Goal: Task Accomplishment & Management: Manage account settings

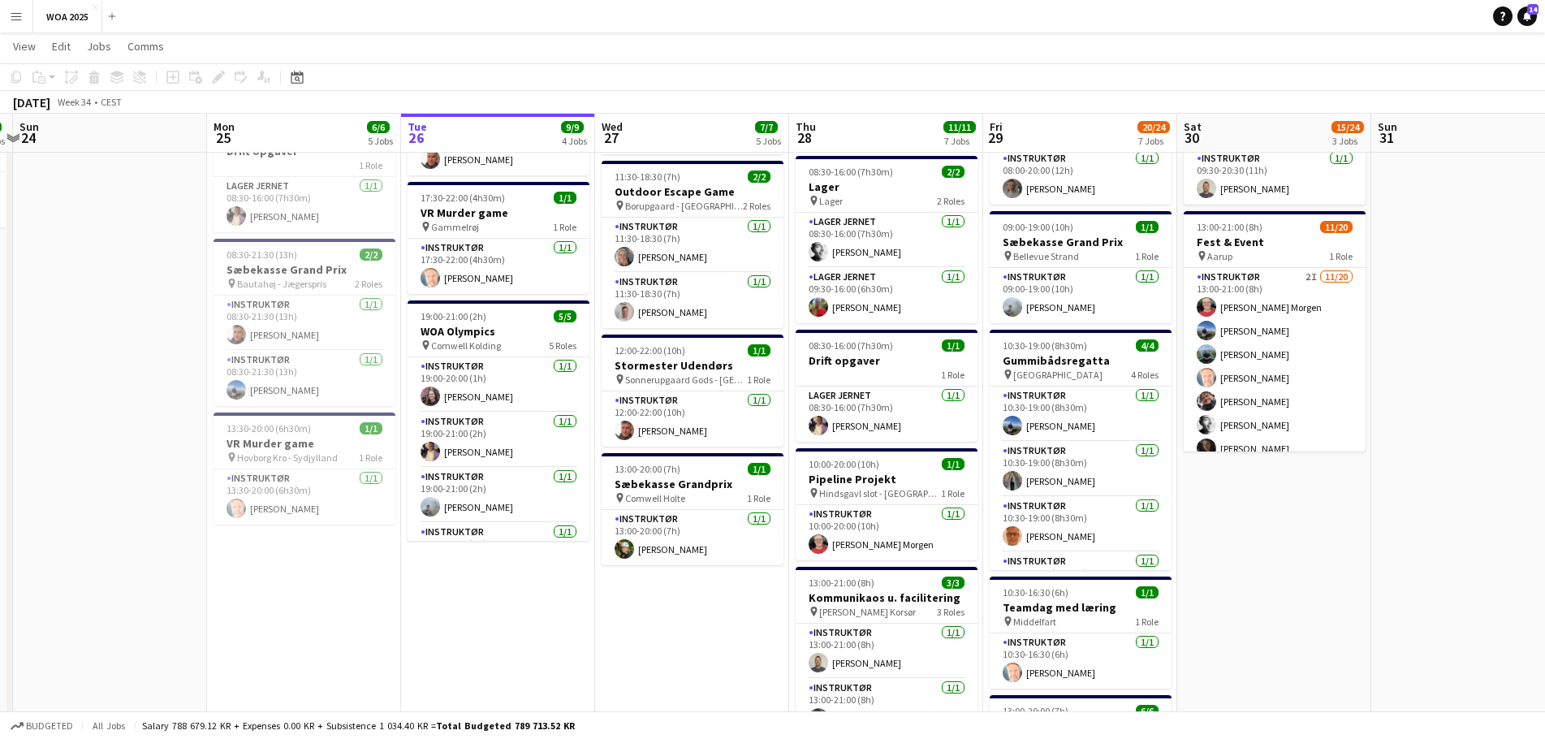
scroll to position [0, 374]
drag, startPoint x: 241, startPoint y: 569, endPoint x: 449, endPoint y: 580, distance: 208.1
click at [449, 580] on app-calendar-viewport "Fri 22 29/36 4 Jobs Sat 23 3/3 3 Jobs Sun 24 Mon 25 6/6 5 Jobs Tue 26 9/9 4 Job…" at bounding box center [772, 479] width 1545 height 1481
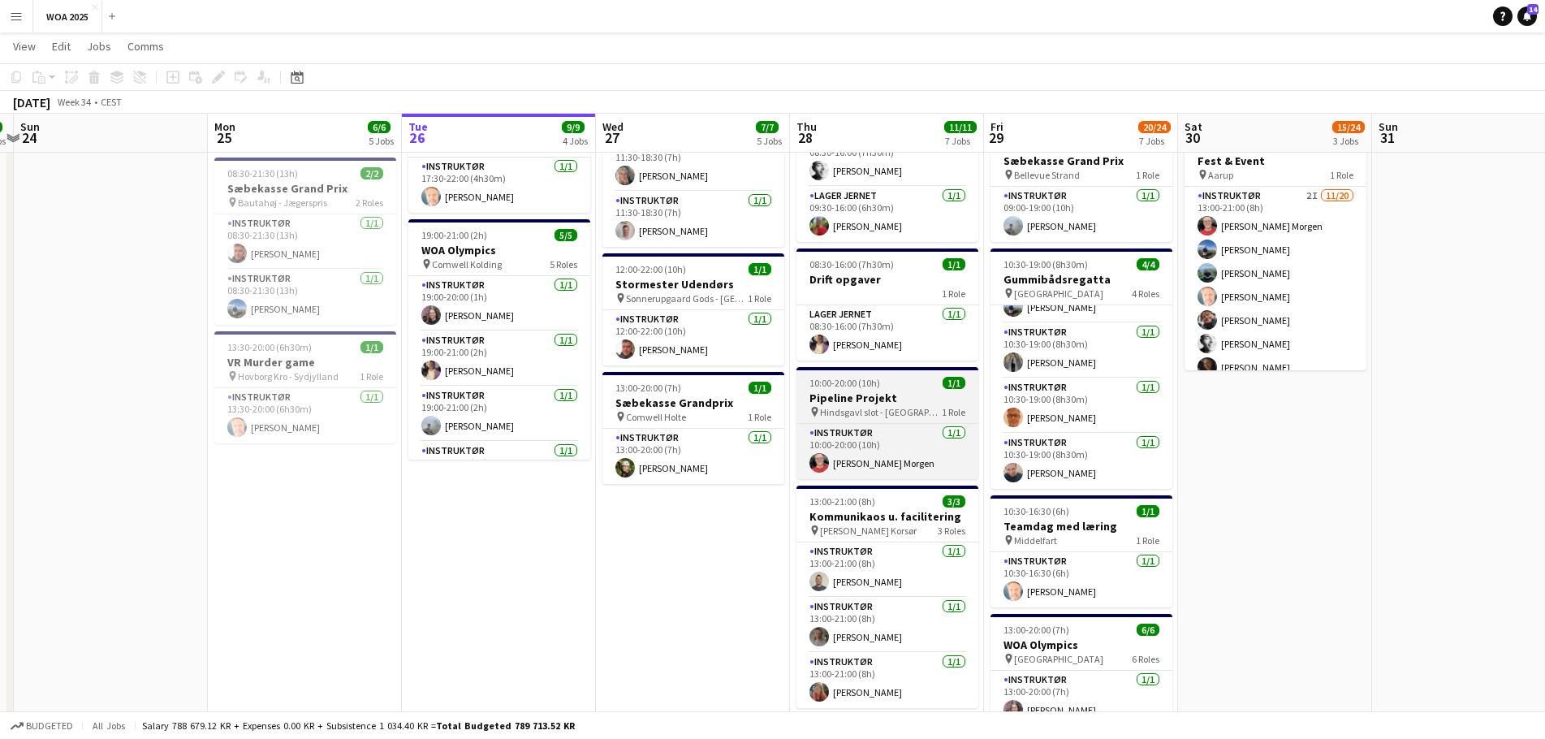
click at [887, 406] on span "Hindsgavl slot - [GEOGRAPHIC_DATA]" at bounding box center [881, 412] width 122 height 12
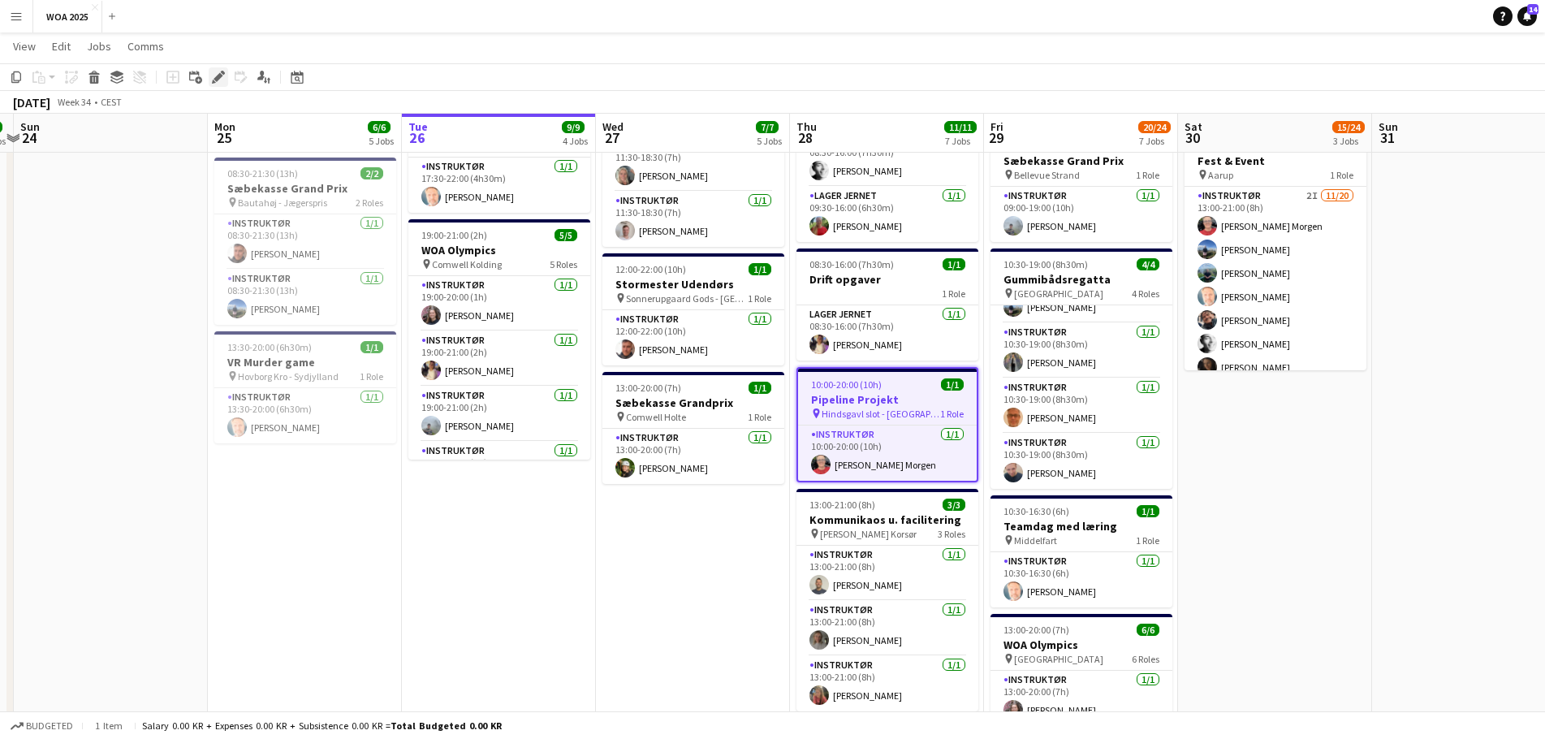
click at [218, 79] on icon at bounding box center [217, 77] width 9 height 9
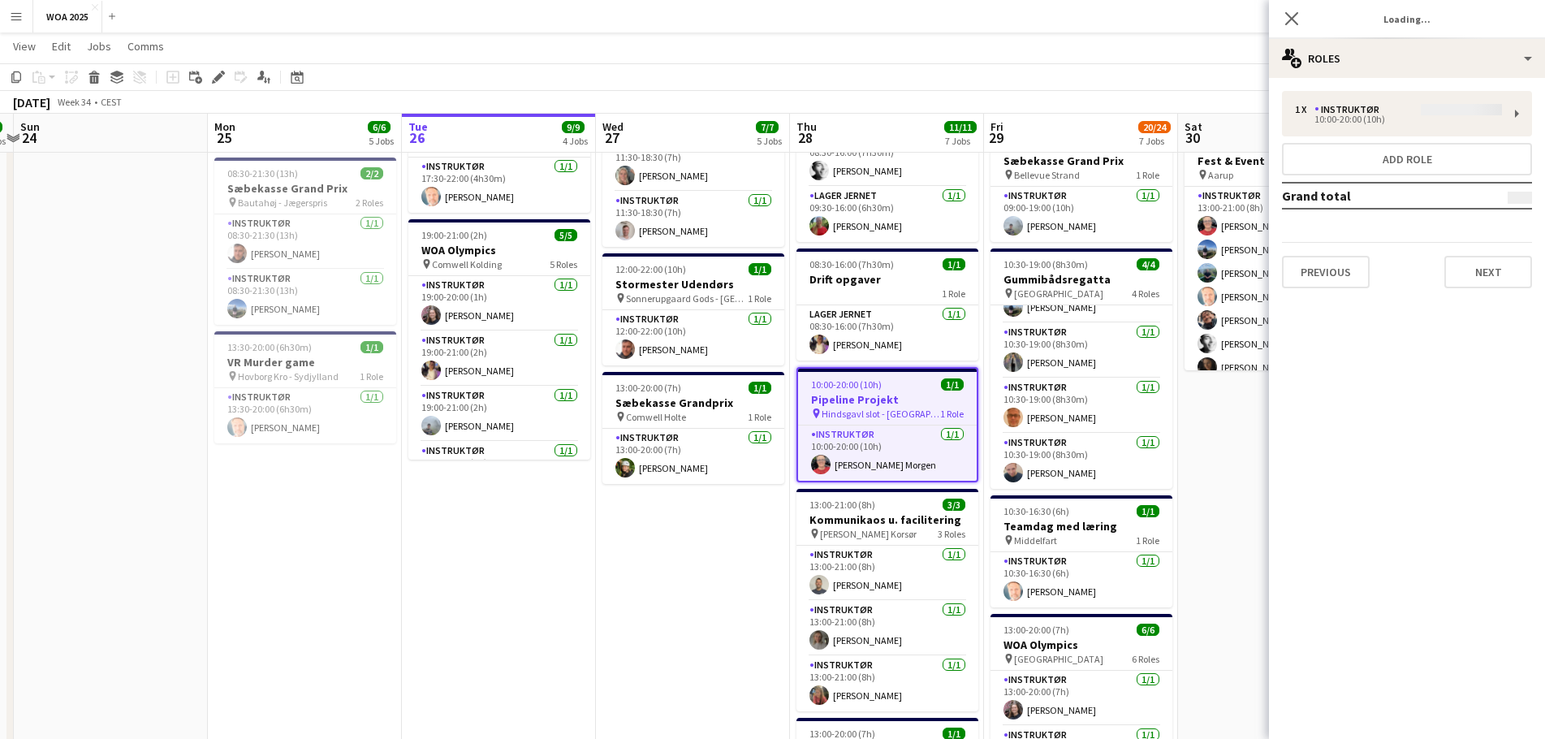
type input "**********"
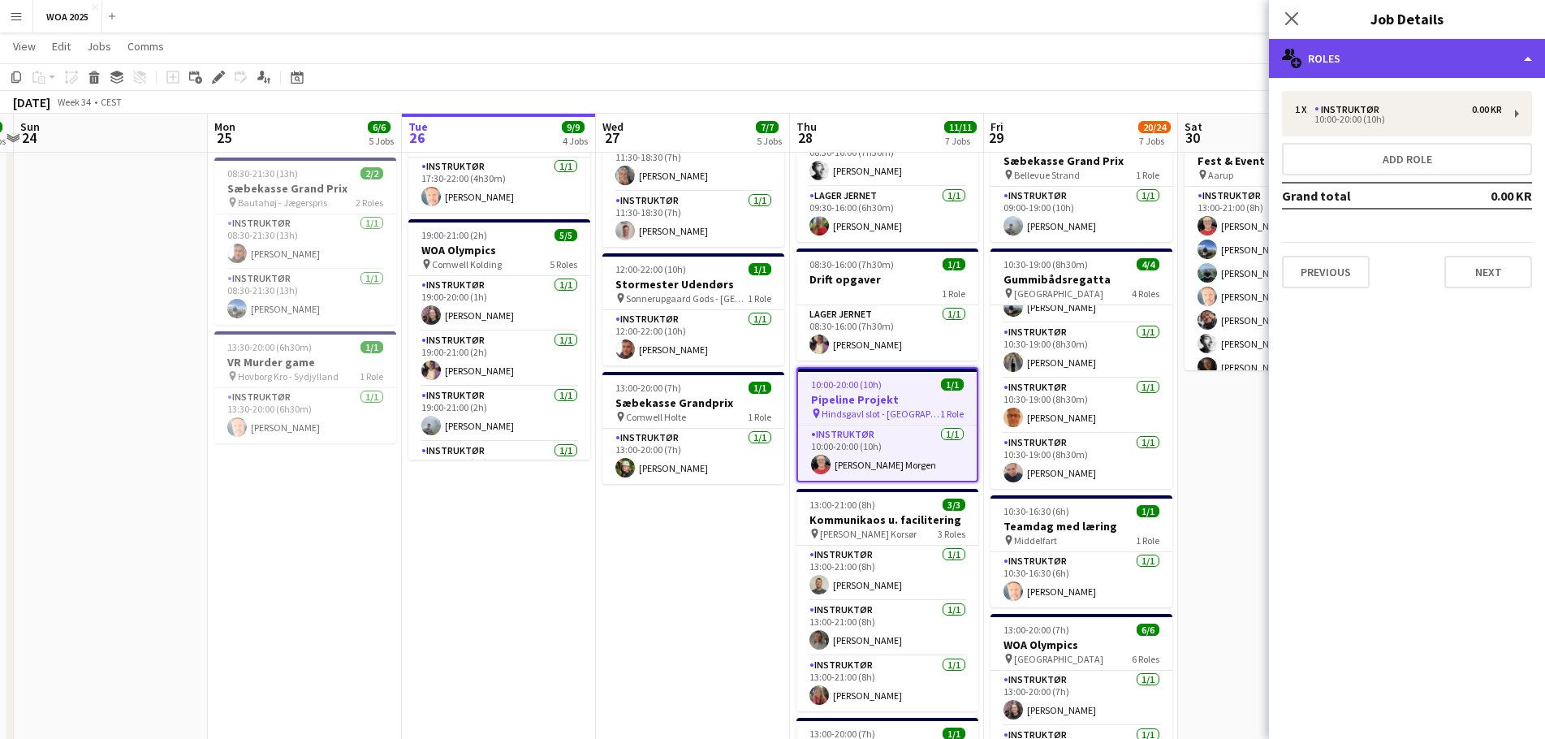
click at [1412, 71] on div "multiple-users-add Roles" at bounding box center [1407, 58] width 276 height 39
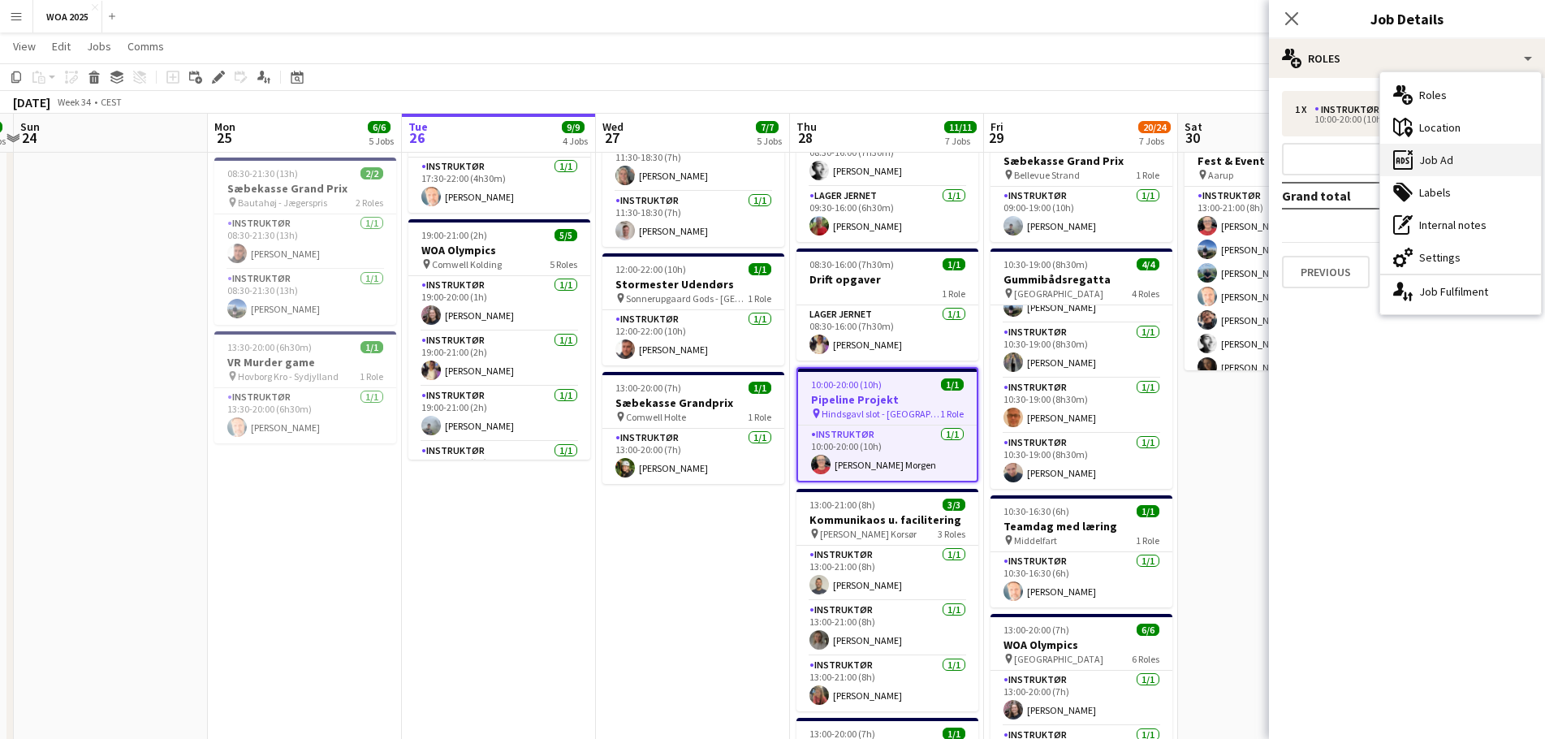
click at [1446, 157] on div "ads-window Job Ad" at bounding box center [1460, 160] width 161 height 32
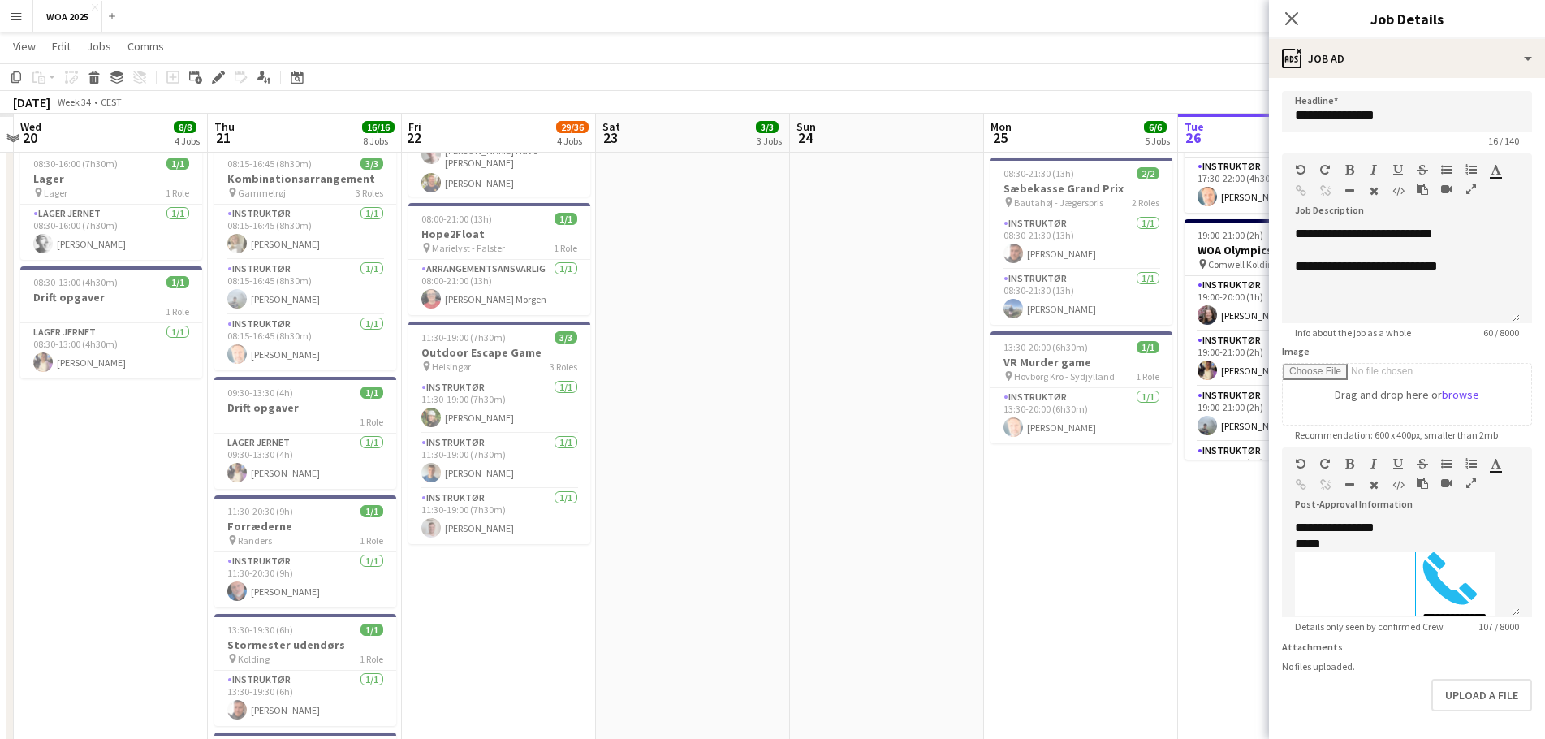
scroll to position [0, 513]
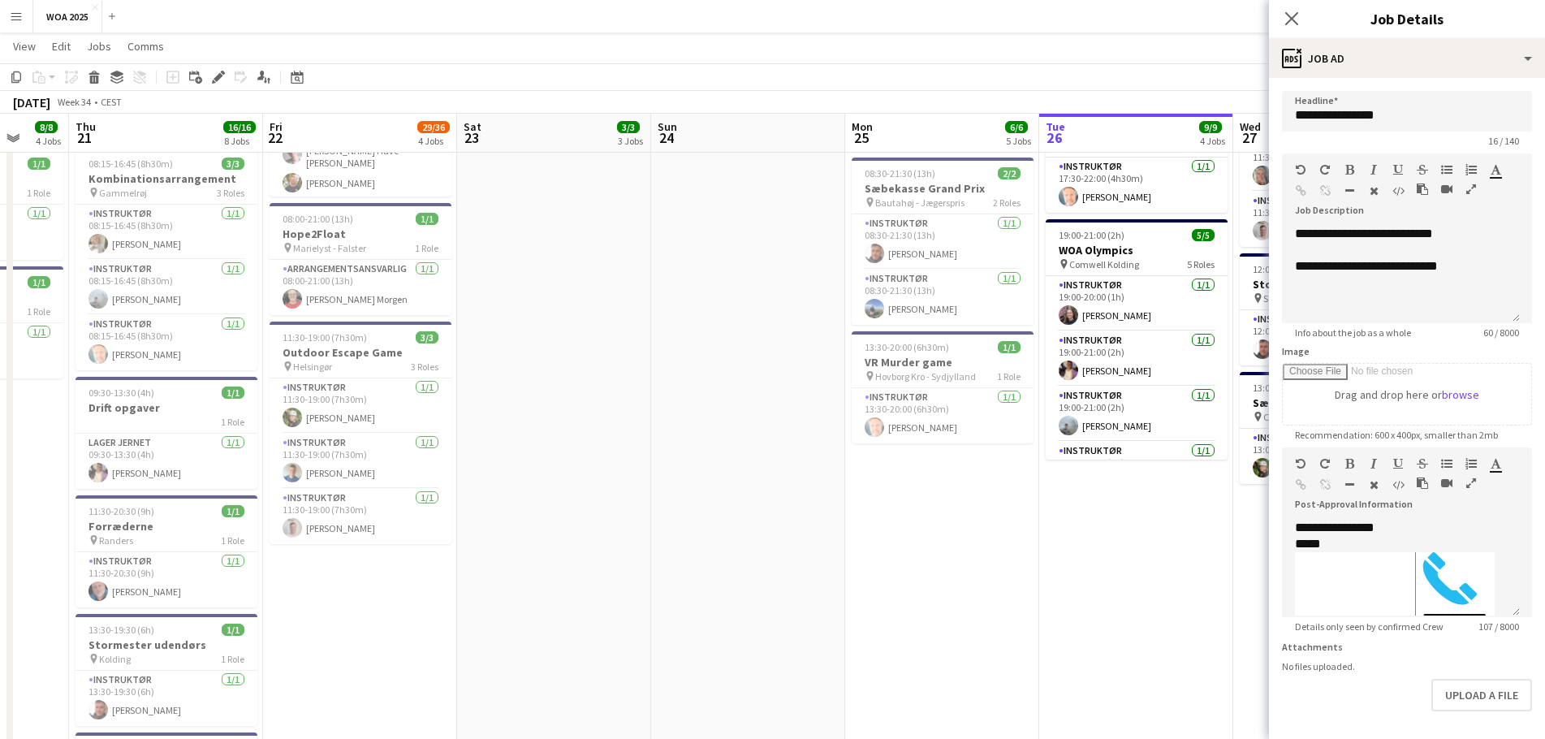
drag, startPoint x: 416, startPoint y: 520, endPoint x: 1053, endPoint y: 538, distance: 637.5
click at [1053, 538] on app-calendar-viewport "Mon 18 2/2 2 Jobs Tue 19 7/7 2 Jobs Wed 20 8/8 4 Jobs Thu 21 16/16 8 Jobs Fri 2…" at bounding box center [772, 397] width 1545 height 1481
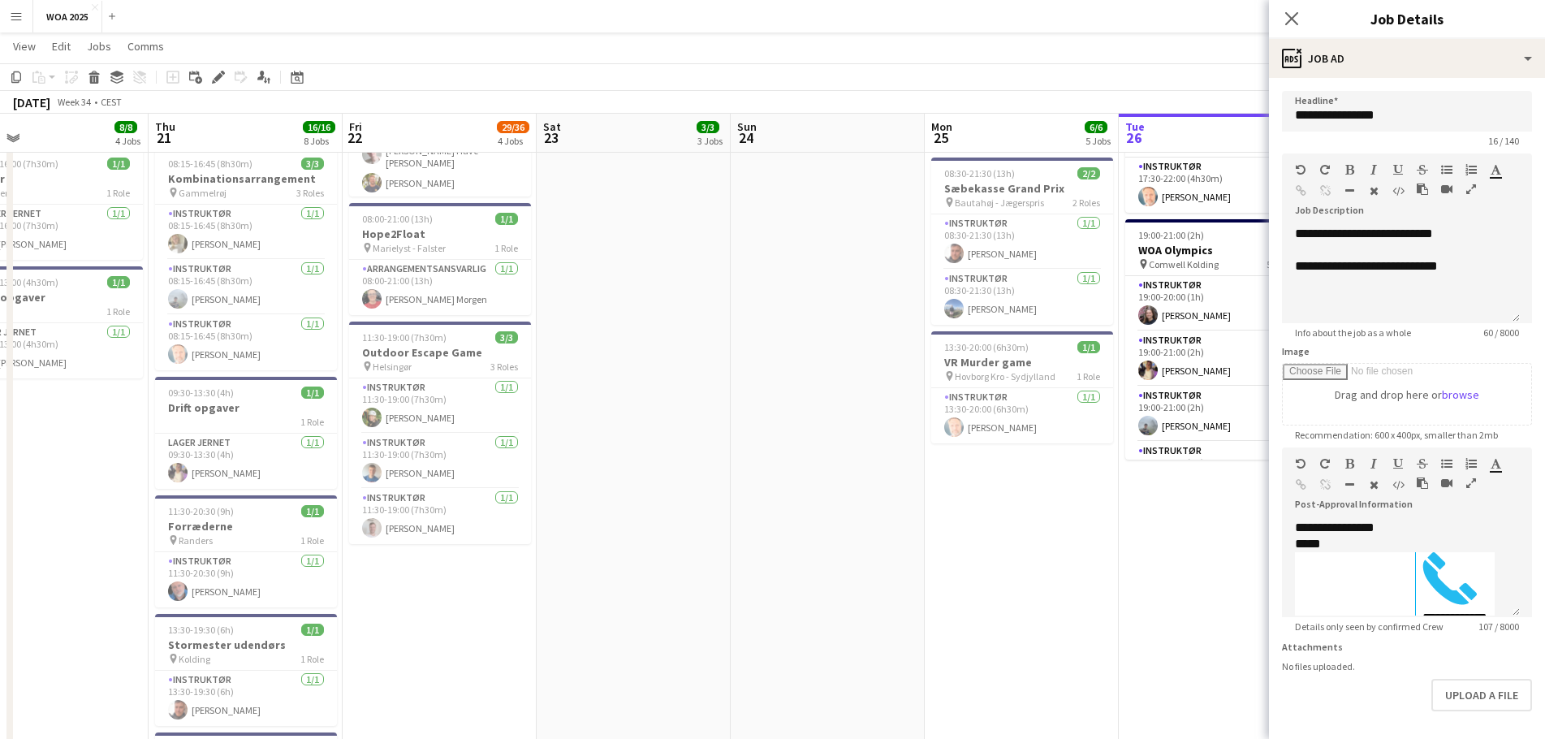
scroll to position [0, 646]
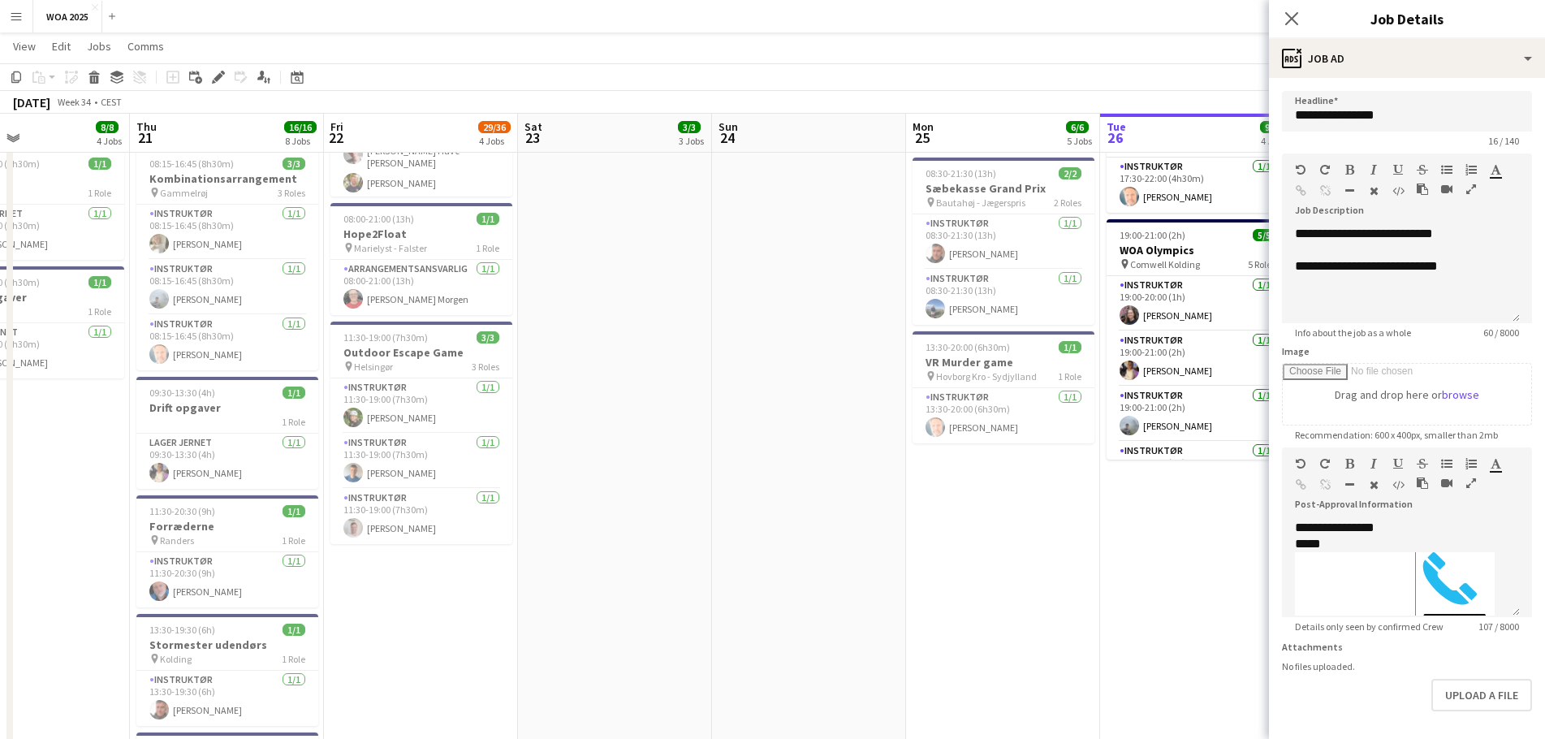
drag, startPoint x: 116, startPoint y: 430, endPoint x: 177, endPoint y: 444, distance: 62.4
click at [177, 444] on app-calendar-viewport "Sun 17 Mon 18 2/2 2 Jobs Tue 19 7/7 2 Jobs Wed 20 8/8 4 Jobs Thu 21 16/16 8 Job…" at bounding box center [772, 397] width 1545 height 1481
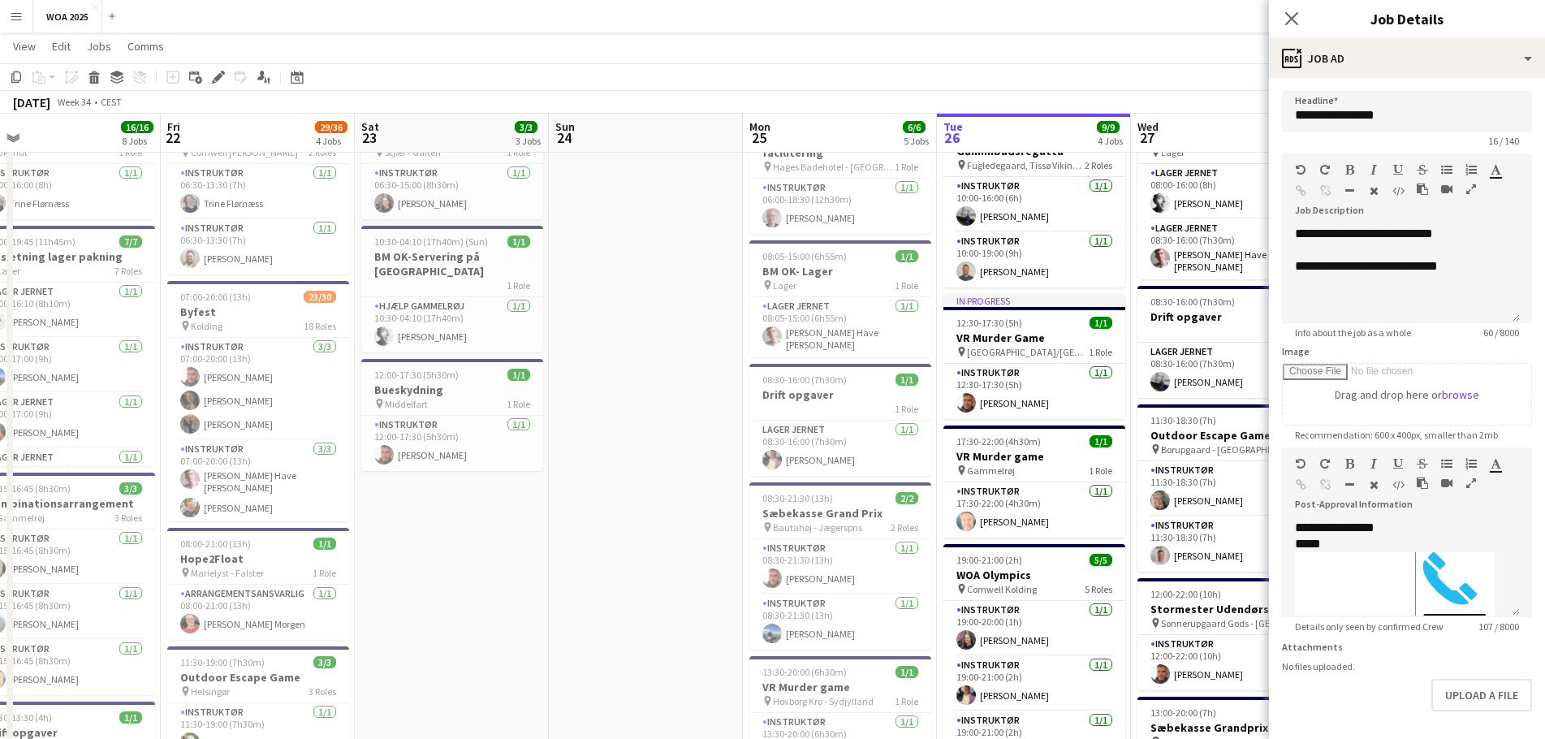
scroll to position [0, 823]
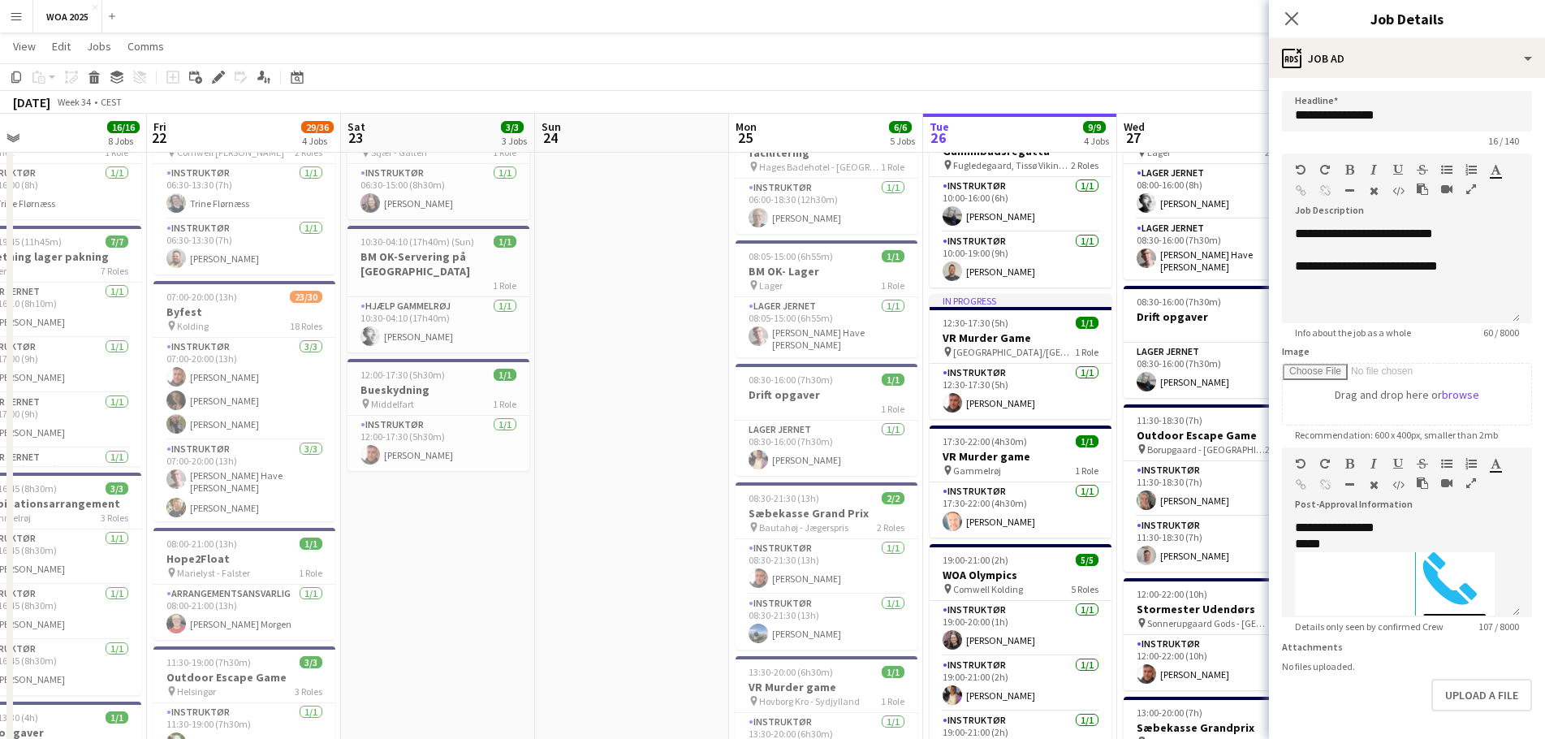
drag, startPoint x: 834, startPoint y: 537, endPoint x: 658, endPoint y: 525, distance: 177.3
click at [658, 525] on app-calendar-viewport "Sun 17 Mon 18 2/2 2 Jobs Tue 19 7/7 2 Jobs Wed 20 8/8 4 Jobs Thu 21 16/16 8 Job…" at bounding box center [772, 722] width 1545 height 1481
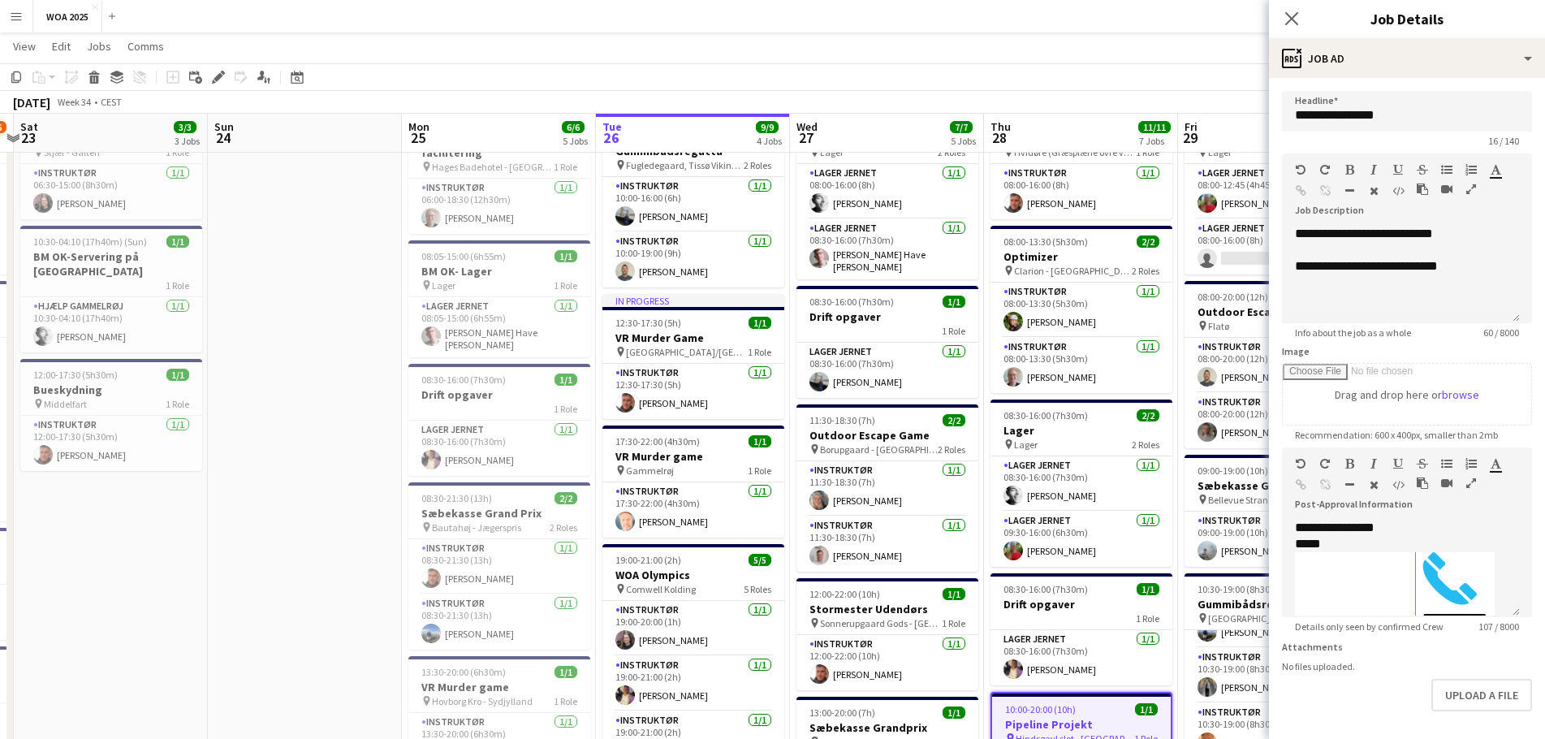
scroll to position [0, 765]
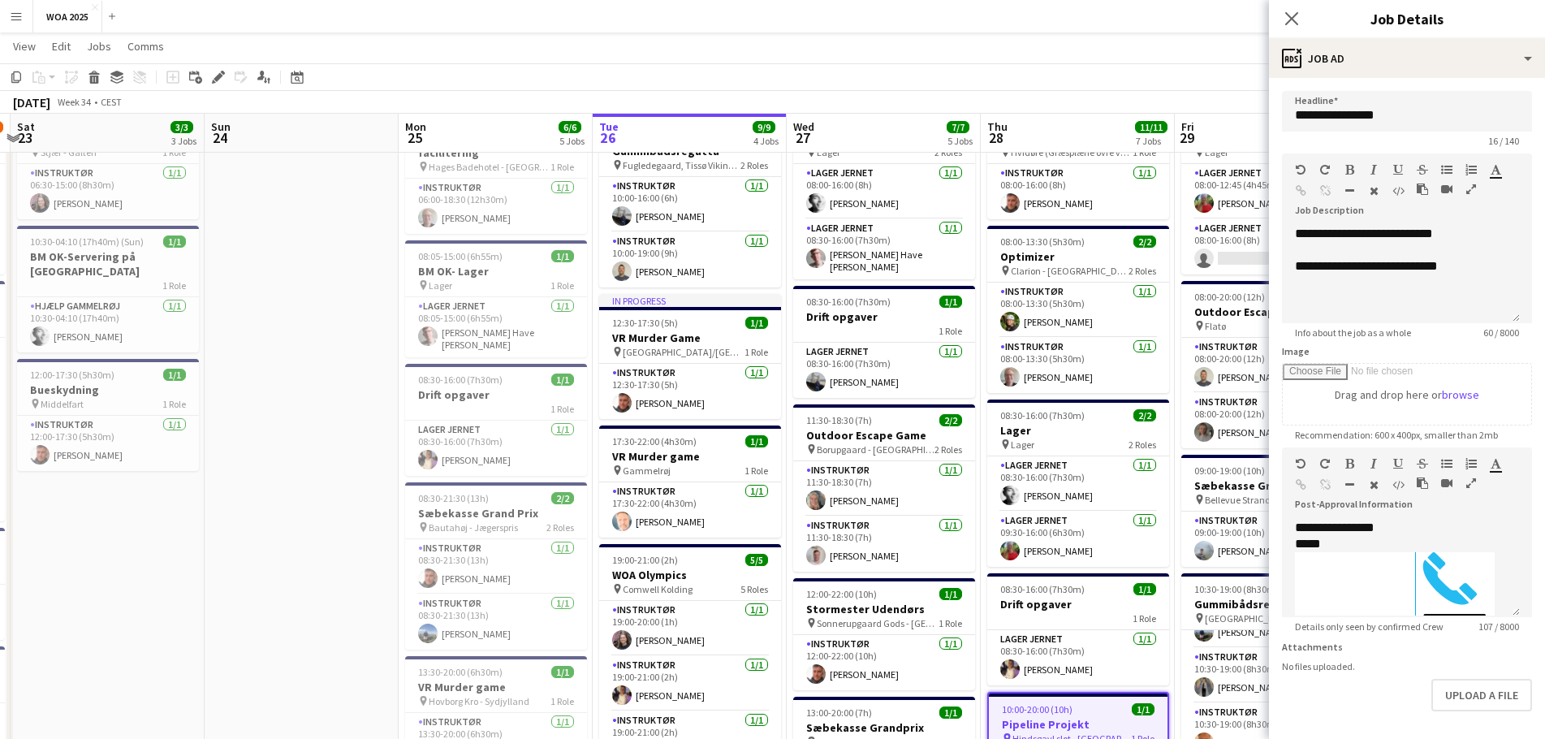
drag, startPoint x: 705, startPoint y: 503, endPoint x: 399, endPoint y: 494, distance: 305.3
click at [399, 494] on app-calendar-viewport "Tue 19 7/7 2 Jobs Wed 20 8/8 4 Jobs Thu 21 16/16 8 Jobs Fri 22 29/36 4 Jobs Sat…" at bounding box center [772, 722] width 1545 height 1481
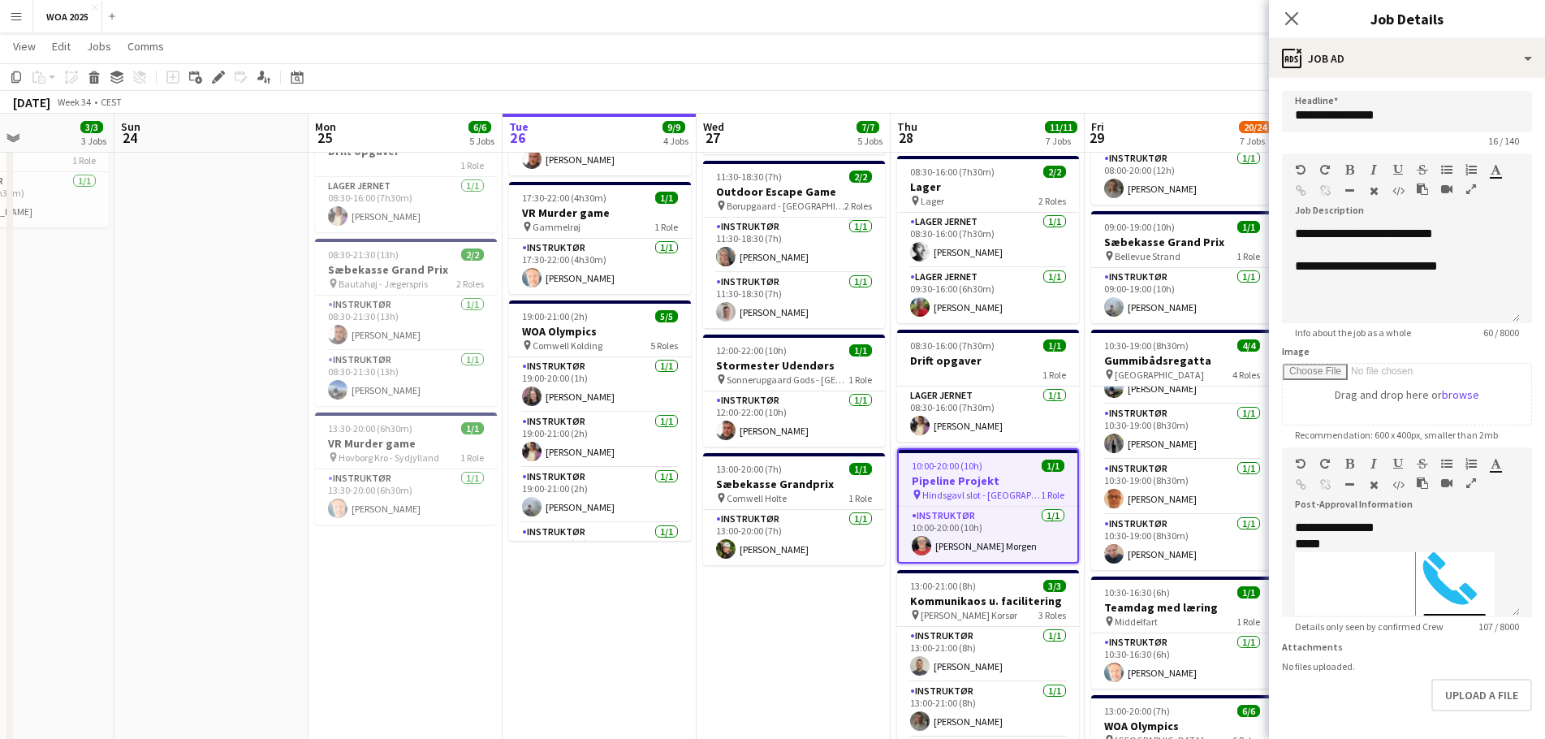
scroll to position [0, 469]
drag, startPoint x: 912, startPoint y: 554, endPoint x: 826, endPoint y: 578, distance: 89.2
click at [821, 584] on app-calendar-viewport "Thu 21 16/16 8 Jobs Fri 22 29/36 4 Jobs Sat 23 3/3 3 Jobs Sun 24 Mon 25 6/6 5 J…" at bounding box center [772, 479] width 1545 height 1481
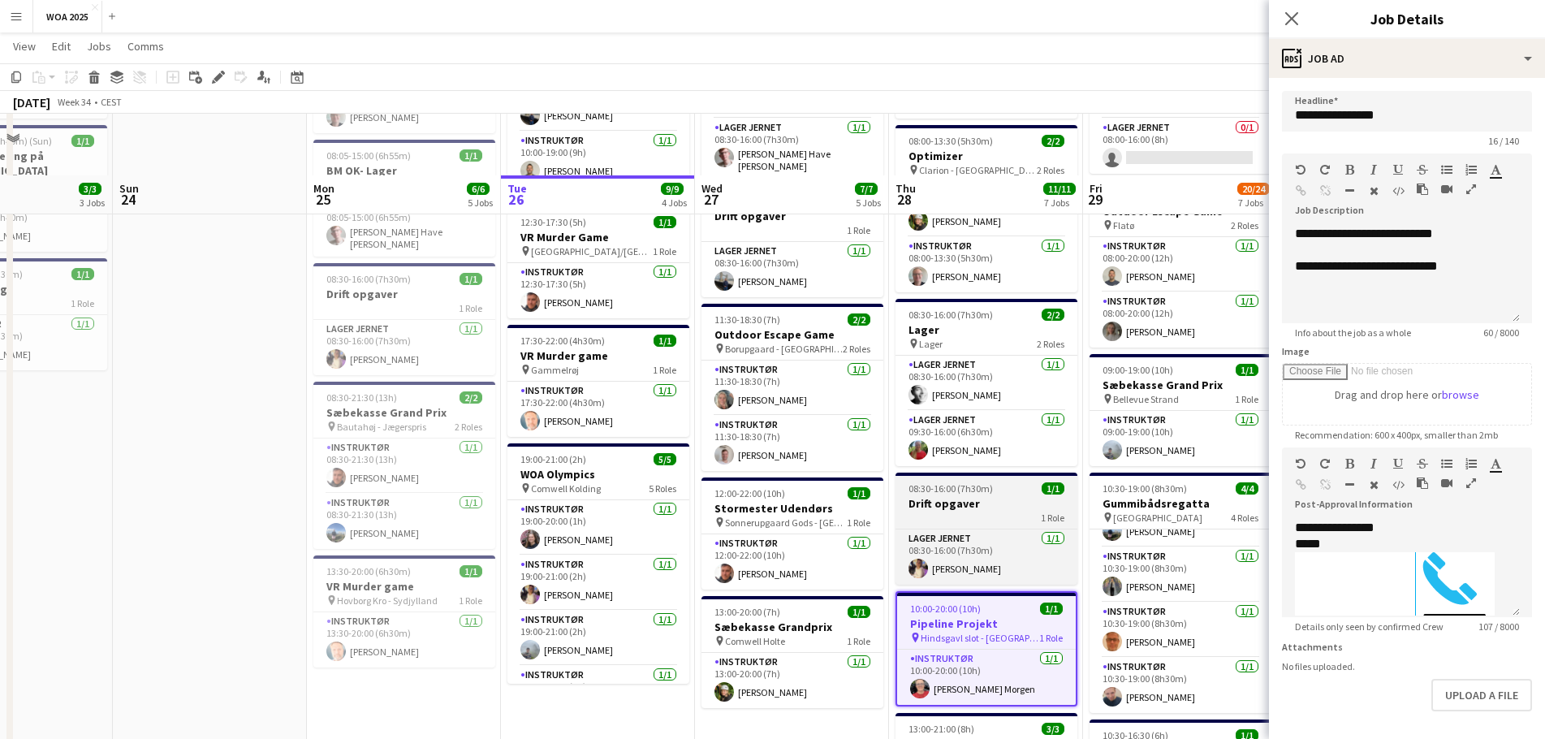
scroll to position [244, 0]
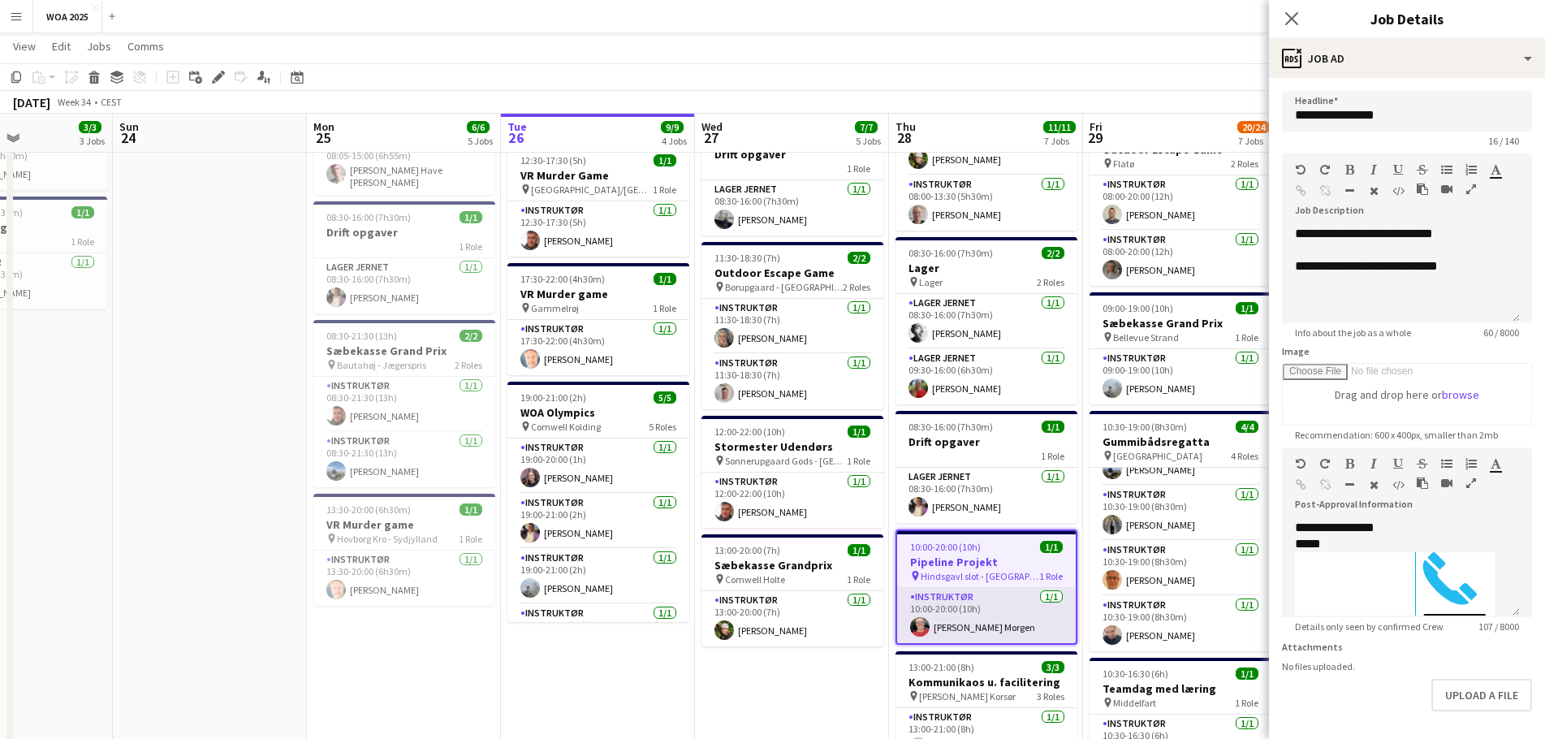
click at [997, 589] on app-card-role "Instruktør [DATE] 10:00-20:00 (10h) [PERSON_NAME] Morgen" at bounding box center [986, 615] width 179 height 55
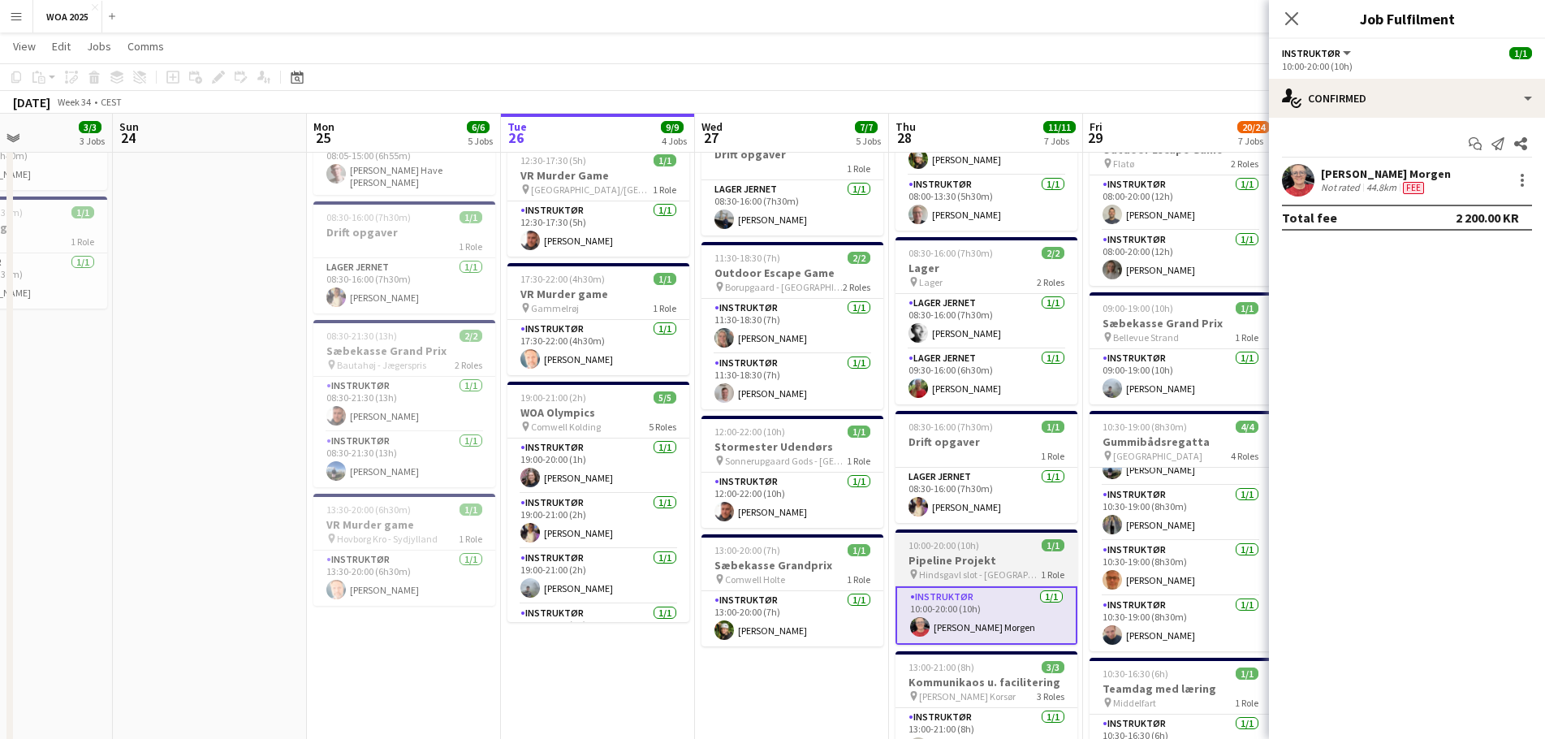
click at [1007, 566] on h3 "Pipeline Projekt" at bounding box center [986, 560] width 182 height 15
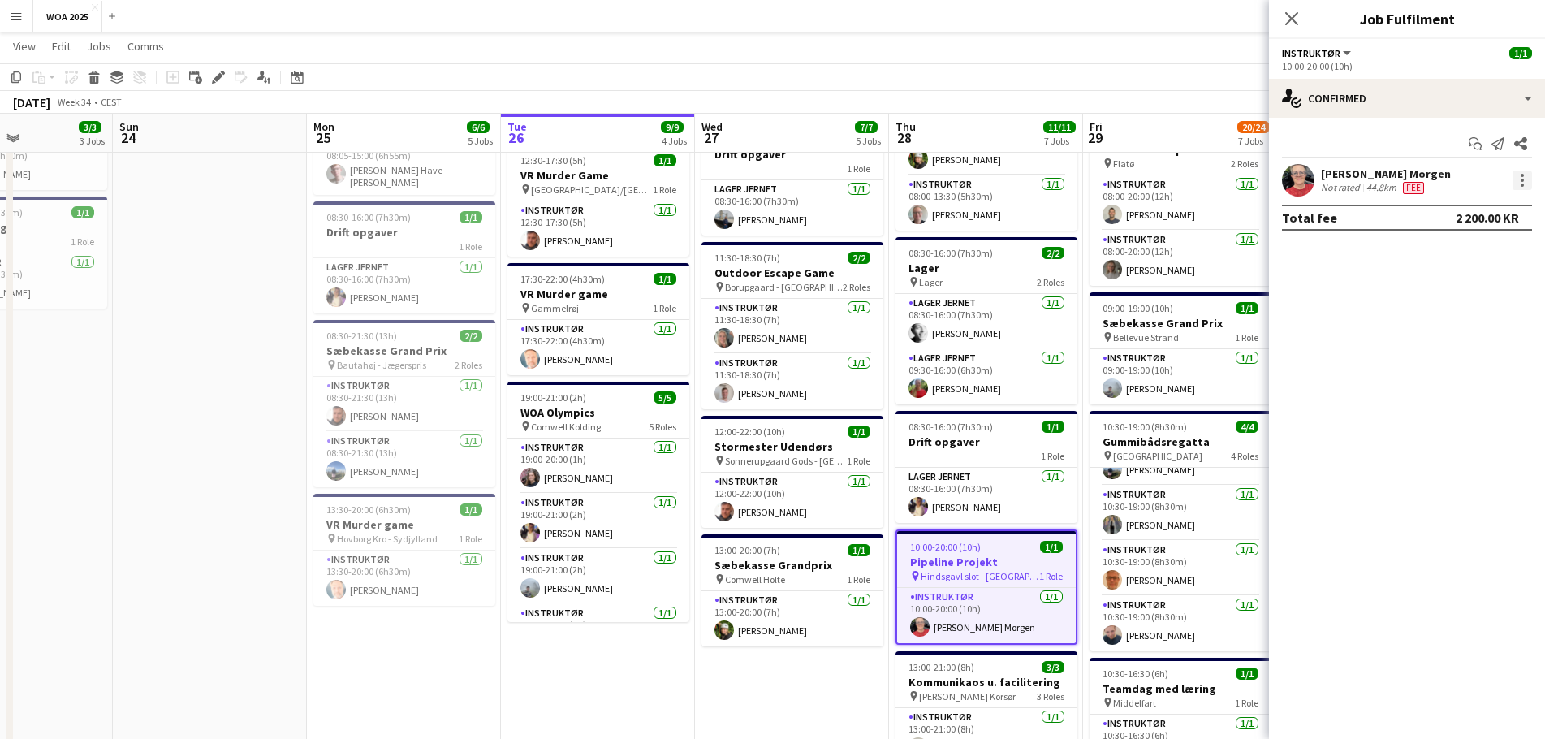
click at [1518, 175] on div at bounding box center [1521, 179] width 19 height 19
click at [1366, 285] on div at bounding box center [772, 369] width 1545 height 739
click at [927, 550] on span "10:00-20:00 (10h)" at bounding box center [946, 547] width 71 height 12
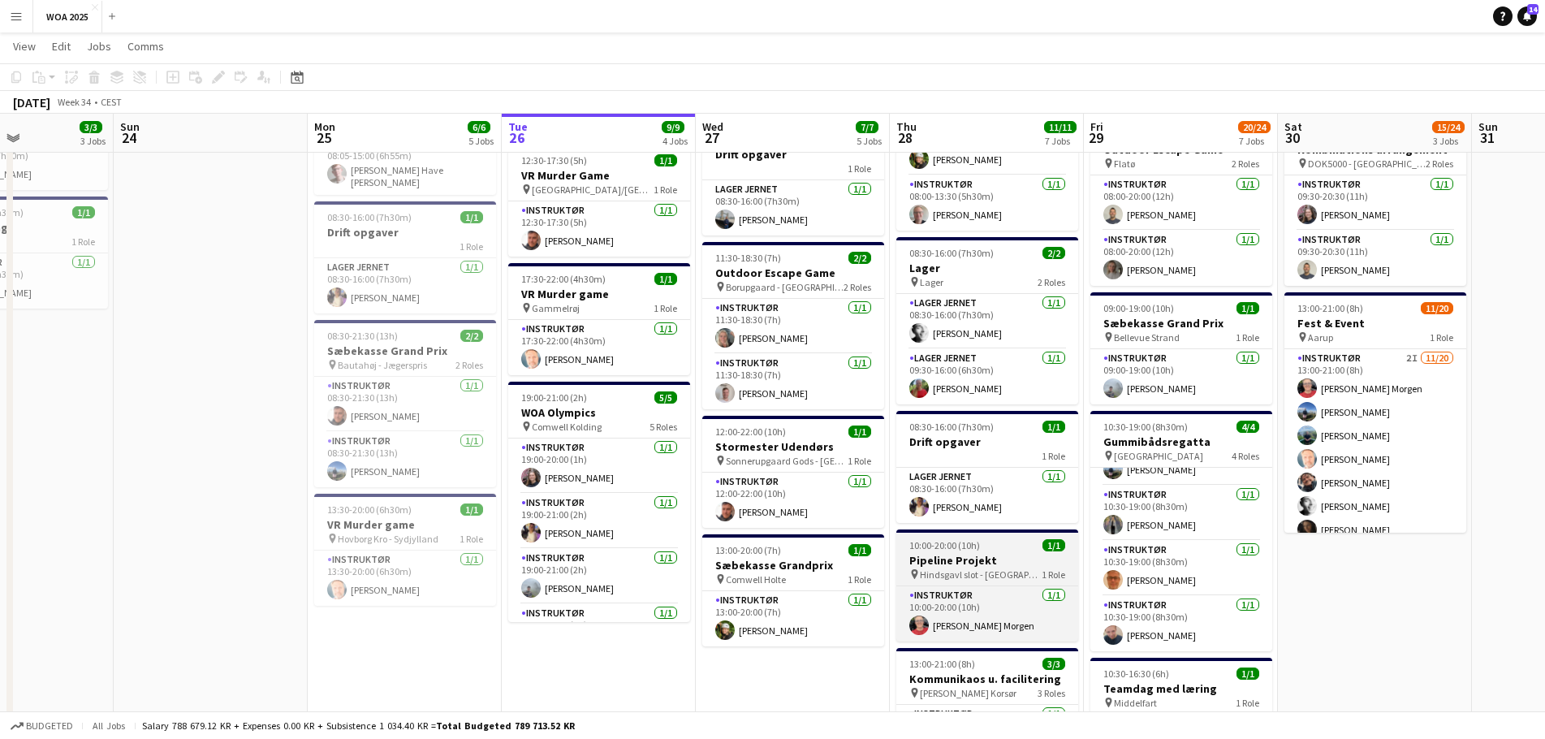
click at [969, 576] on span "Hindsgavl slot - [GEOGRAPHIC_DATA]" at bounding box center [981, 574] width 122 height 12
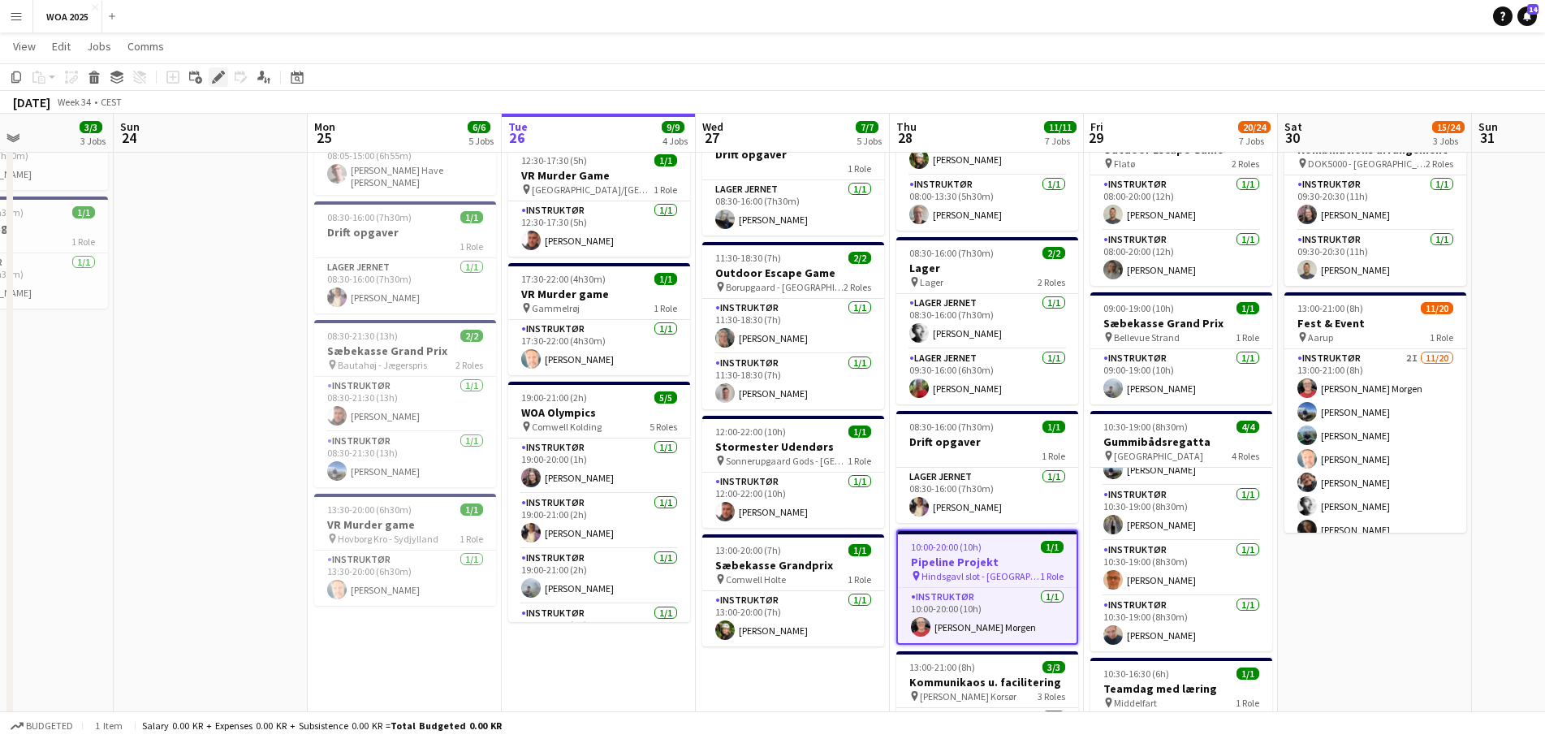
click at [218, 78] on icon at bounding box center [217, 77] width 9 height 9
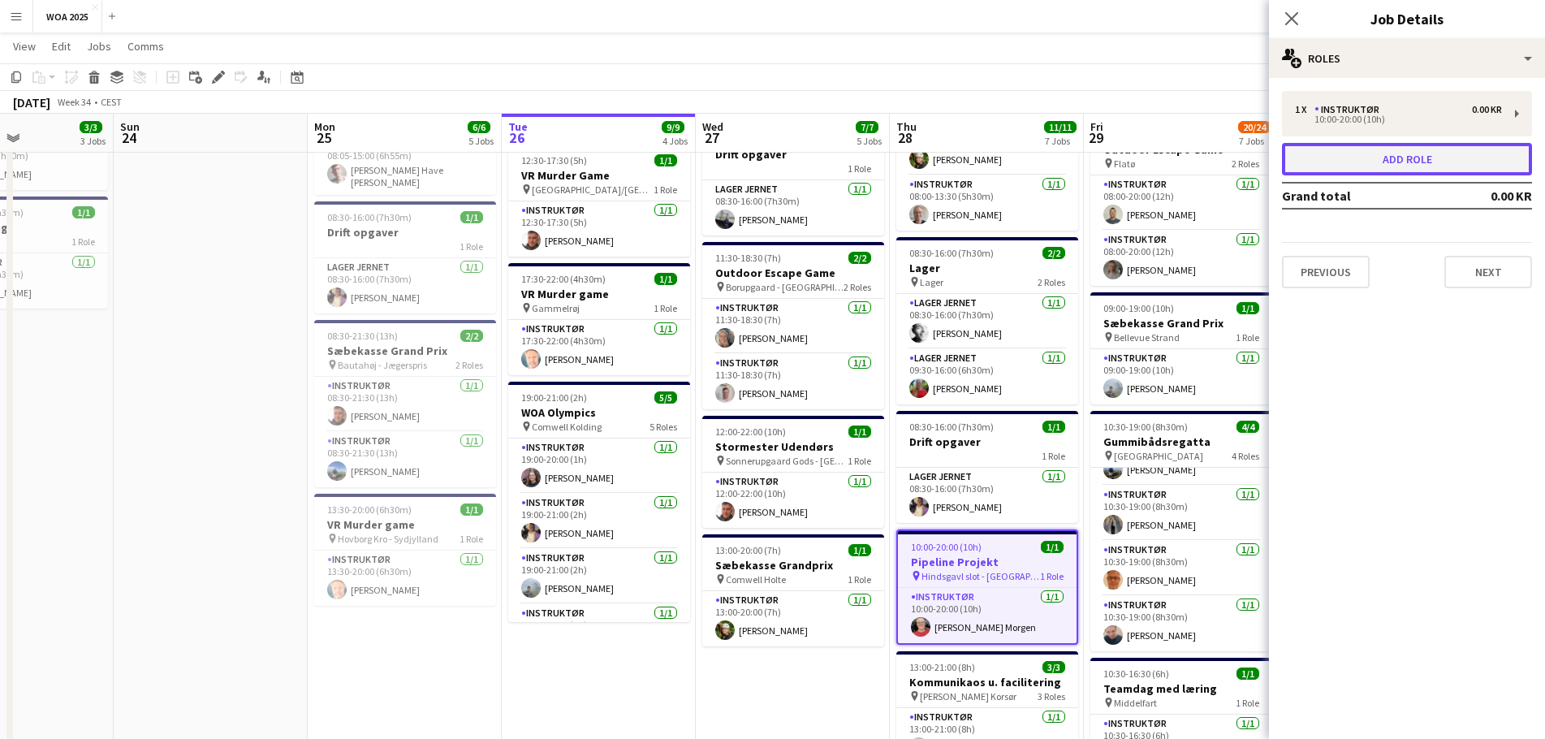
click at [1414, 167] on button "Add role" at bounding box center [1407, 159] width 250 height 32
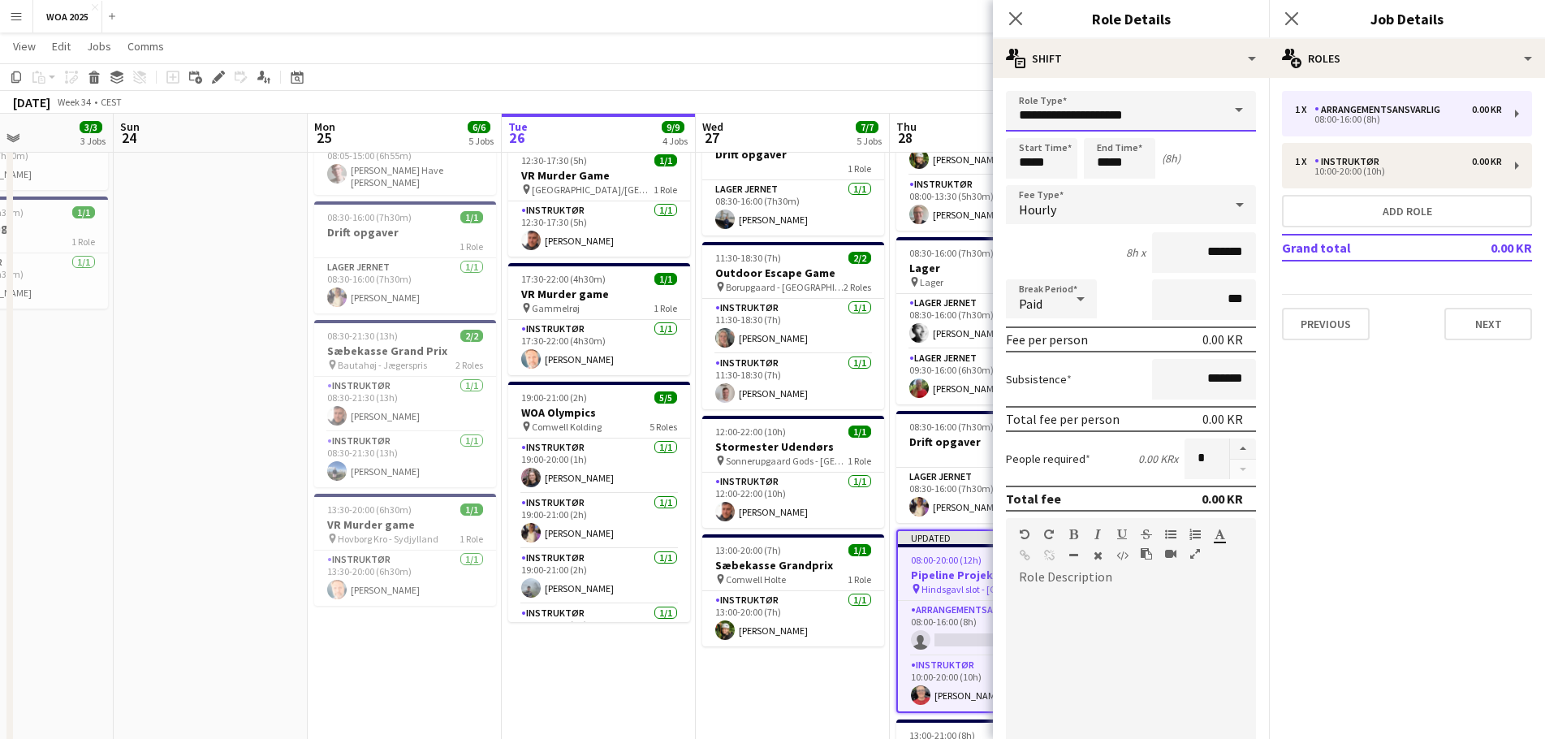
click at [1128, 108] on input "**********" at bounding box center [1131, 111] width 250 height 41
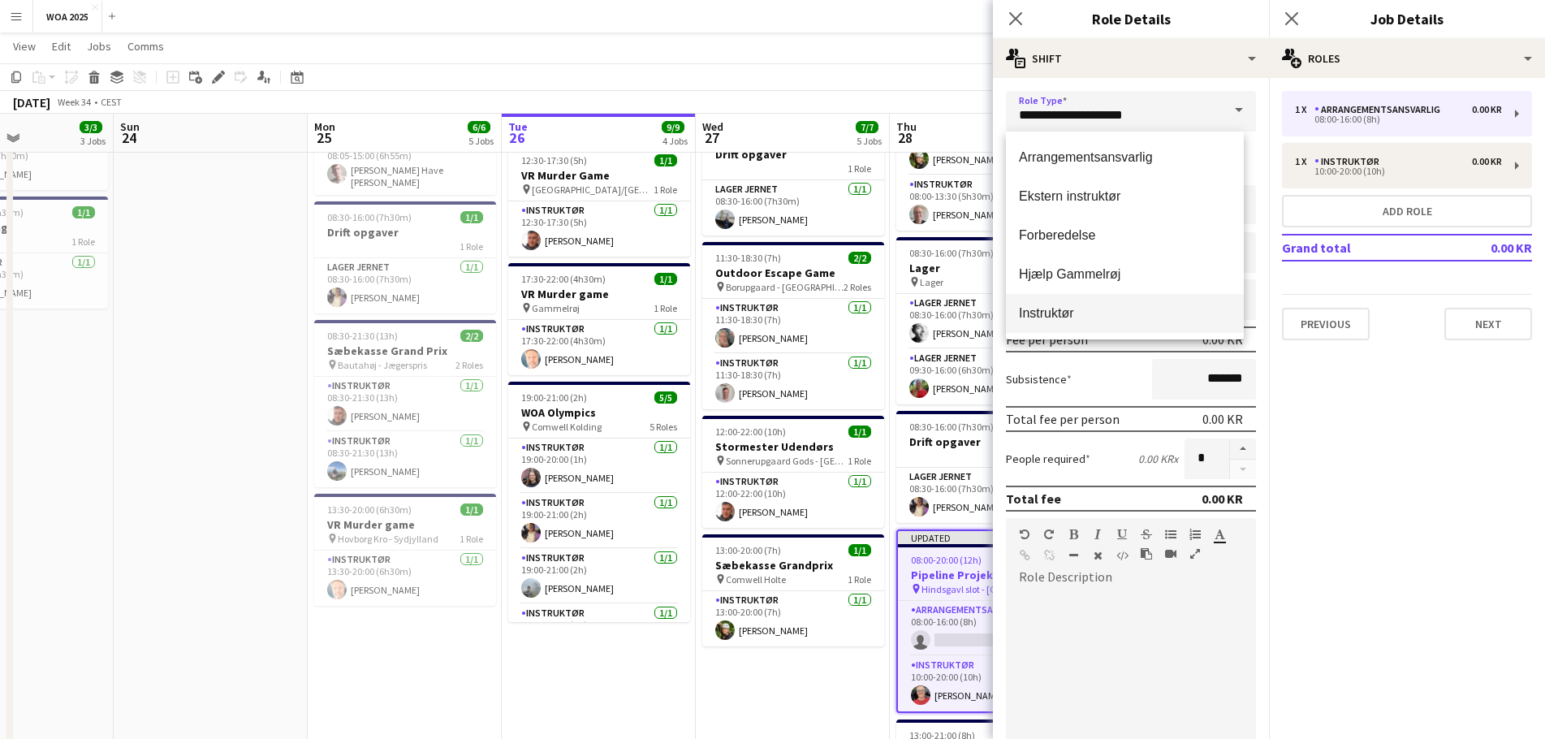
click at [1062, 300] on mat-option "Instruktør" at bounding box center [1125, 313] width 238 height 39
type input "**********"
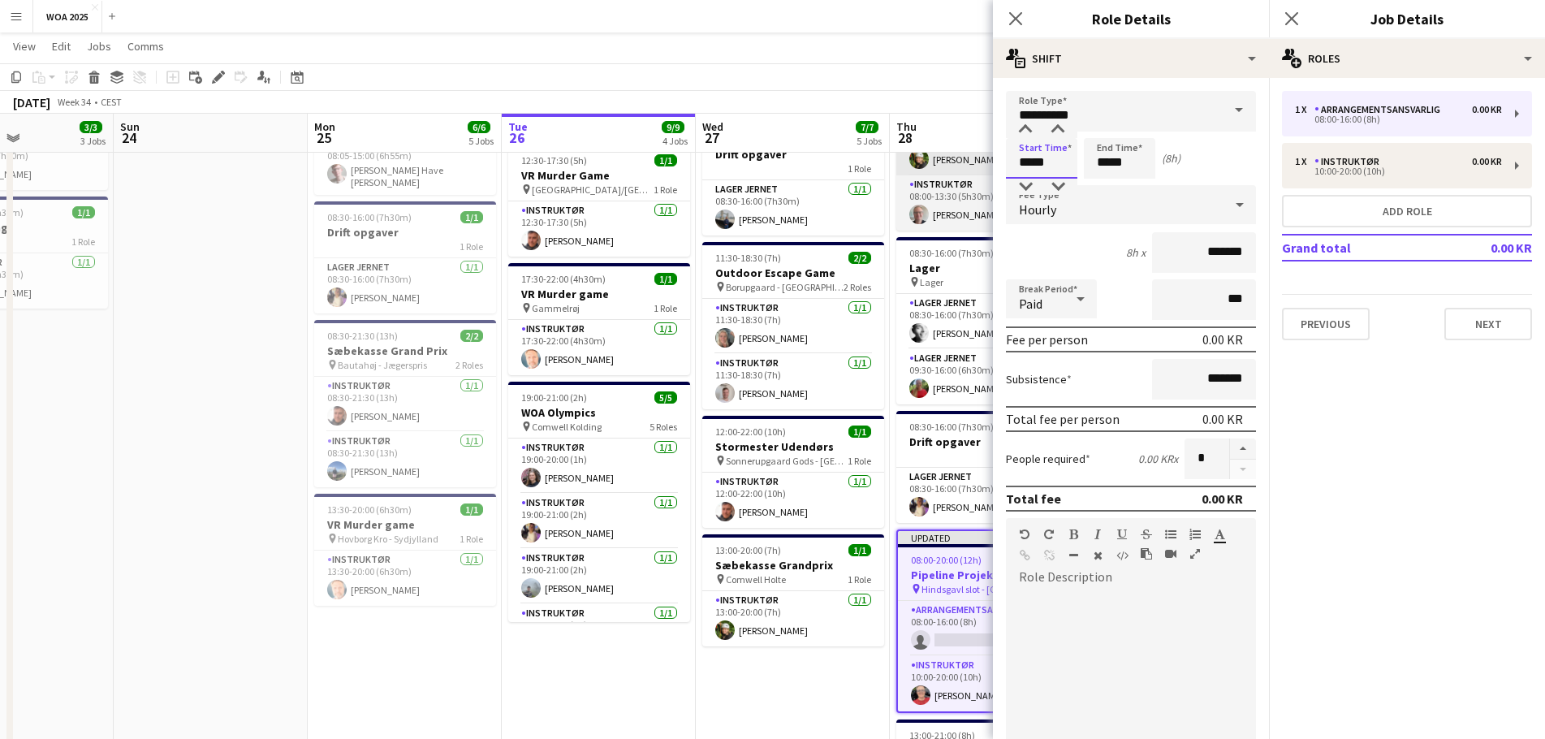
drag, startPoint x: 1055, startPoint y: 162, endPoint x: 935, endPoint y: 159, distance: 120.2
click at [935, 159] on body "Menu Boards Boards Boards All jobs Status Workforce Workforce My Workforce Recr…" at bounding box center [772, 542] width 1545 height 1572
type input "*****"
click at [1157, 613] on div at bounding box center [1131, 687] width 250 height 195
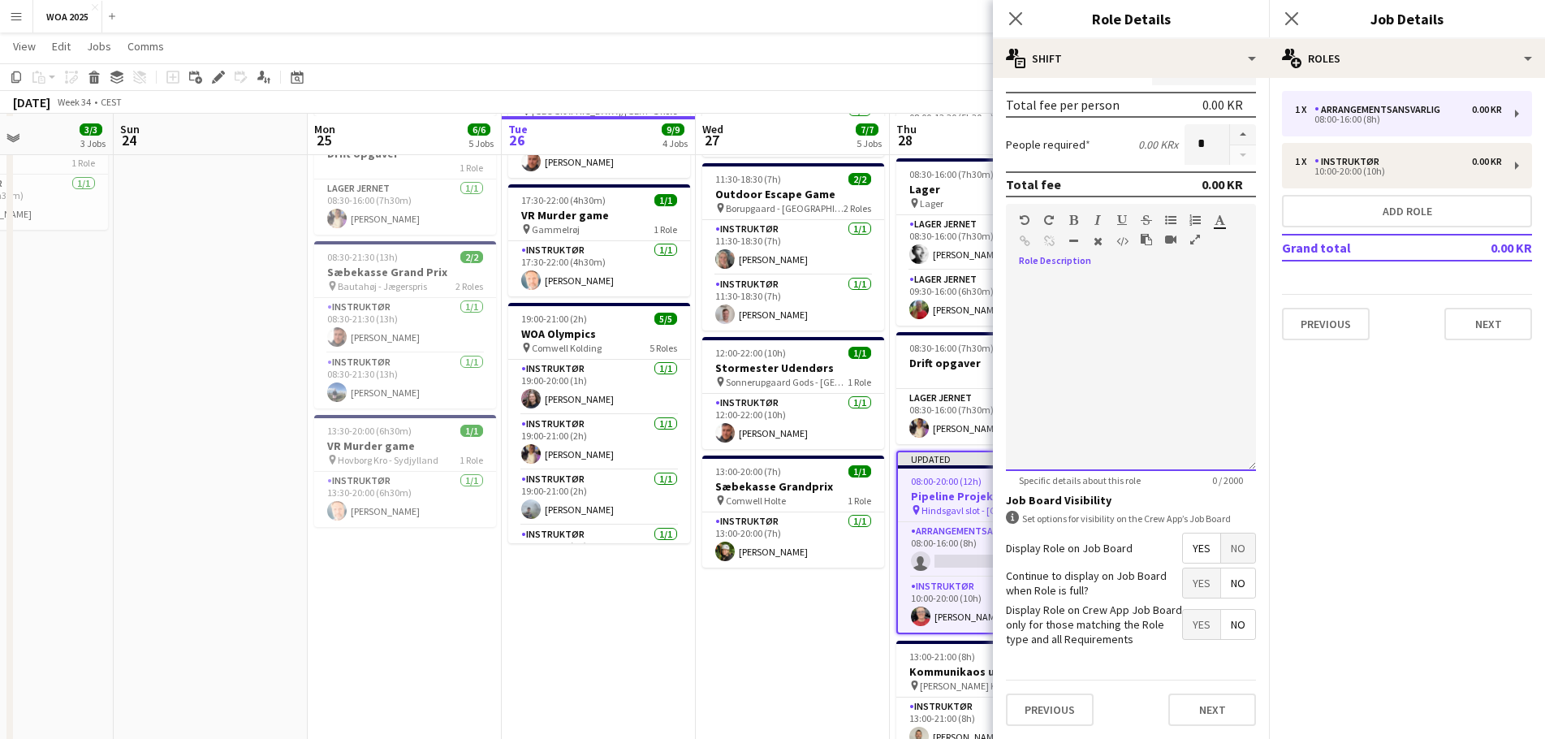
scroll to position [325, 0]
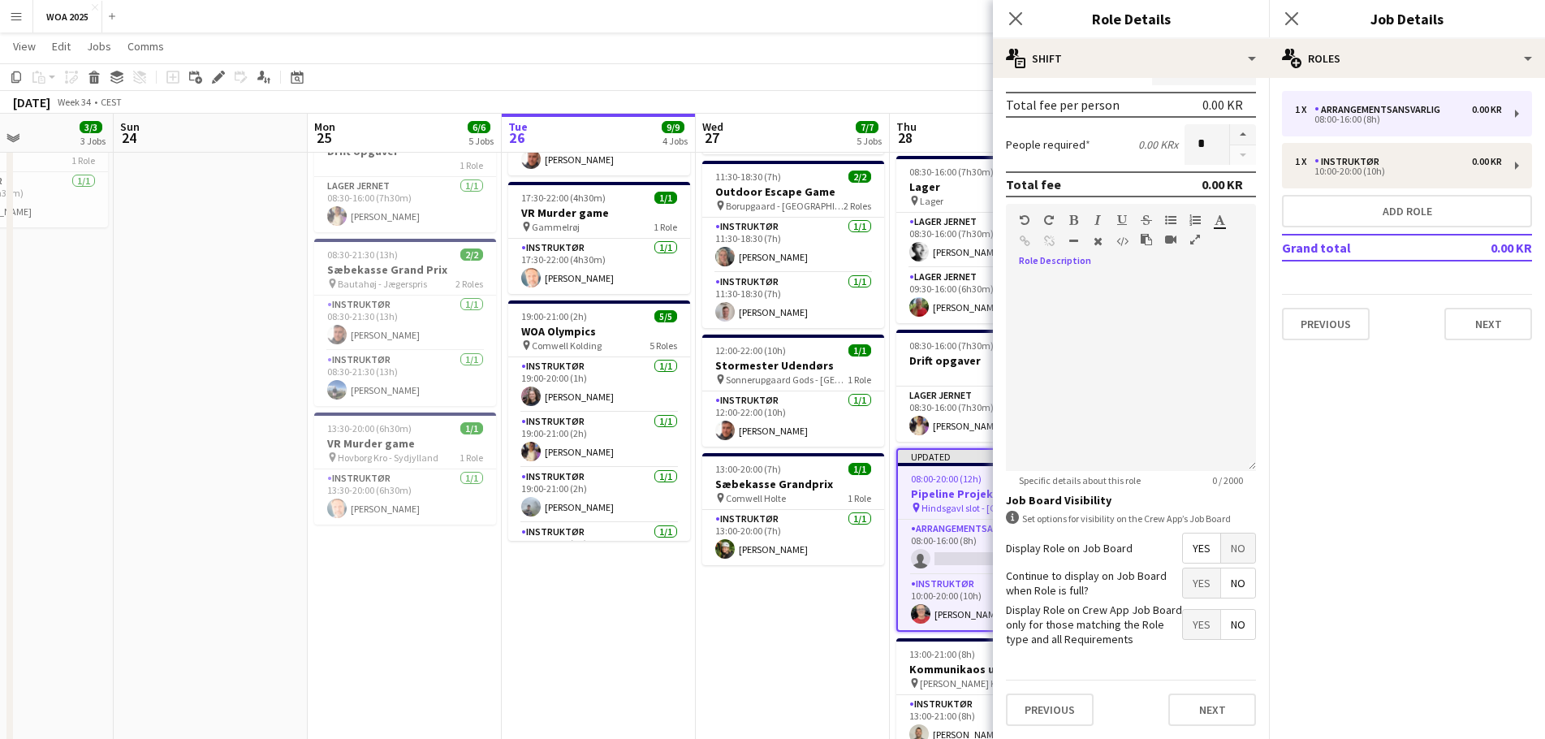
click at [1183, 593] on span "Yes" at bounding box center [1201, 582] width 37 height 29
click at [1201, 693] on button "Next" at bounding box center [1212, 709] width 88 height 32
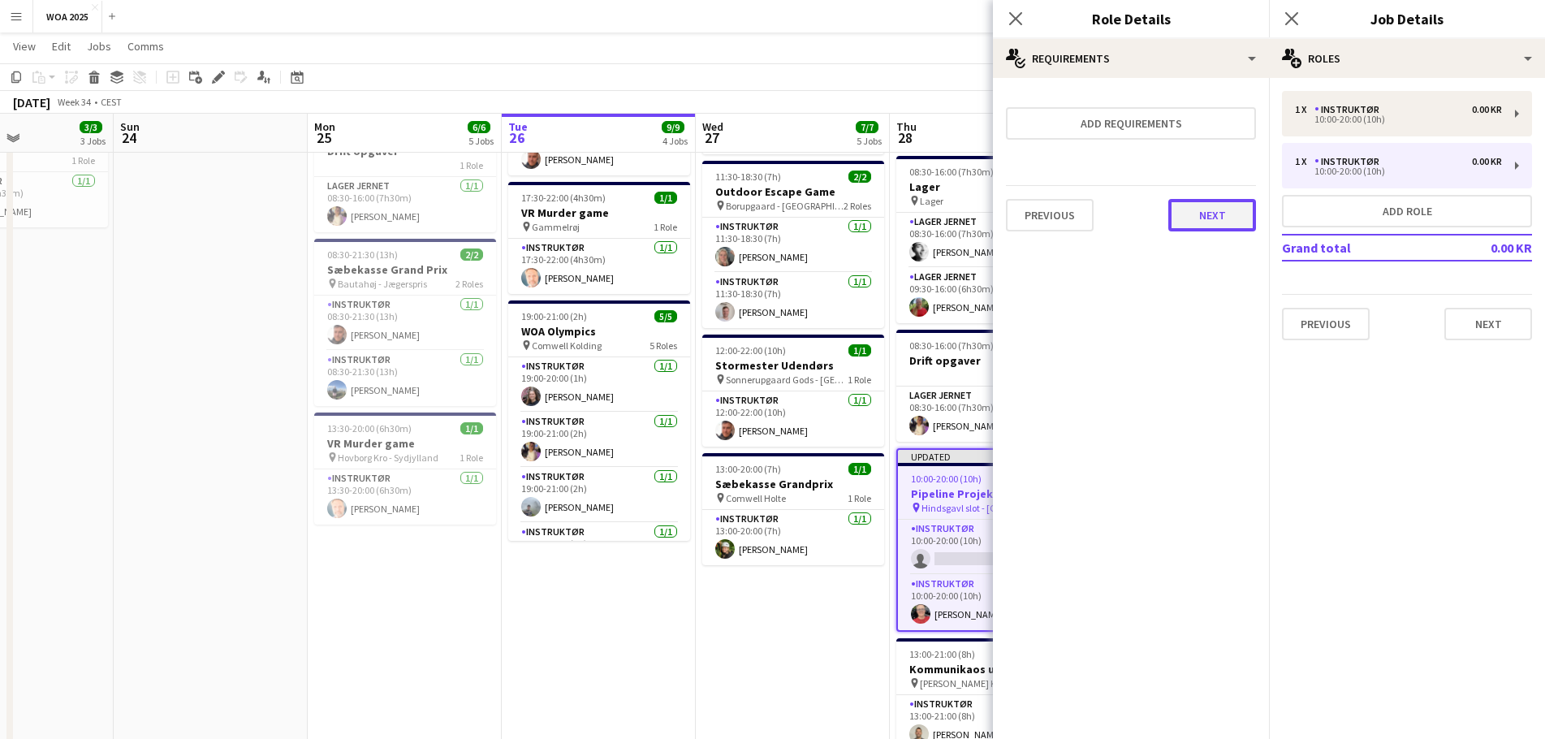
click at [1211, 227] on button "Next" at bounding box center [1212, 215] width 88 height 32
click at [1227, 210] on button "Finish" at bounding box center [1225, 217] width 61 height 32
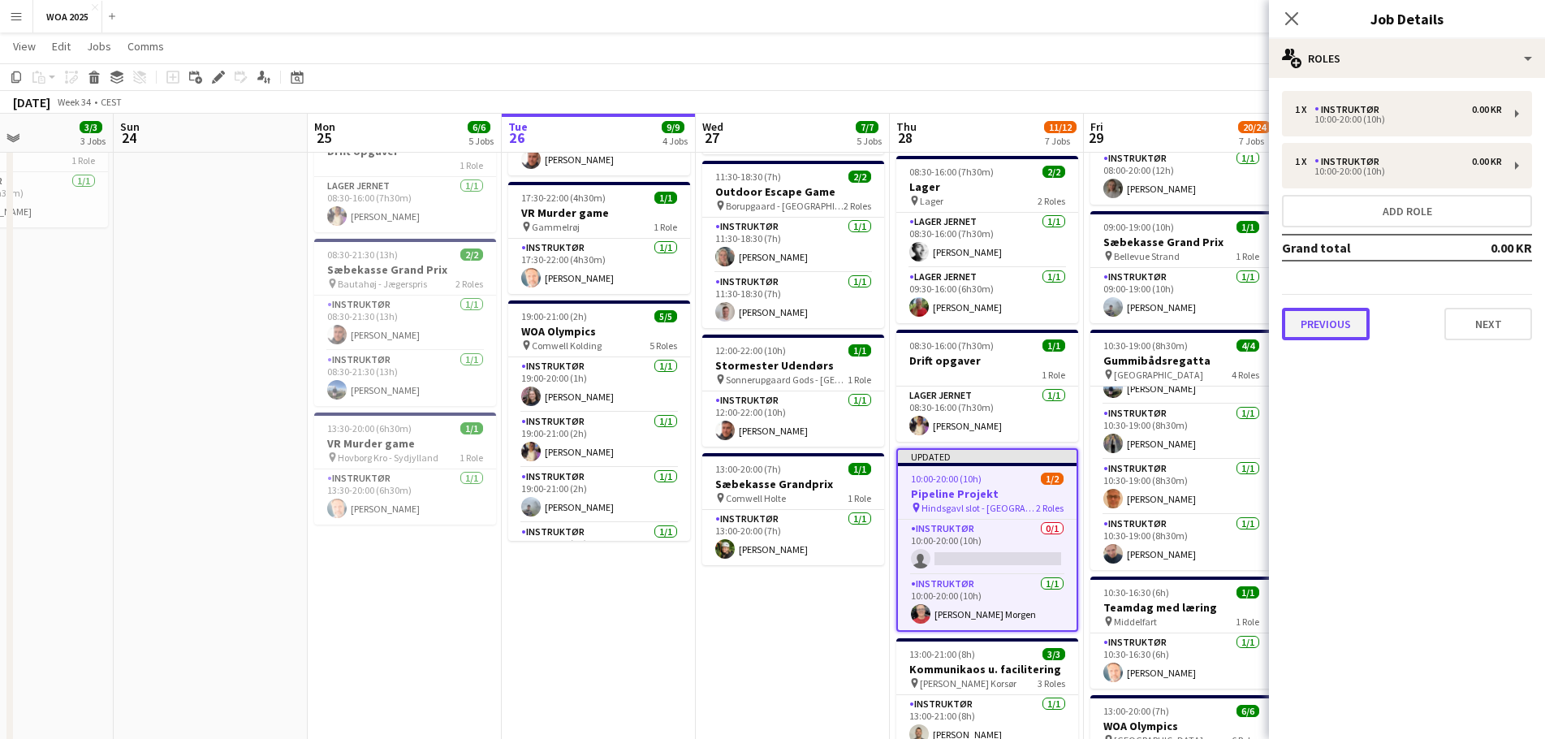
click at [1327, 327] on button "Previous" at bounding box center [1326, 324] width 88 height 32
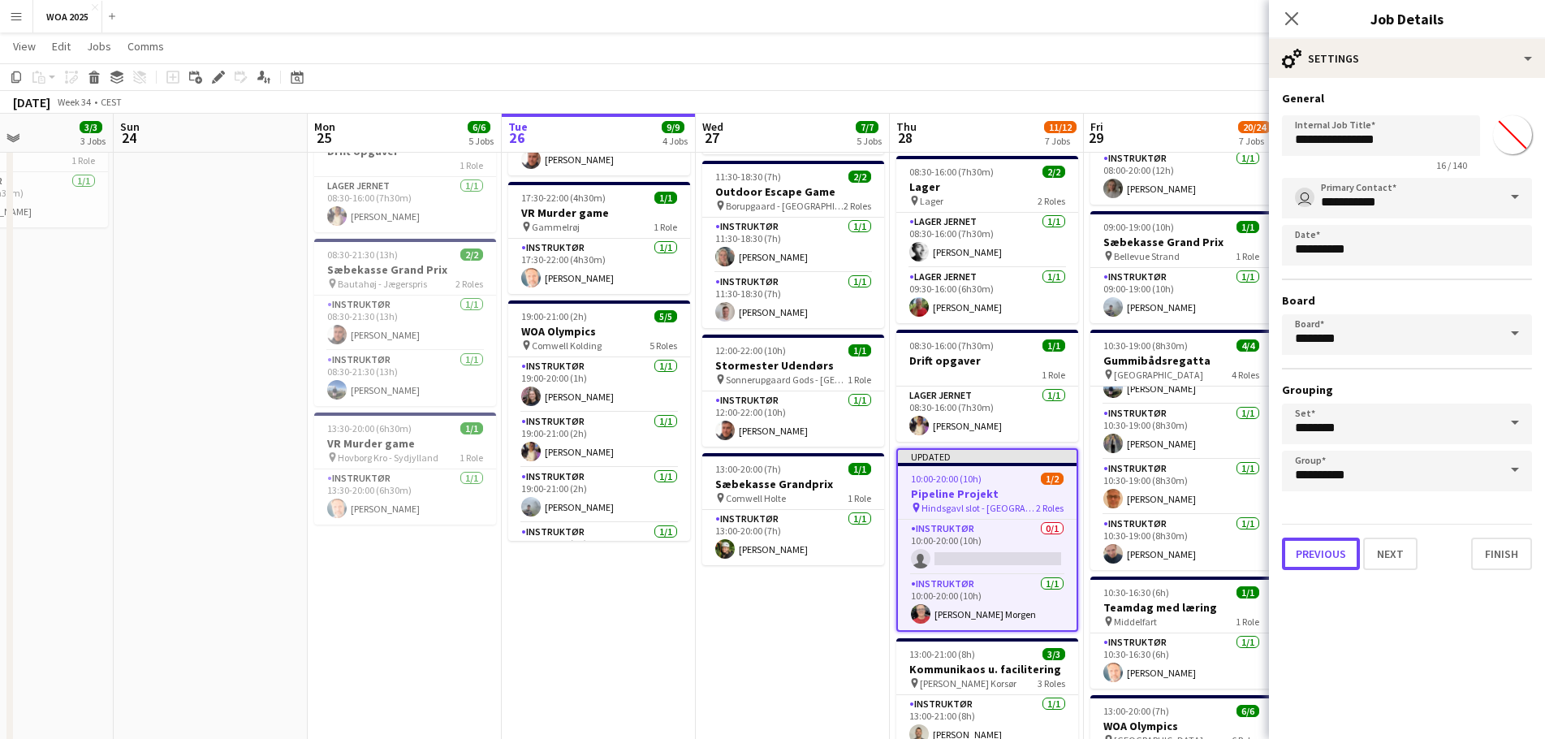
click at [1340, 549] on button "Previous" at bounding box center [1321, 553] width 78 height 32
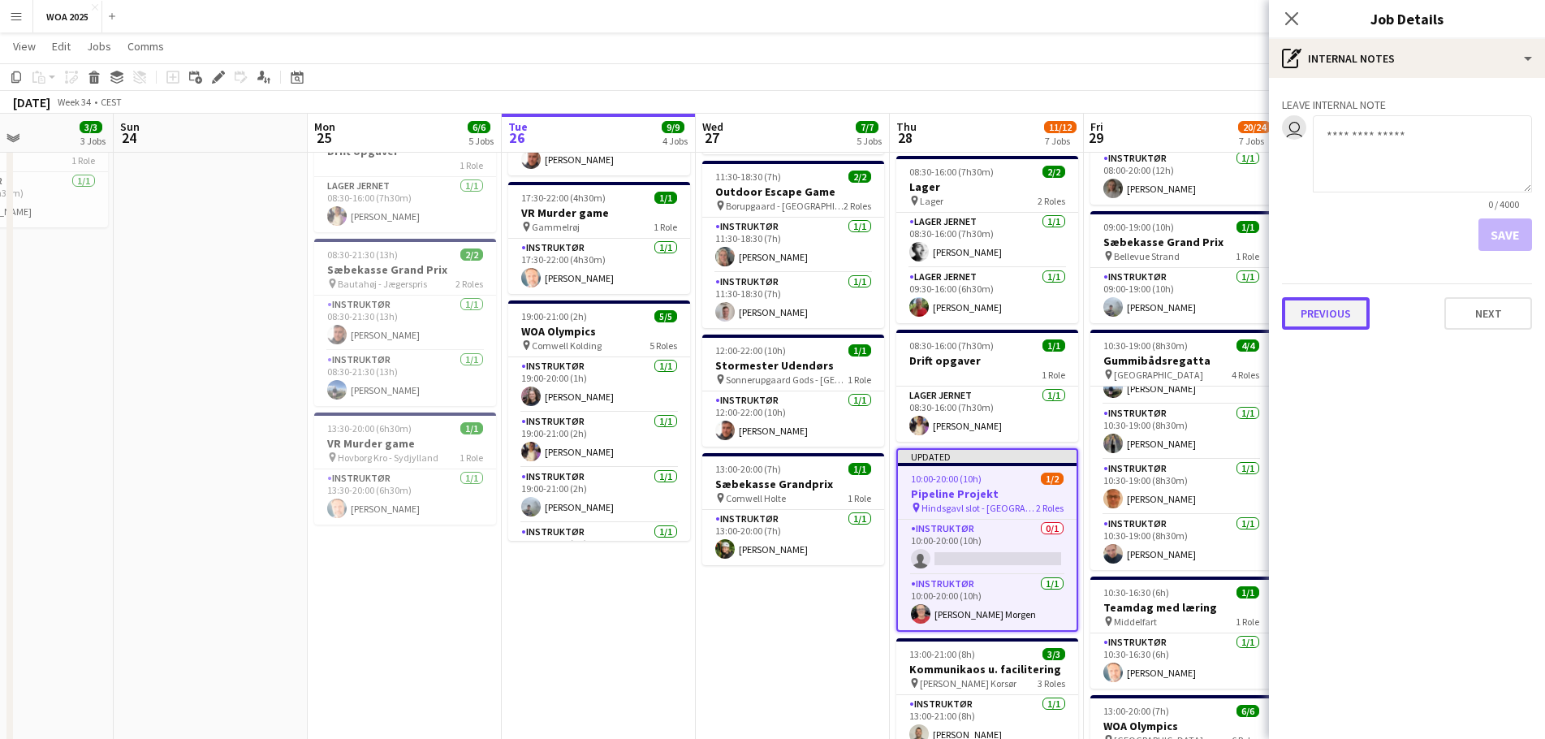
click at [1319, 321] on button "Previous" at bounding box center [1326, 313] width 88 height 32
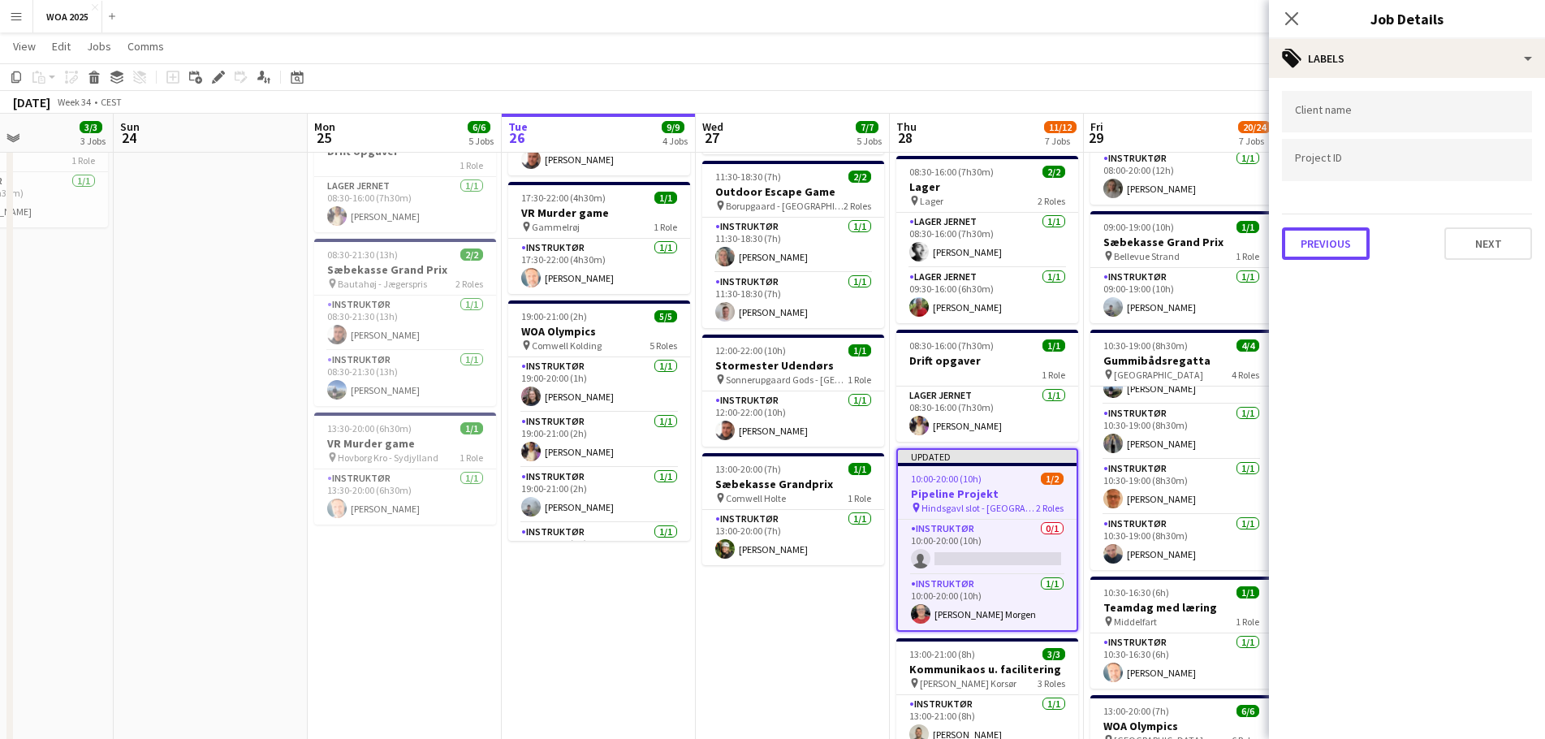
click at [1331, 241] on button "Previous" at bounding box center [1326, 243] width 88 height 32
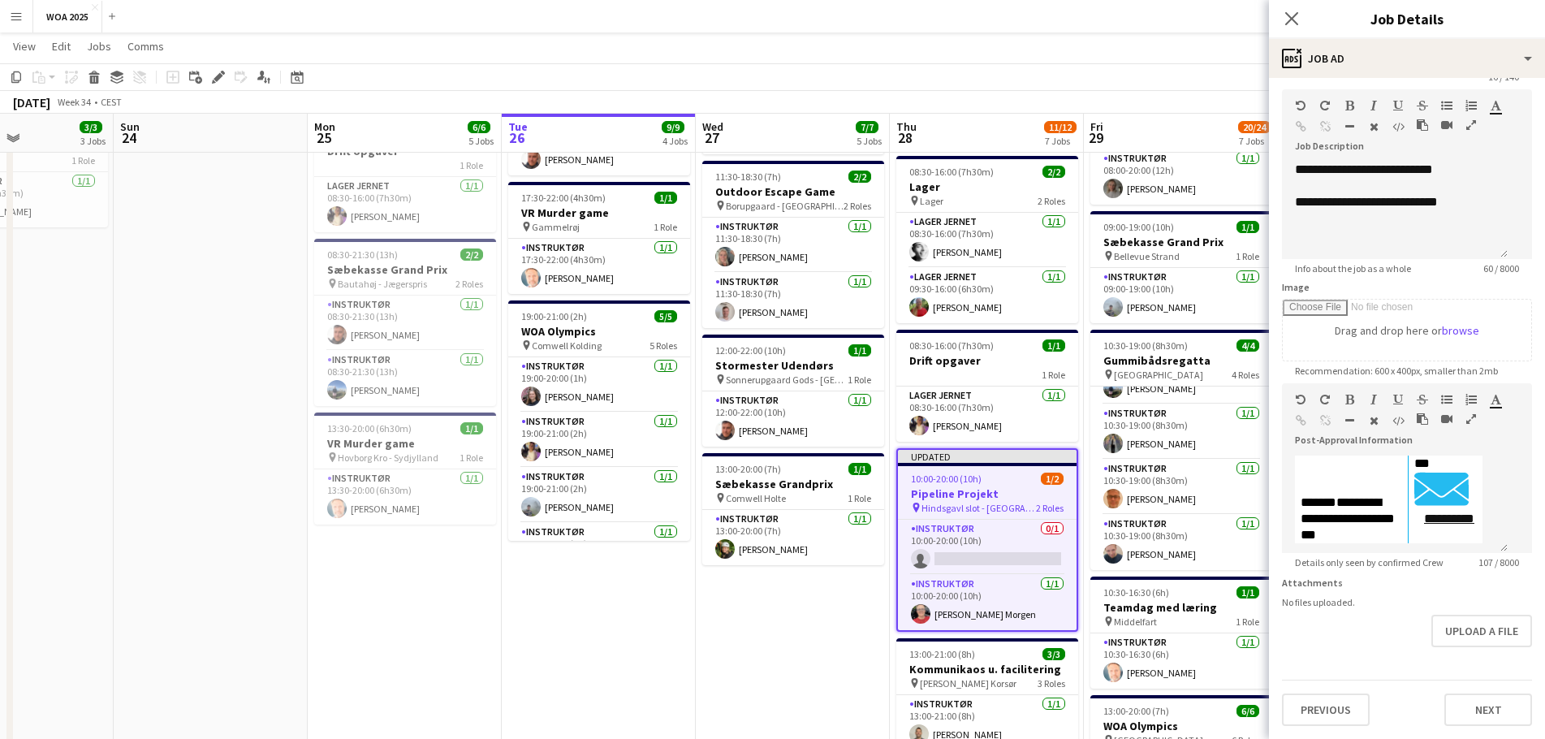
scroll to position [76, 0]
click at [1444, 705] on button "Next" at bounding box center [1488, 709] width 88 height 32
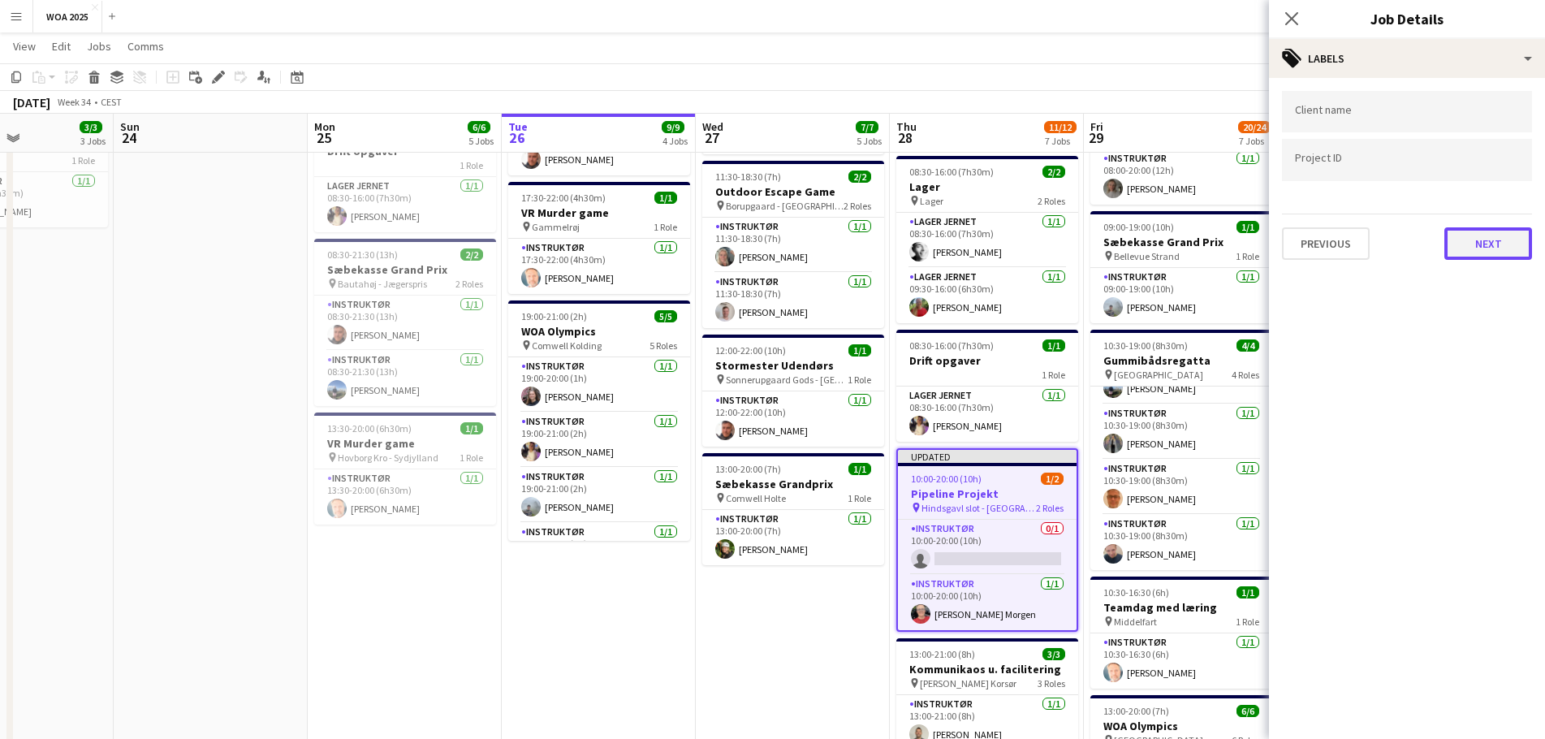
click at [1495, 248] on button "Next" at bounding box center [1488, 243] width 88 height 32
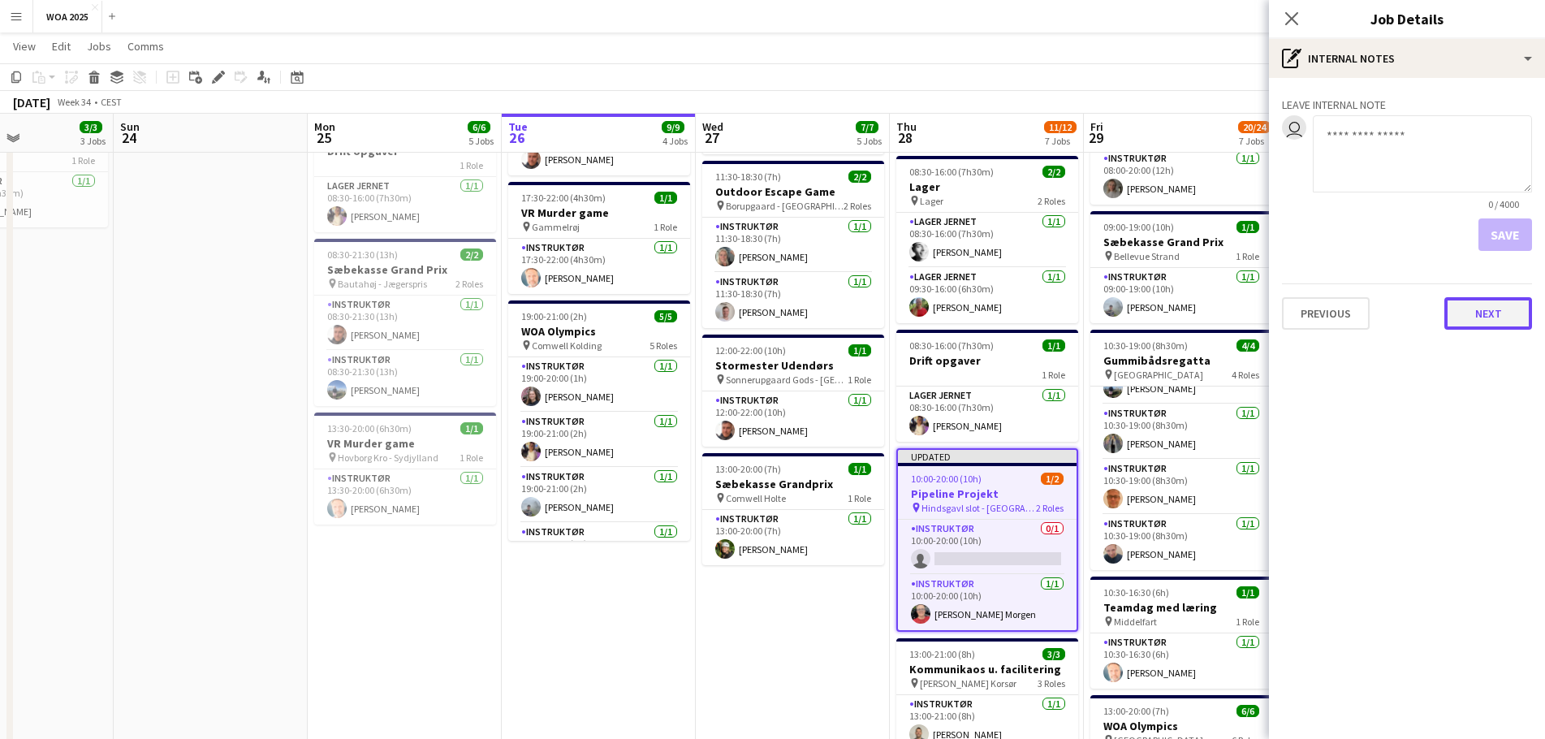
click at [1485, 303] on button "Next" at bounding box center [1488, 313] width 88 height 32
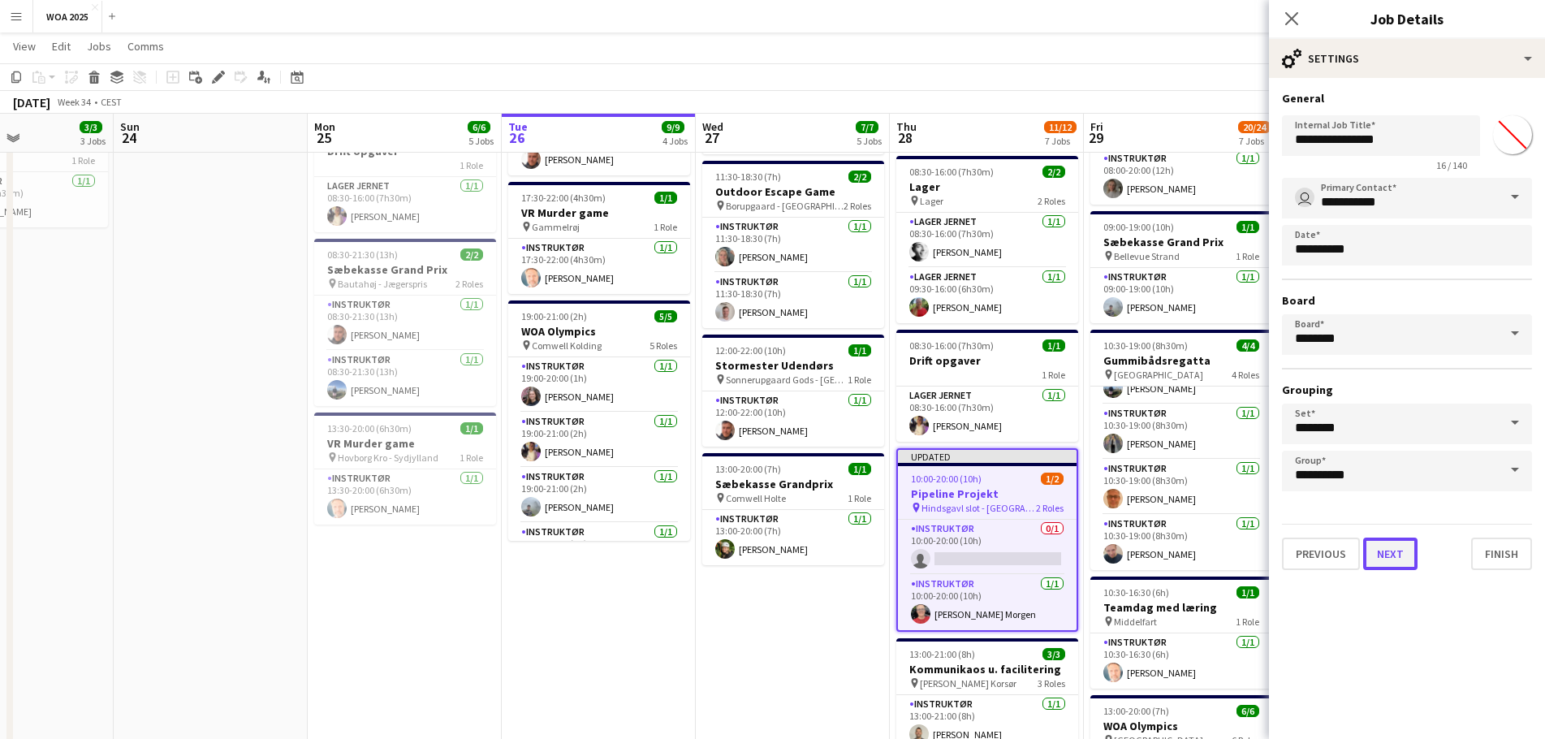
click at [1376, 550] on button "Next" at bounding box center [1390, 553] width 54 height 32
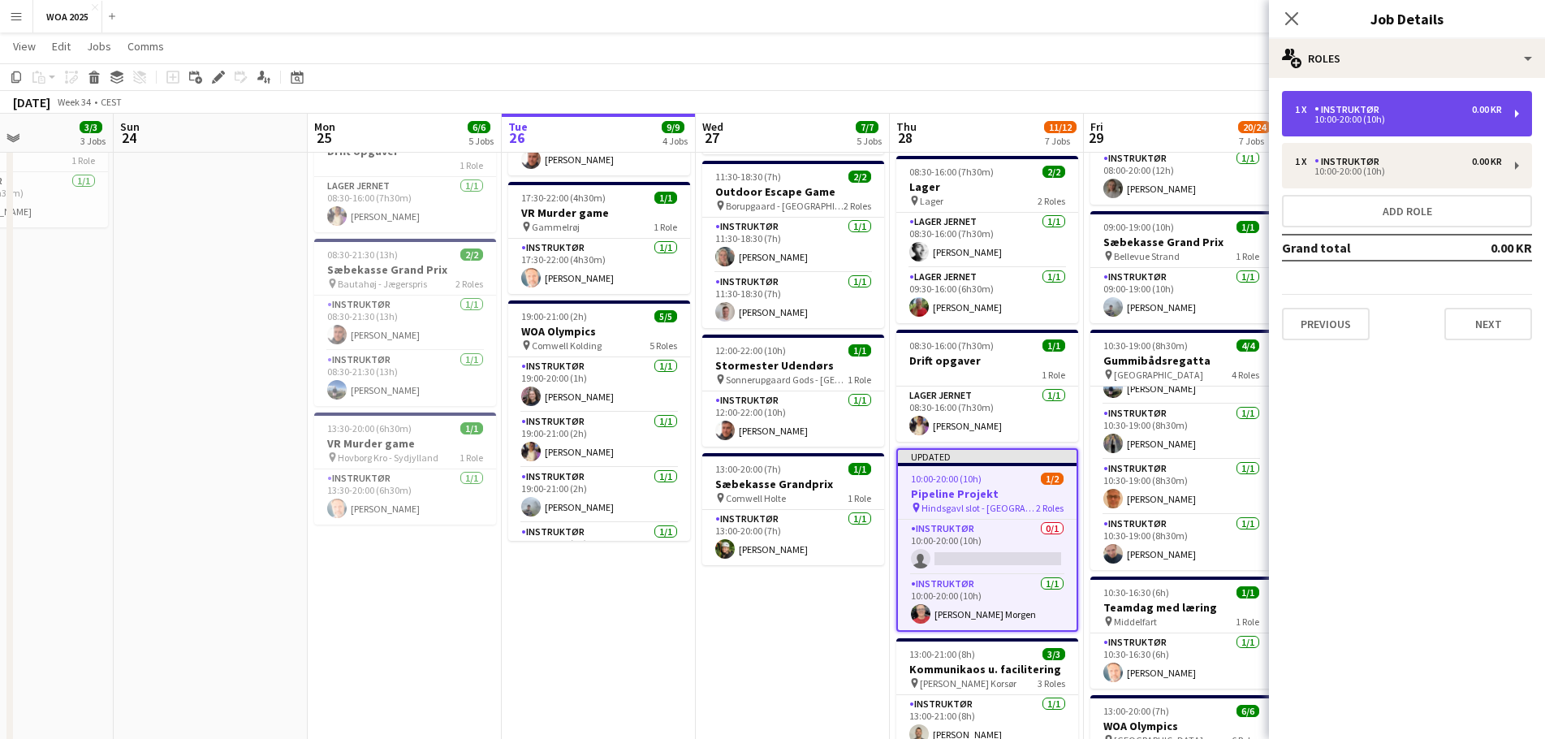
click at [1384, 115] on div "10:00-20:00 (10h)" at bounding box center [1398, 119] width 207 height 8
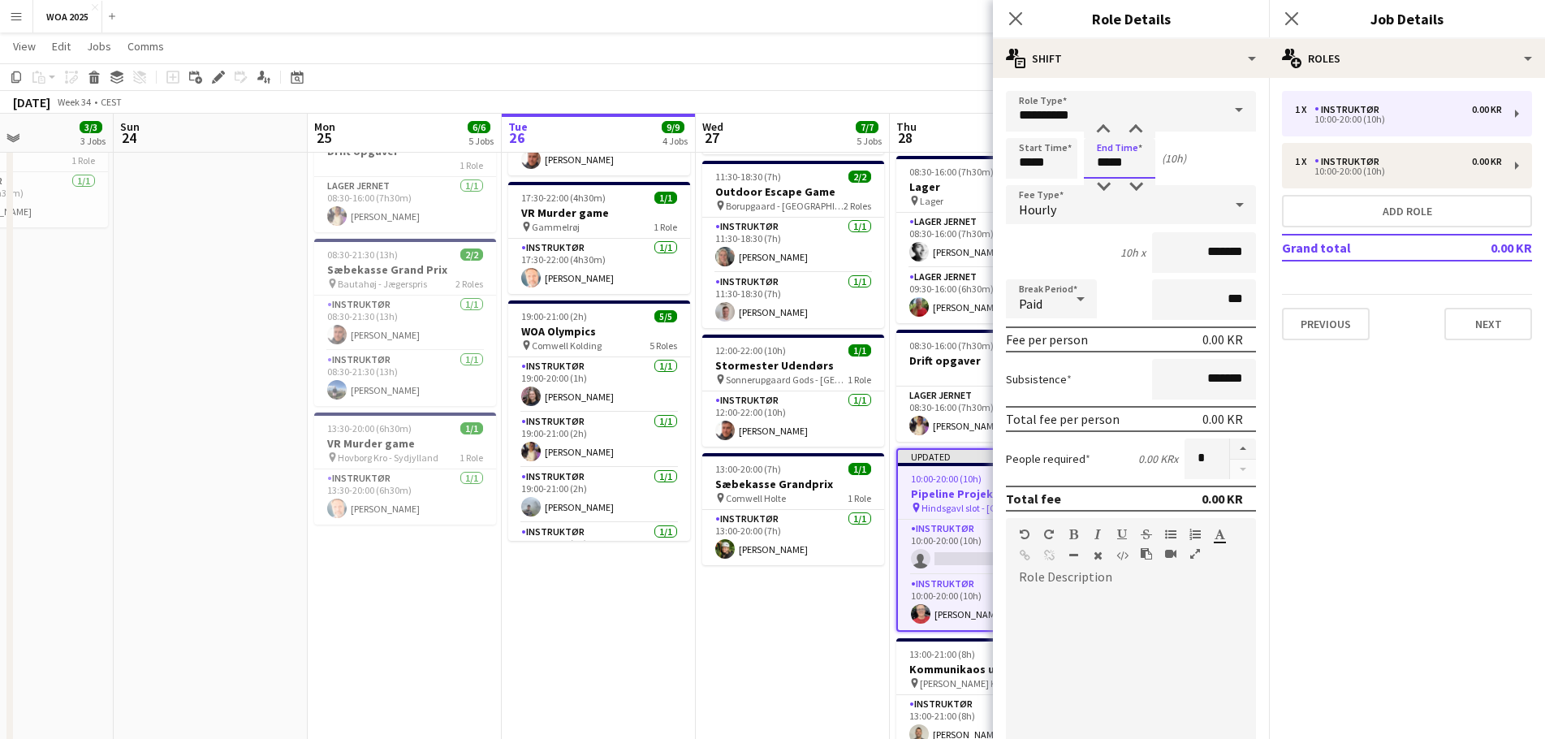
drag, startPoint x: 1137, startPoint y: 157, endPoint x: 1079, endPoint y: 157, distance: 58.5
click at [1079, 157] on div "Start Time ***** End Time ***** (10h)" at bounding box center [1131, 158] width 250 height 41
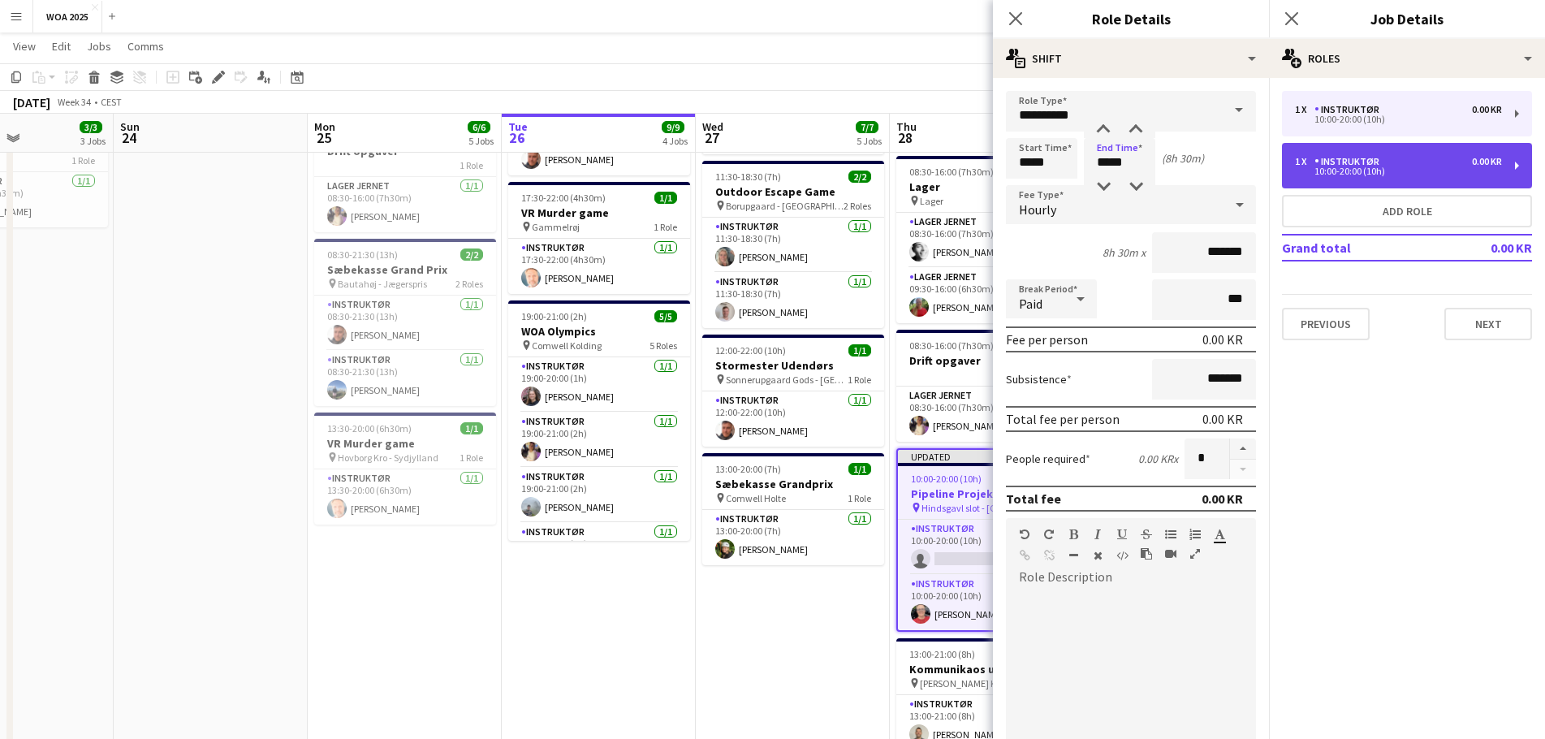
click at [1339, 166] on div "Instruktør" at bounding box center [1349, 161] width 71 height 11
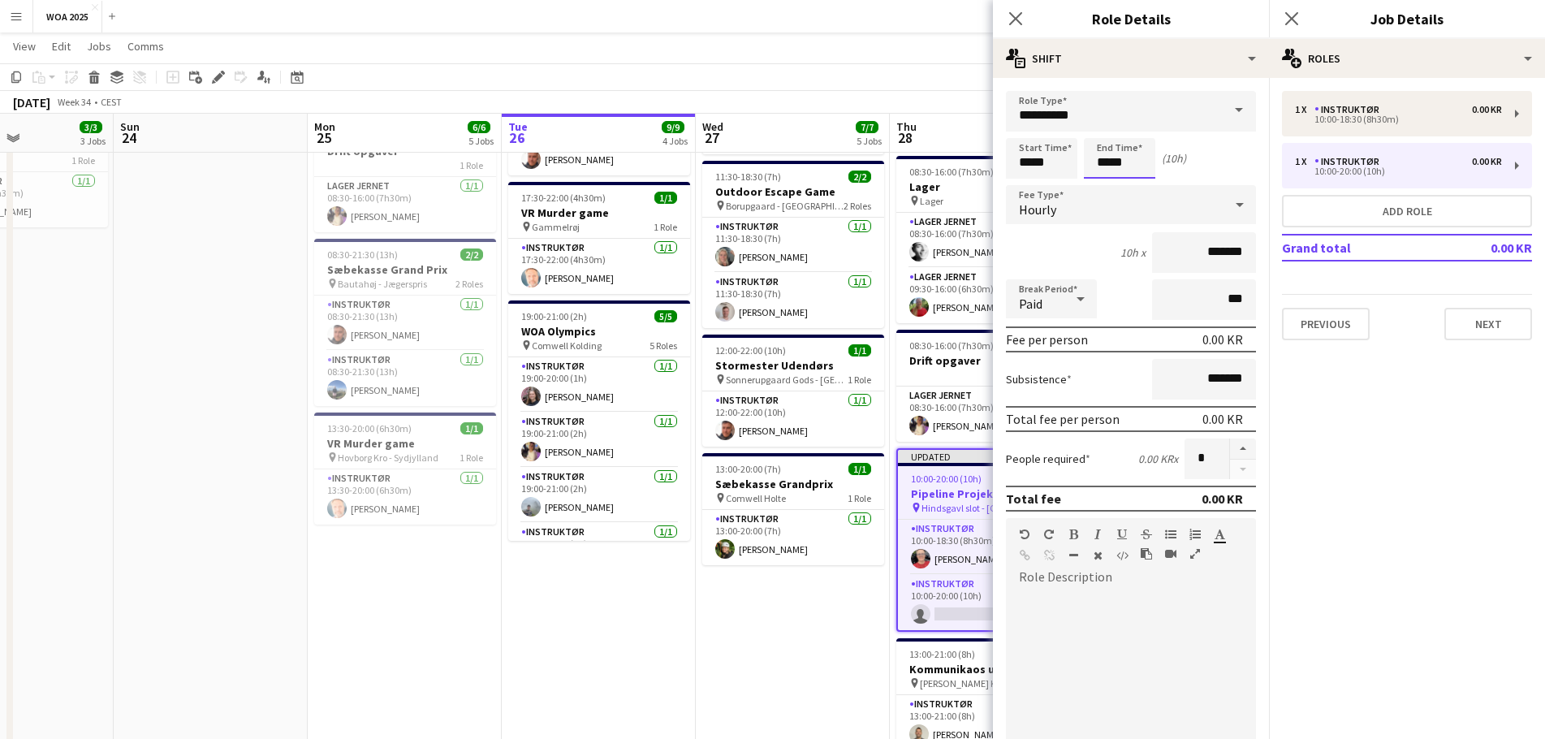
click at [1120, 166] on input "*****" at bounding box center [1119, 158] width 71 height 41
drag, startPoint x: 1132, startPoint y: 162, endPoint x: 1083, endPoint y: 162, distance: 49.5
click at [1084, 162] on input "*****" at bounding box center [1119, 158] width 71 height 41
type input "*****"
click at [1357, 381] on mat-expansion-panel "pencil3 General details 1 x Instruktør 0.00 KR 10:00-18:30 (8h30m) 1 x Instrukt…" at bounding box center [1407, 408] width 276 height 661
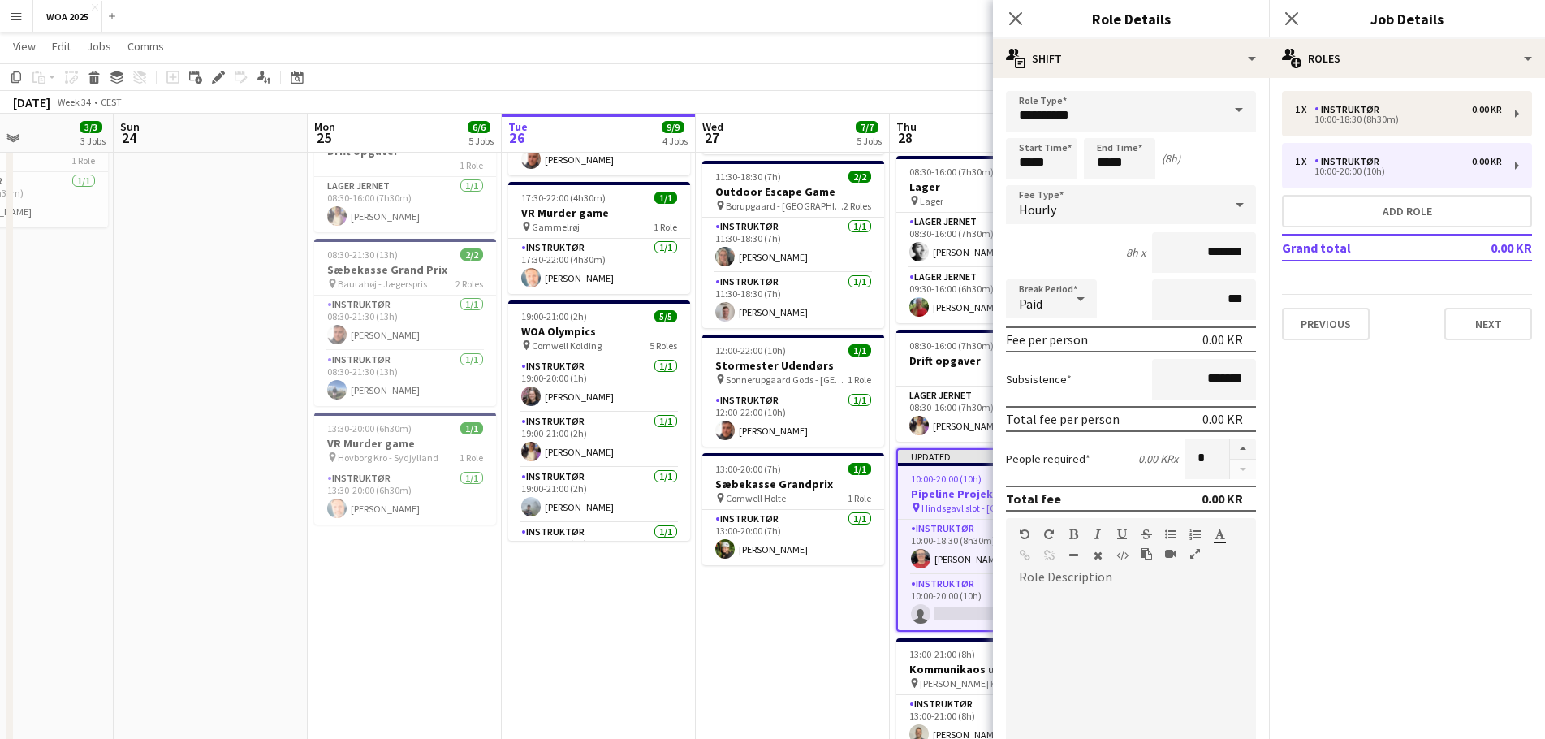
scroll to position [314, 0]
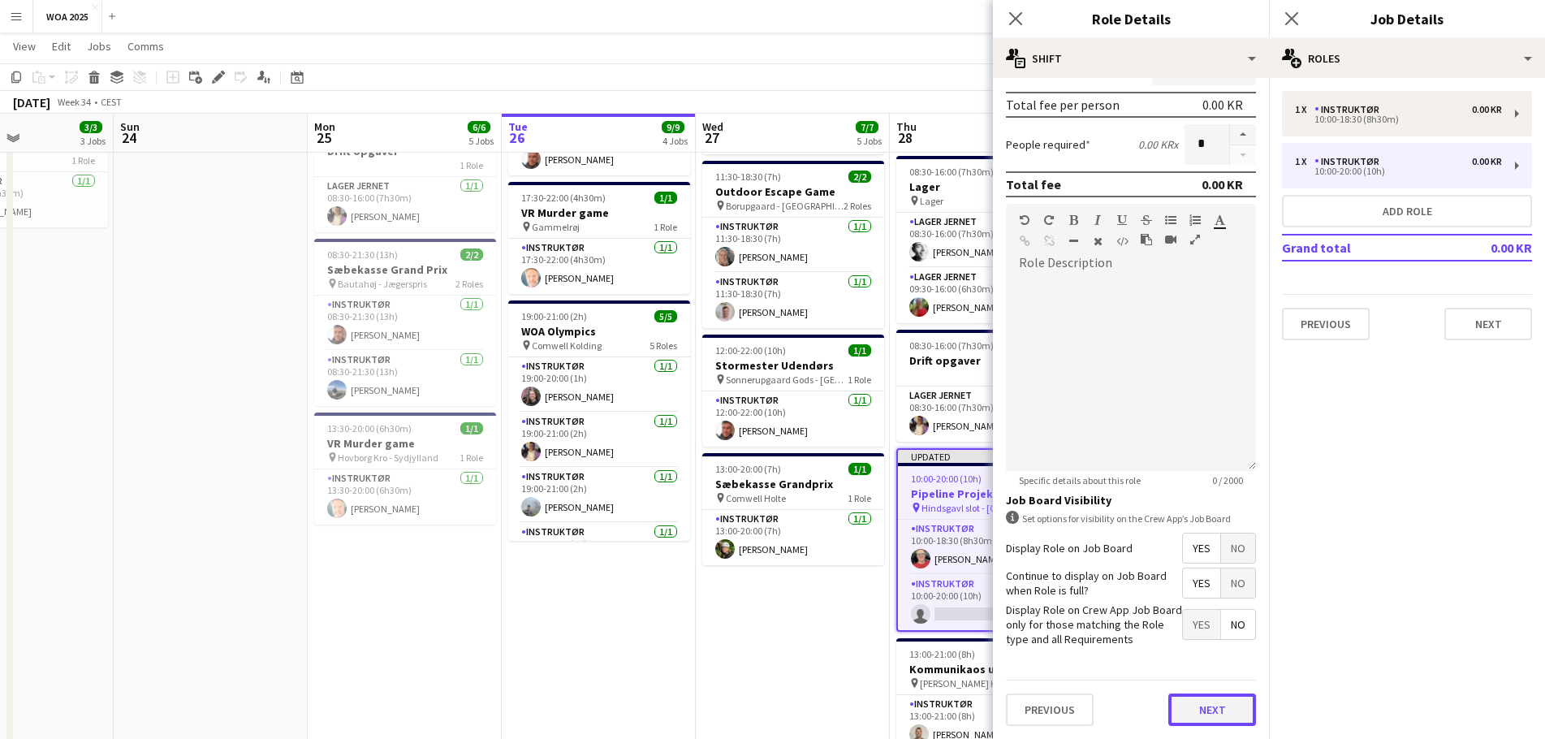
click at [1198, 709] on button "Next" at bounding box center [1212, 709] width 88 height 32
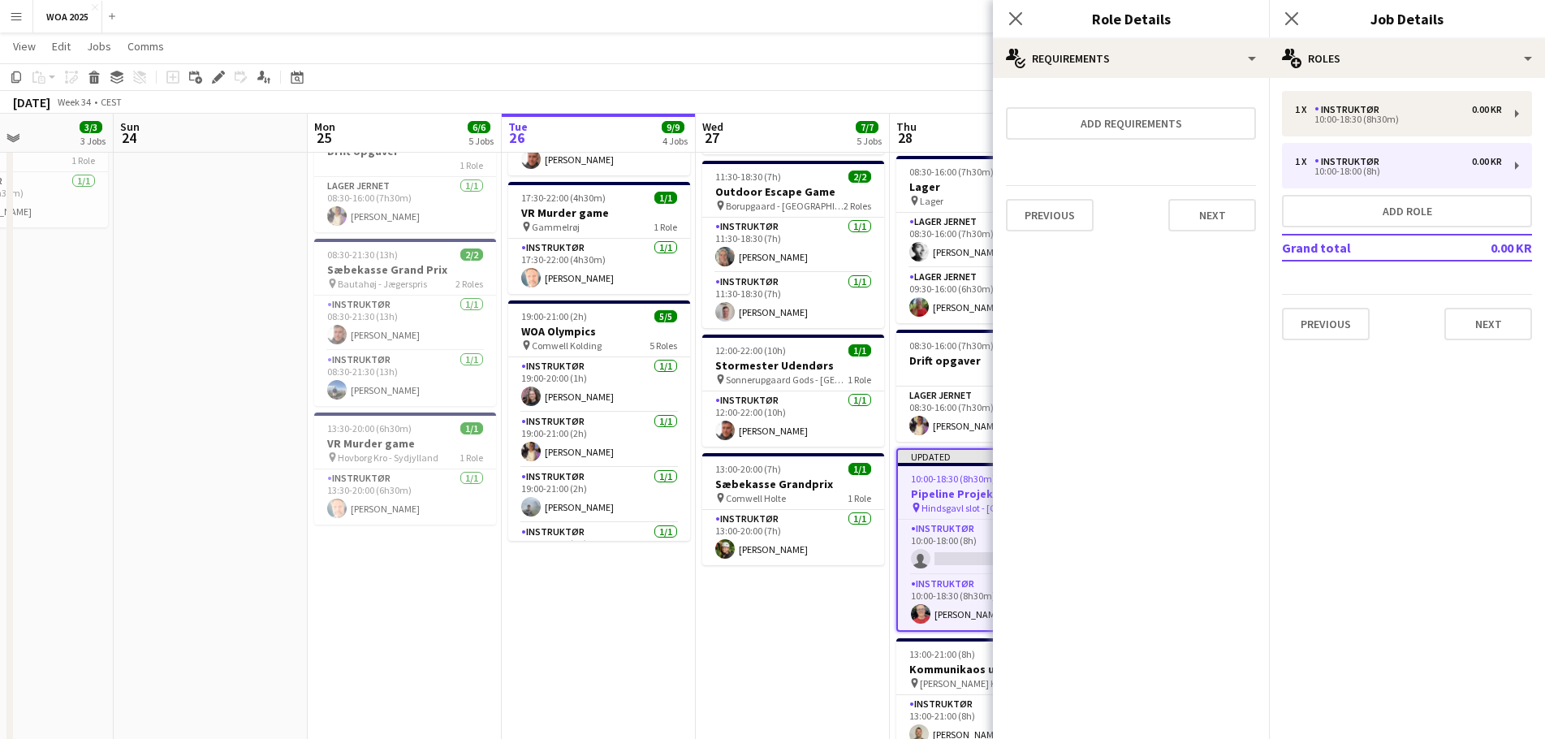
scroll to position [0, 0]
click at [1227, 220] on button "Next" at bounding box center [1212, 215] width 88 height 32
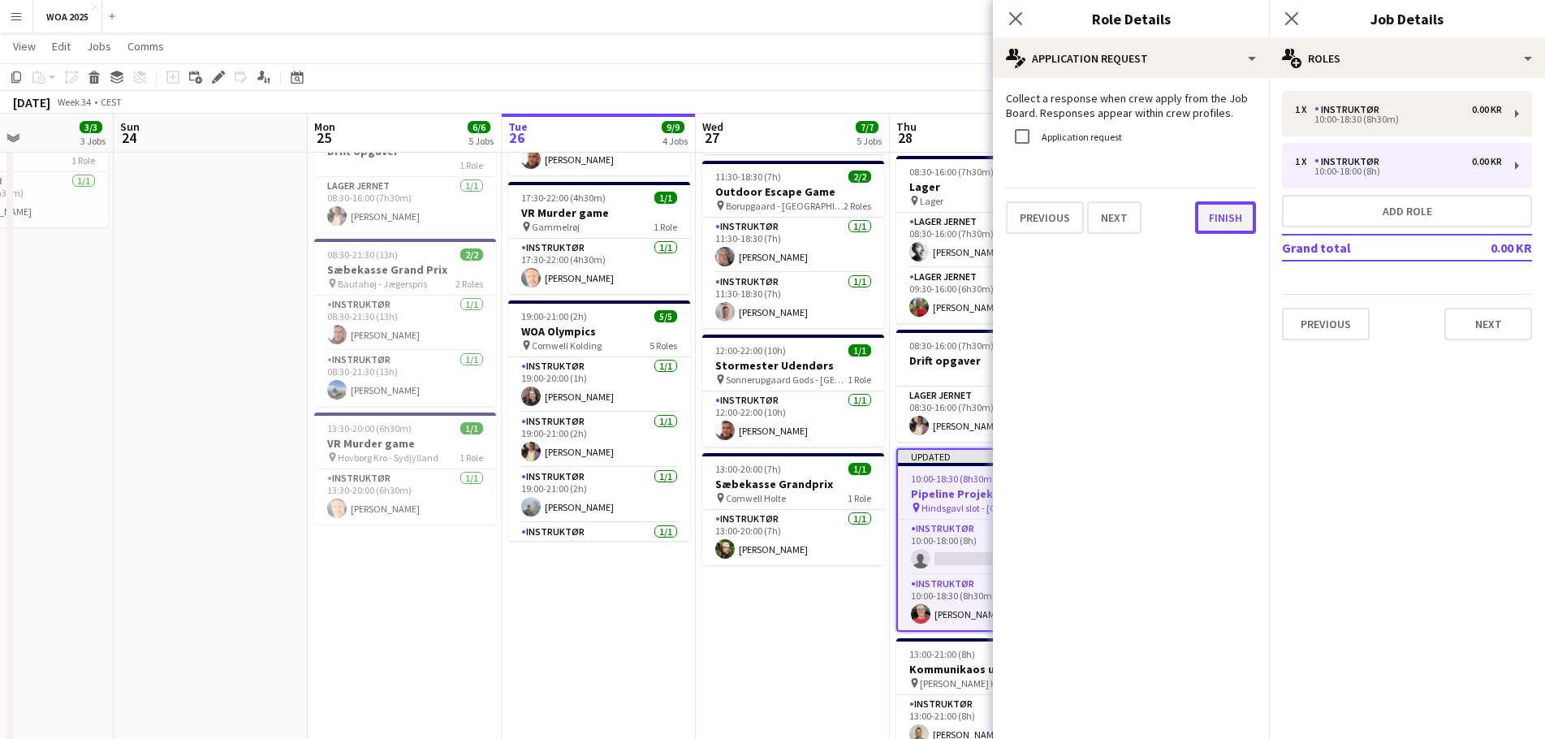
click at [1234, 213] on button "Finish" at bounding box center [1225, 217] width 61 height 32
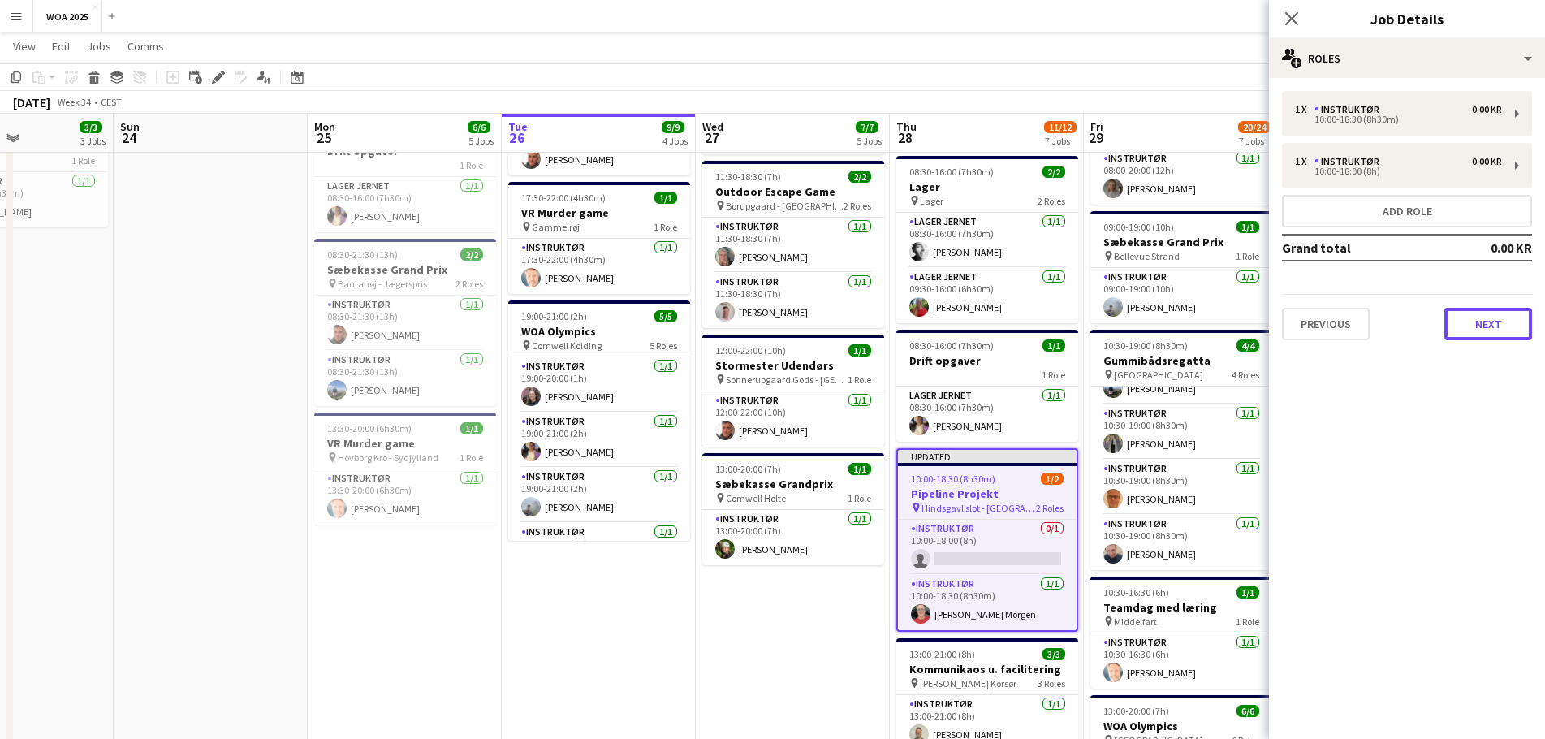
drag, startPoint x: 1485, startPoint y: 333, endPoint x: 1497, endPoint y: 329, distance: 12.8
click at [1488, 328] on button "Next" at bounding box center [1488, 324] width 88 height 32
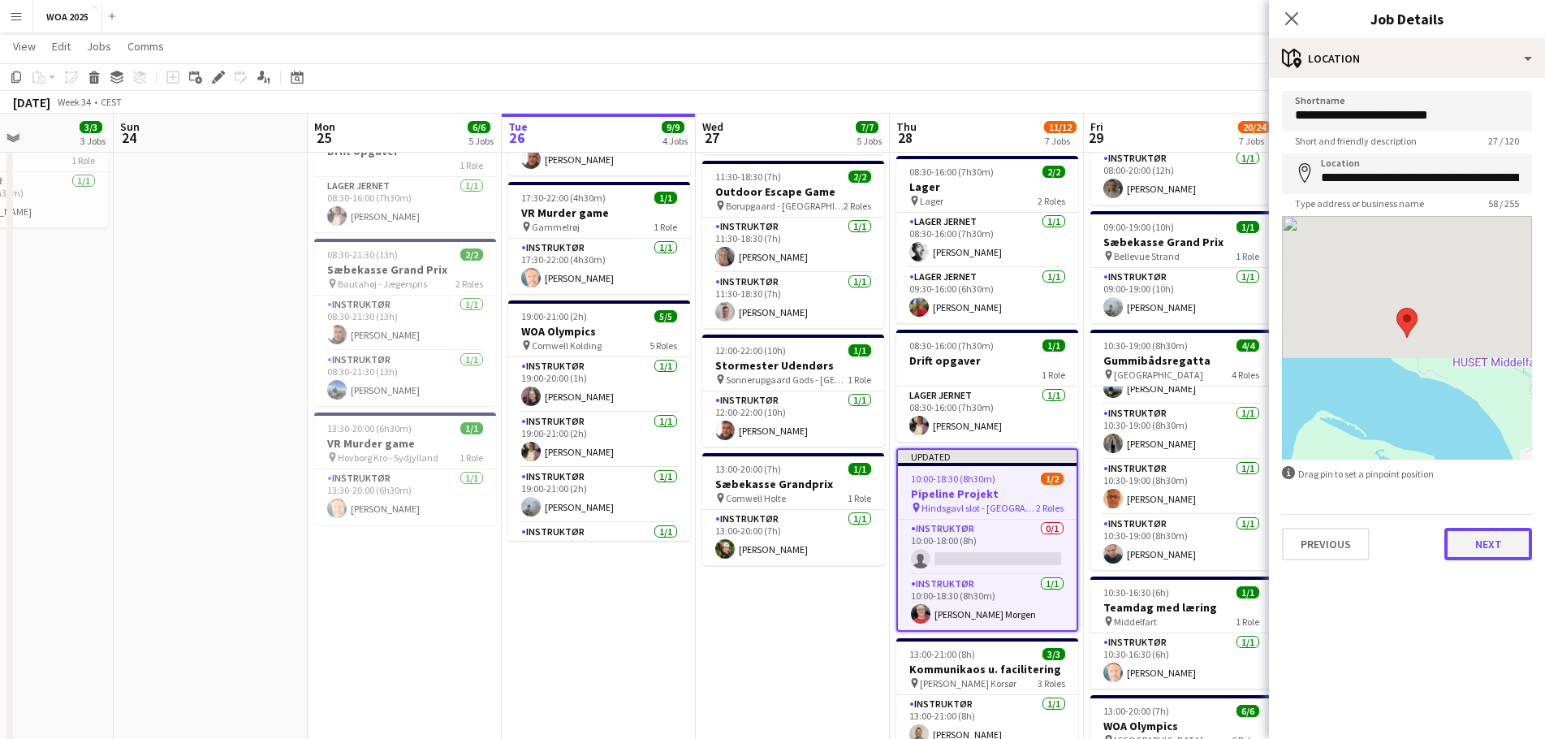
click at [1494, 538] on button "Next" at bounding box center [1488, 544] width 88 height 32
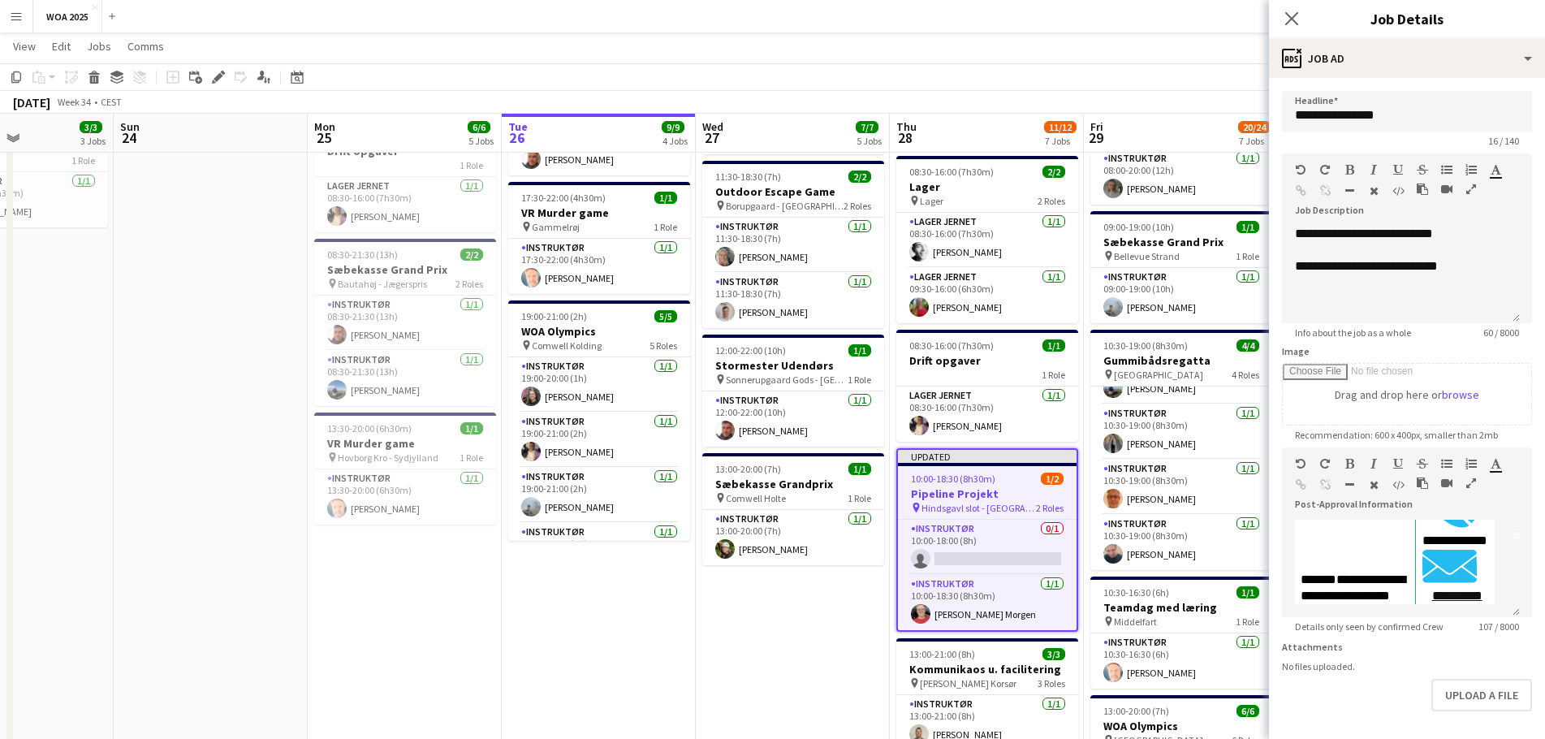
scroll to position [76, 0]
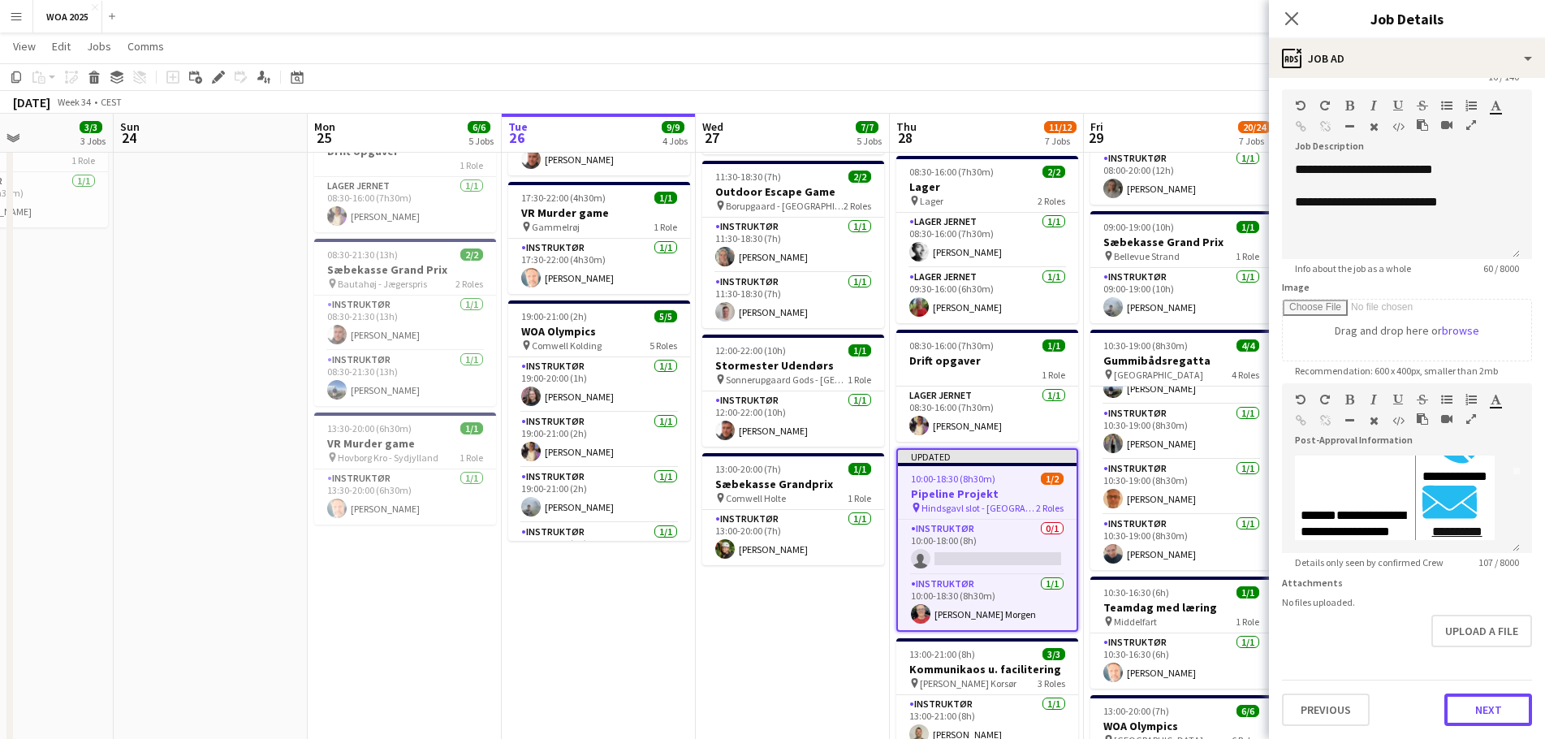
click at [1460, 704] on button "Next" at bounding box center [1488, 709] width 88 height 32
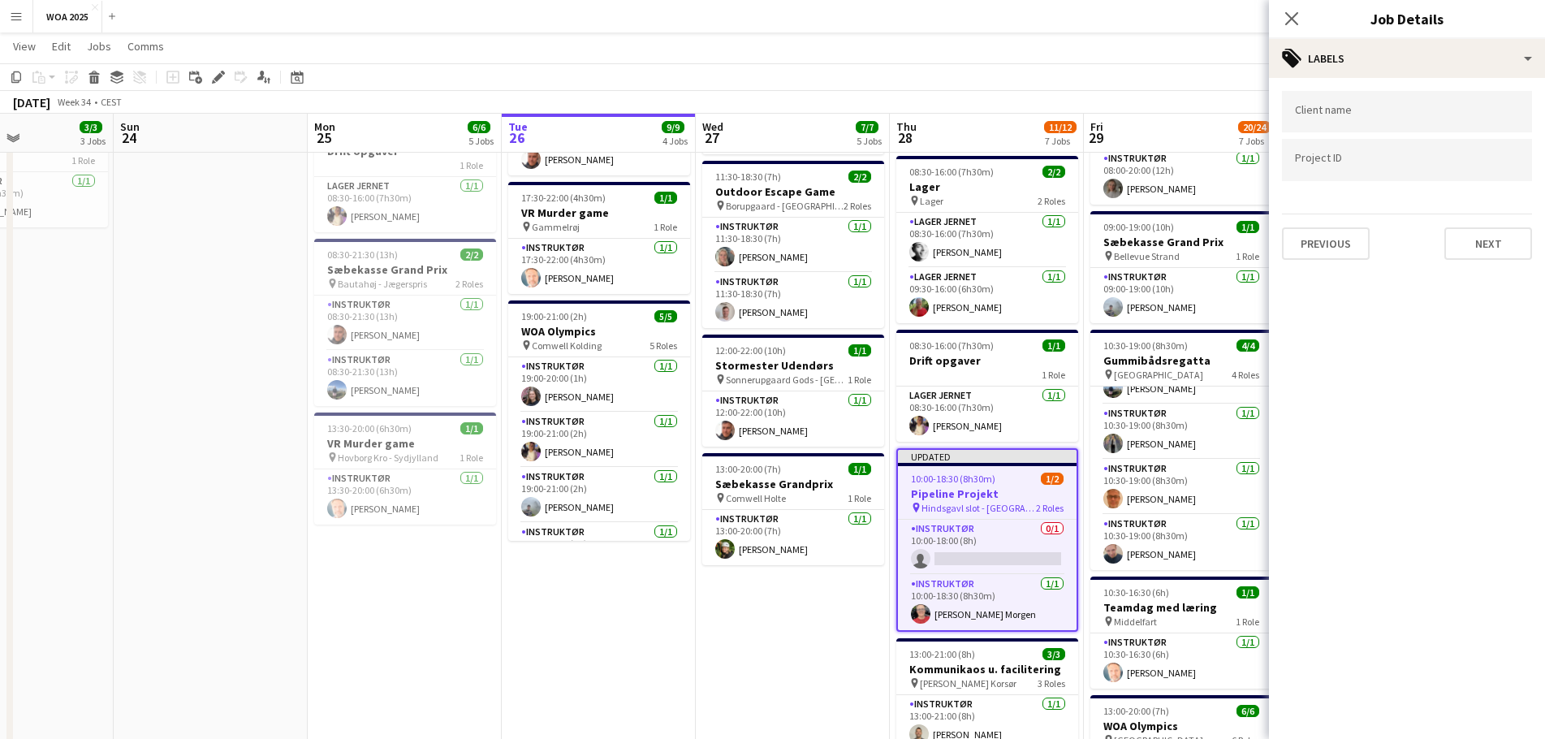
scroll to position [0, 0]
click at [1455, 248] on button "Next" at bounding box center [1488, 243] width 88 height 32
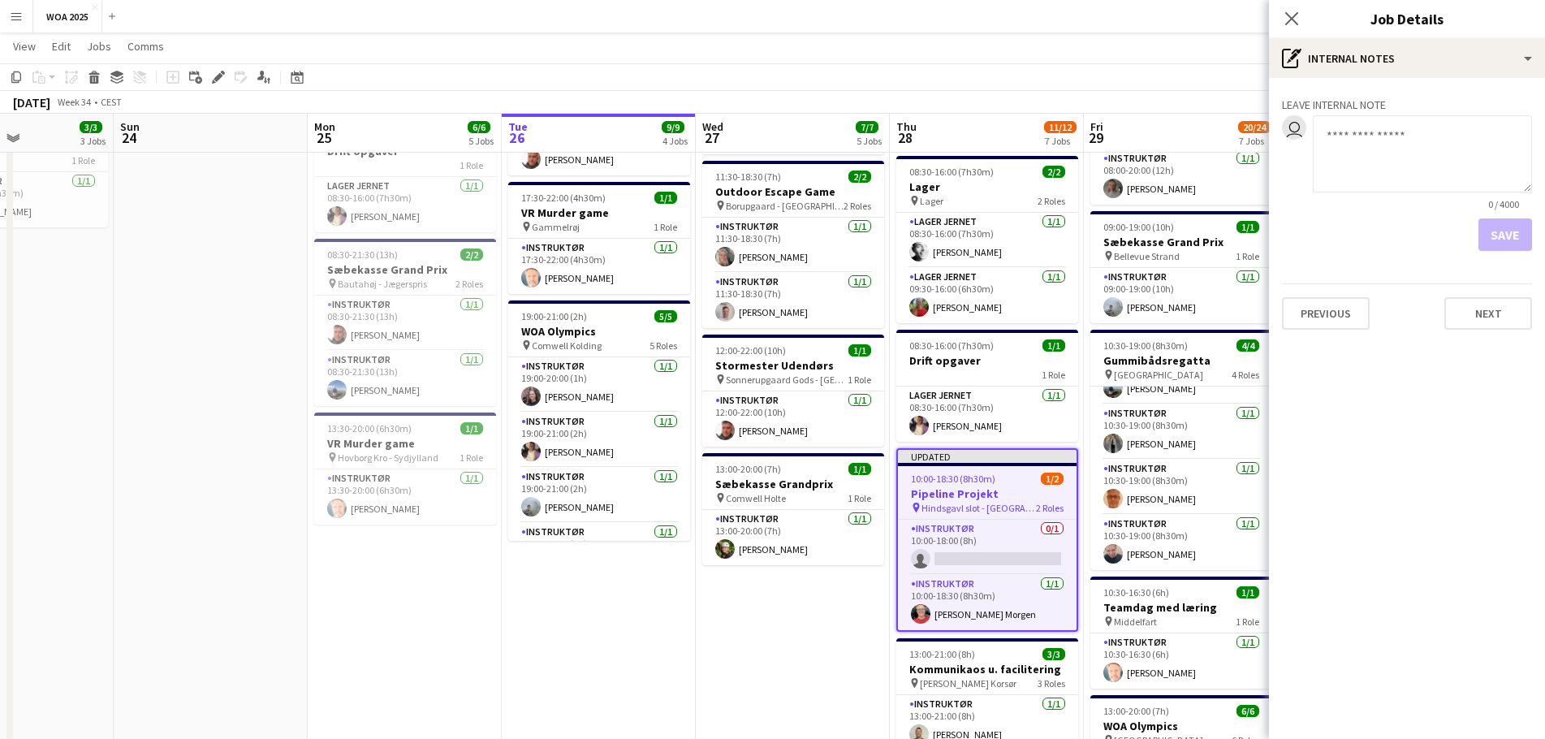
click at [1101, 75] on app-toolbar "Copy Paste Paste Ctrl+V Paste with crew Ctrl+Shift+V Paste linked Job [GEOGRAPH…" at bounding box center [772, 77] width 1545 height 28
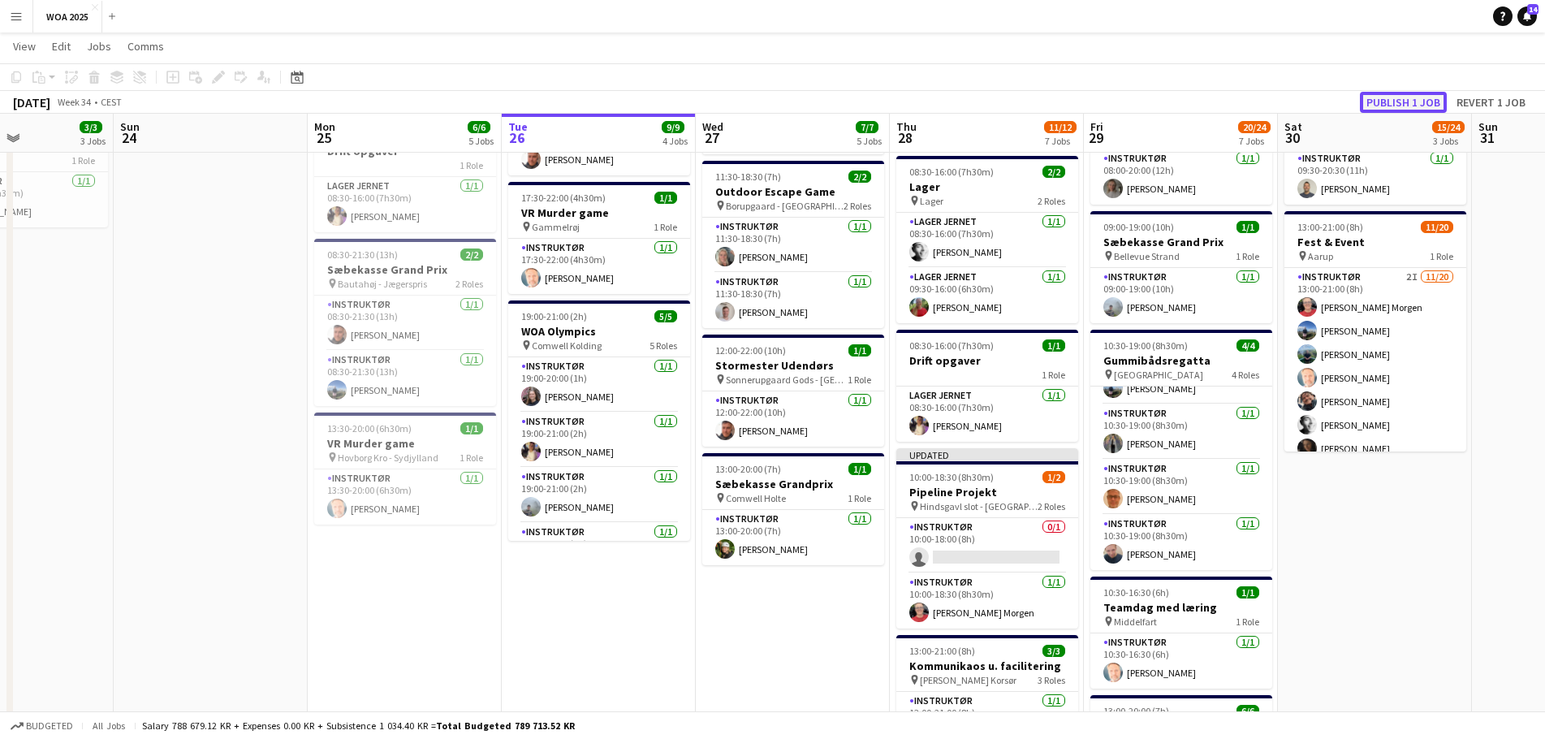
click at [1379, 102] on button "Publish 1 job" at bounding box center [1403, 102] width 87 height 21
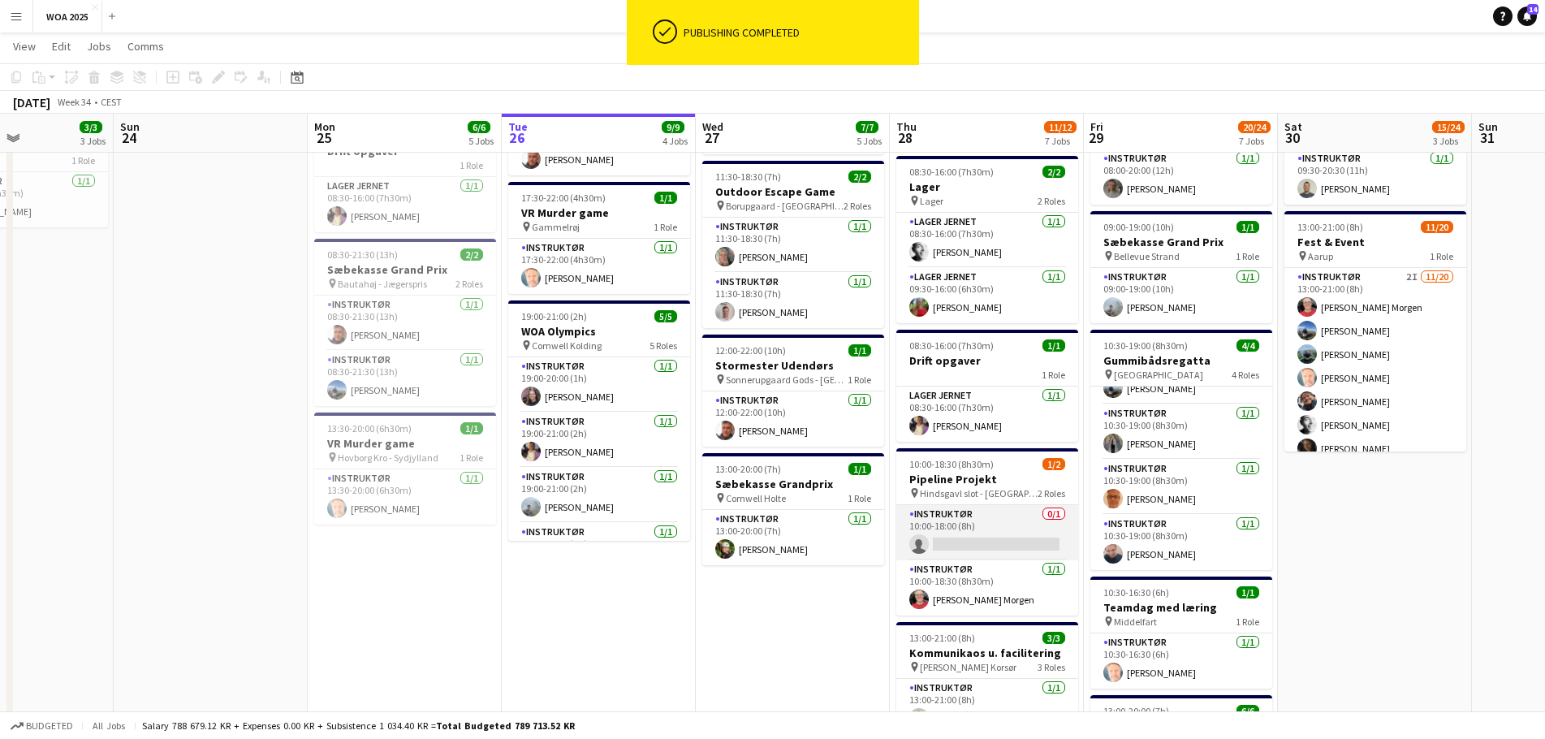
click at [997, 535] on app-card-role "Instruktør 0/1 10:00-18:00 (8h) single-neutral-actions" at bounding box center [987, 532] width 182 height 55
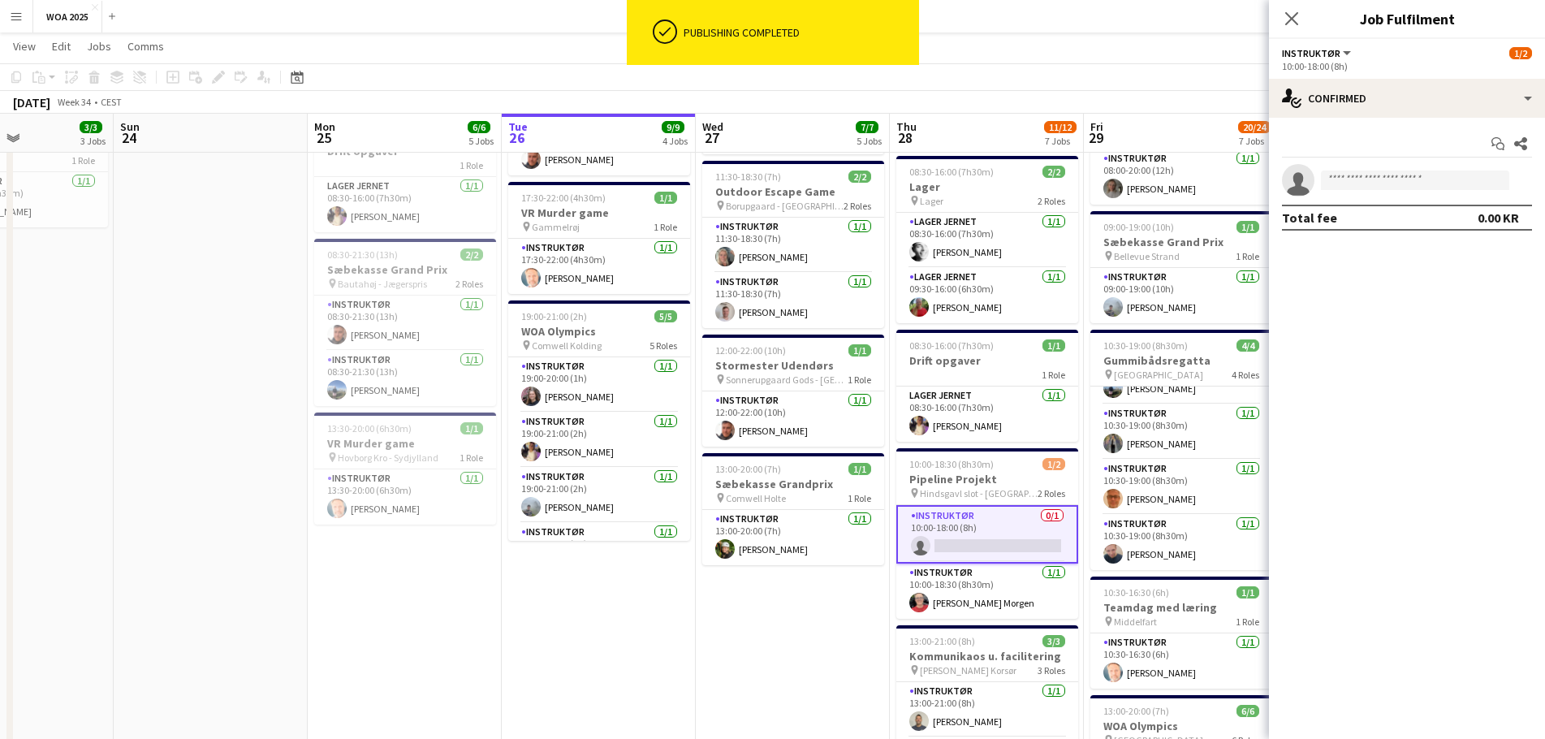
click at [805, 601] on app-date-cell "08:00-16:00 (8h) 2/2 Lager pin Lager 2 Roles Lager Jernet [DATE] 08:00-16:00 (8…" at bounding box center [793, 538] width 194 height 1362
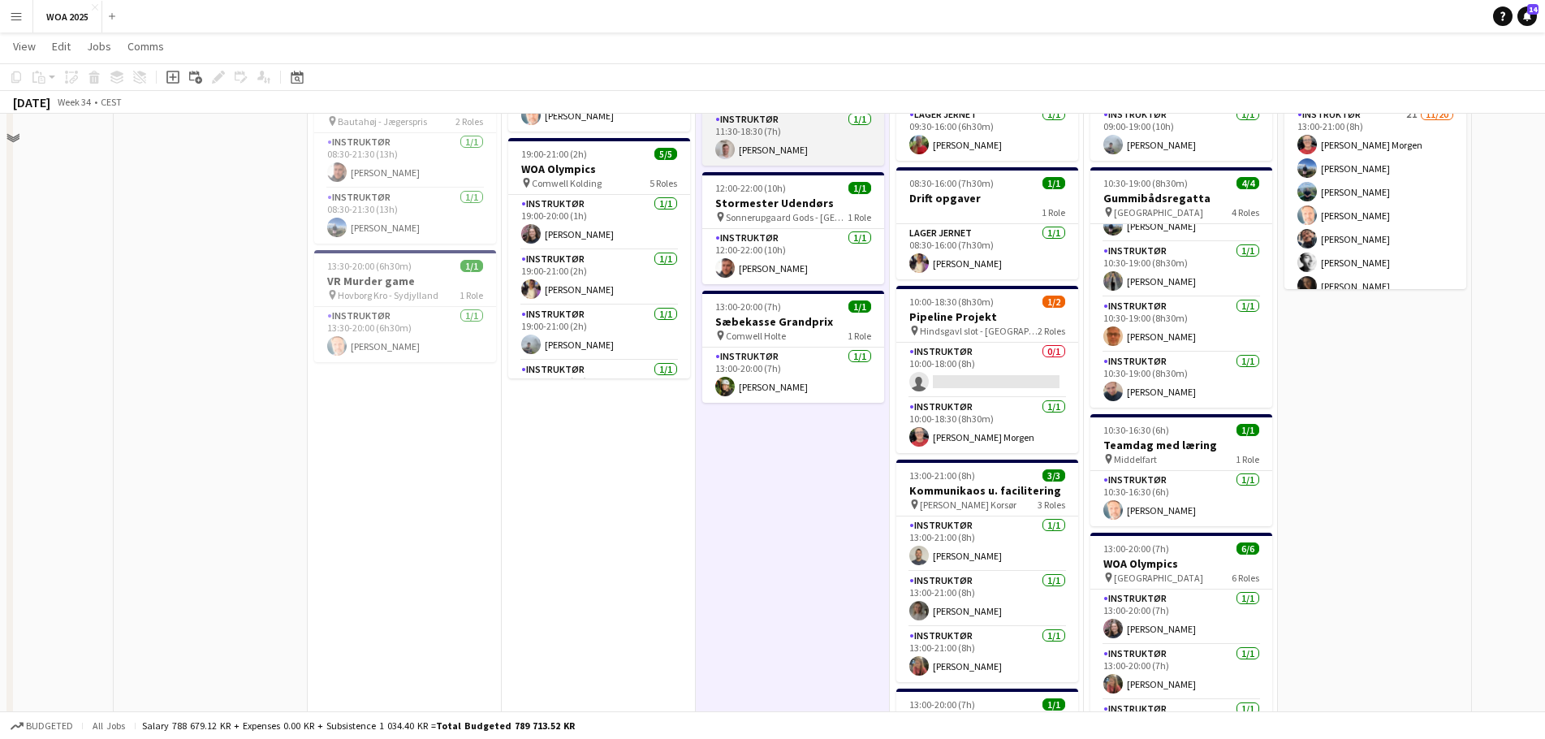
scroll to position [162, 0]
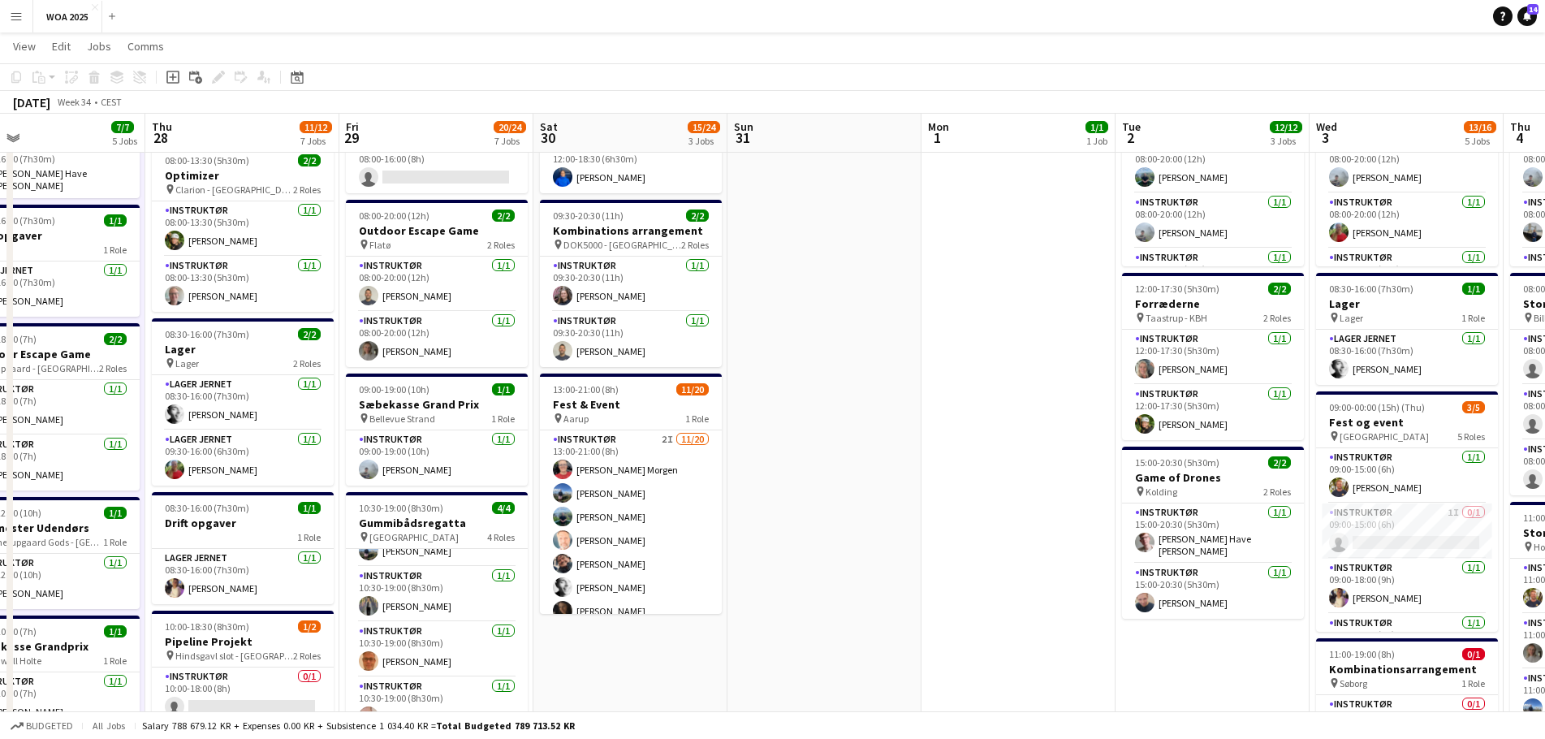
drag, startPoint x: 1382, startPoint y: 585, endPoint x: 886, endPoint y: 459, distance: 511.1
click at [601, 494] on app-calendar-viewport "Sat 23 3/3 3 Jobs Sun 24 Mon 25 6/6 5 Jobs Tue 26 9/9 4 Jobs Wed 27 7/7 5 Jobs …" at bounding box center [772, 641] width 1545 height 1481
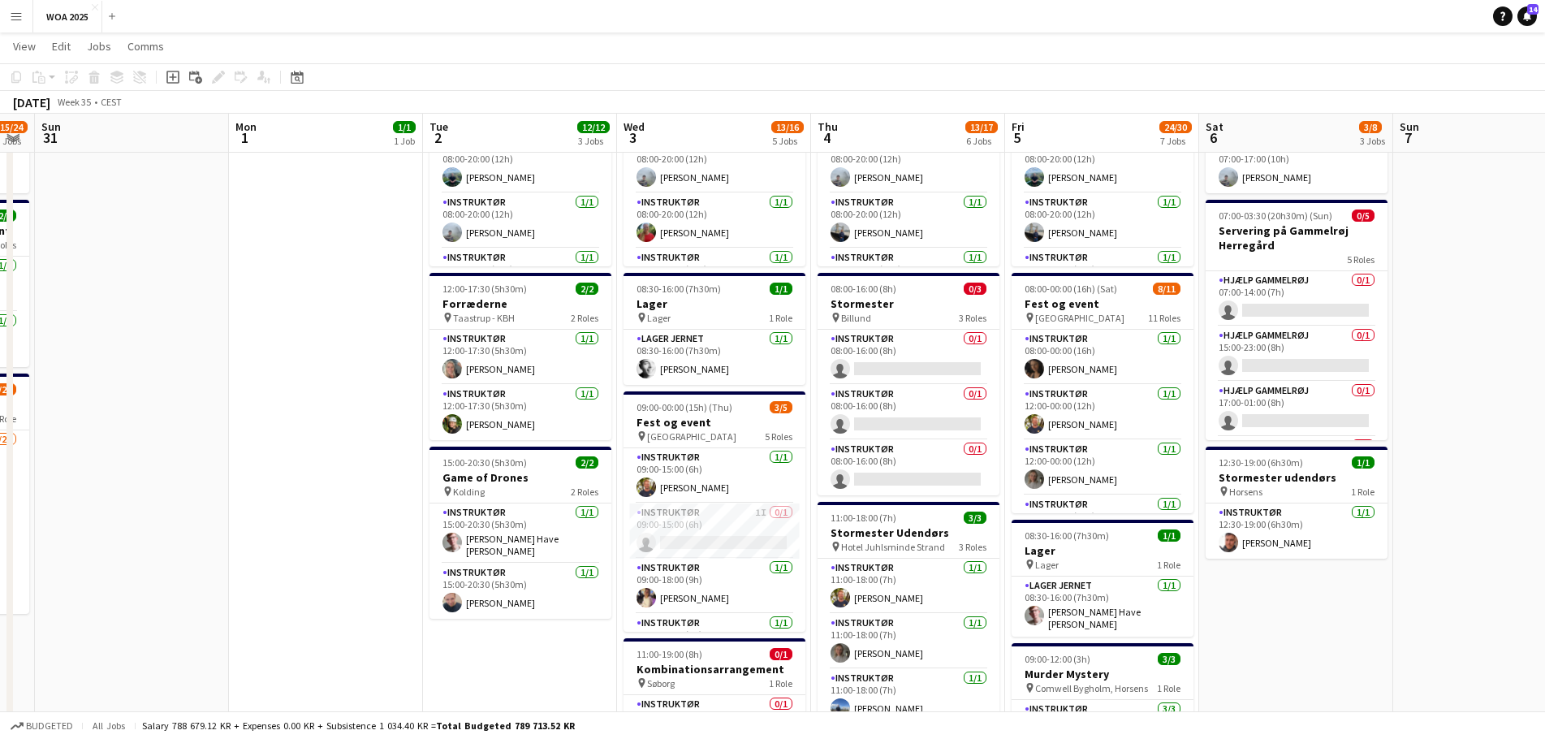
scroll to position [0, 748]
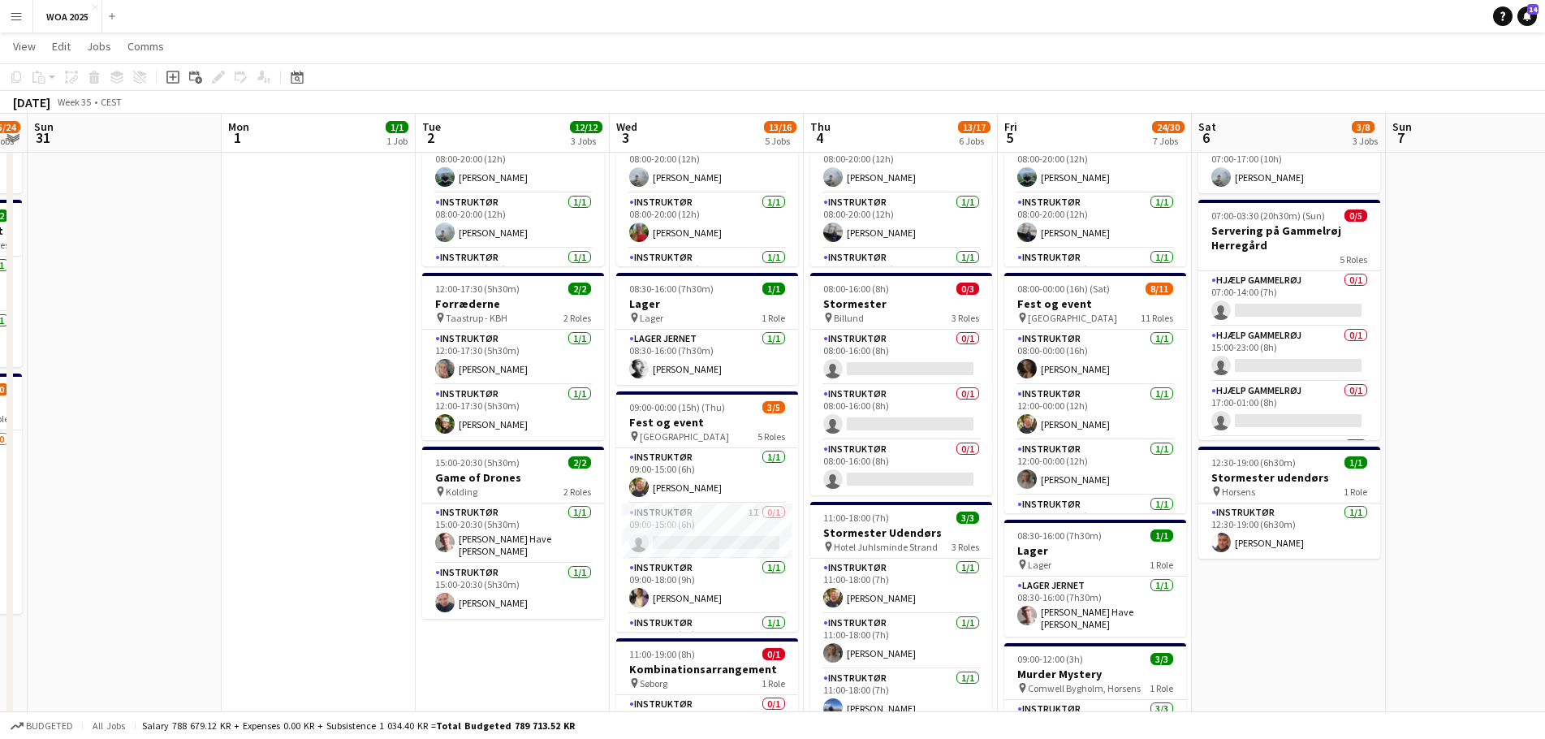
drag, startPoint x: 1006, startPoint y: 430, endPoint x: 346, endPoint y: 379, distance: 661.9
click at [346, 379] on app-calendar-viewport "Wed 27 7/7 5 Jobs Thu 28 11/12 7 Jobs Fri 29 20/24 7 Jobs Sat 30 15/24 3 Jobs S…" at bounding box center [772, 641] width 1545 height 1481
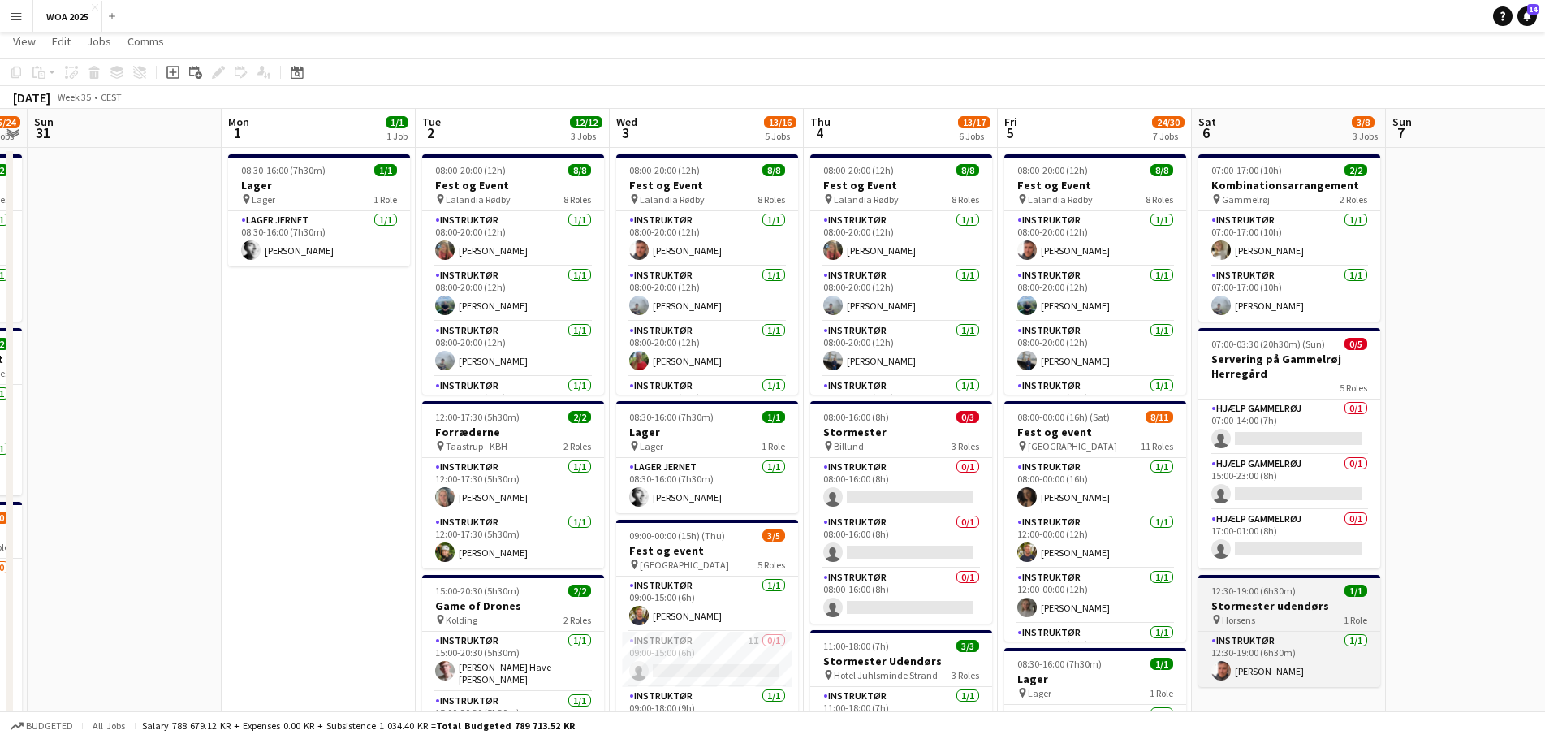
scroll to position [0, 0]
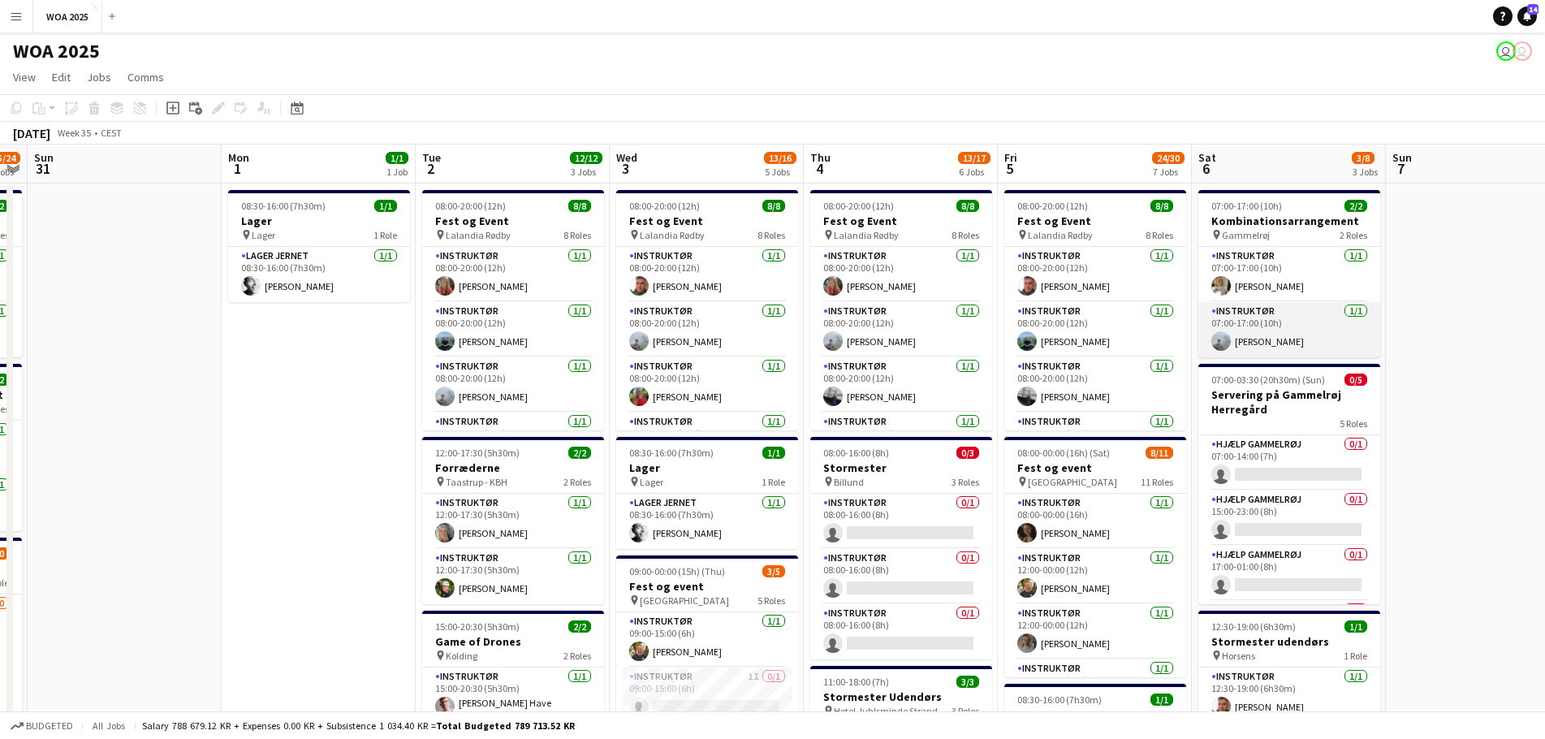
click at [1292, 343] on app-card-role "Instruktør [DATE] 07:00-17:00 (10h) [PERSON_NAME]" at bounding box center [1289, 329] width 182 height 55
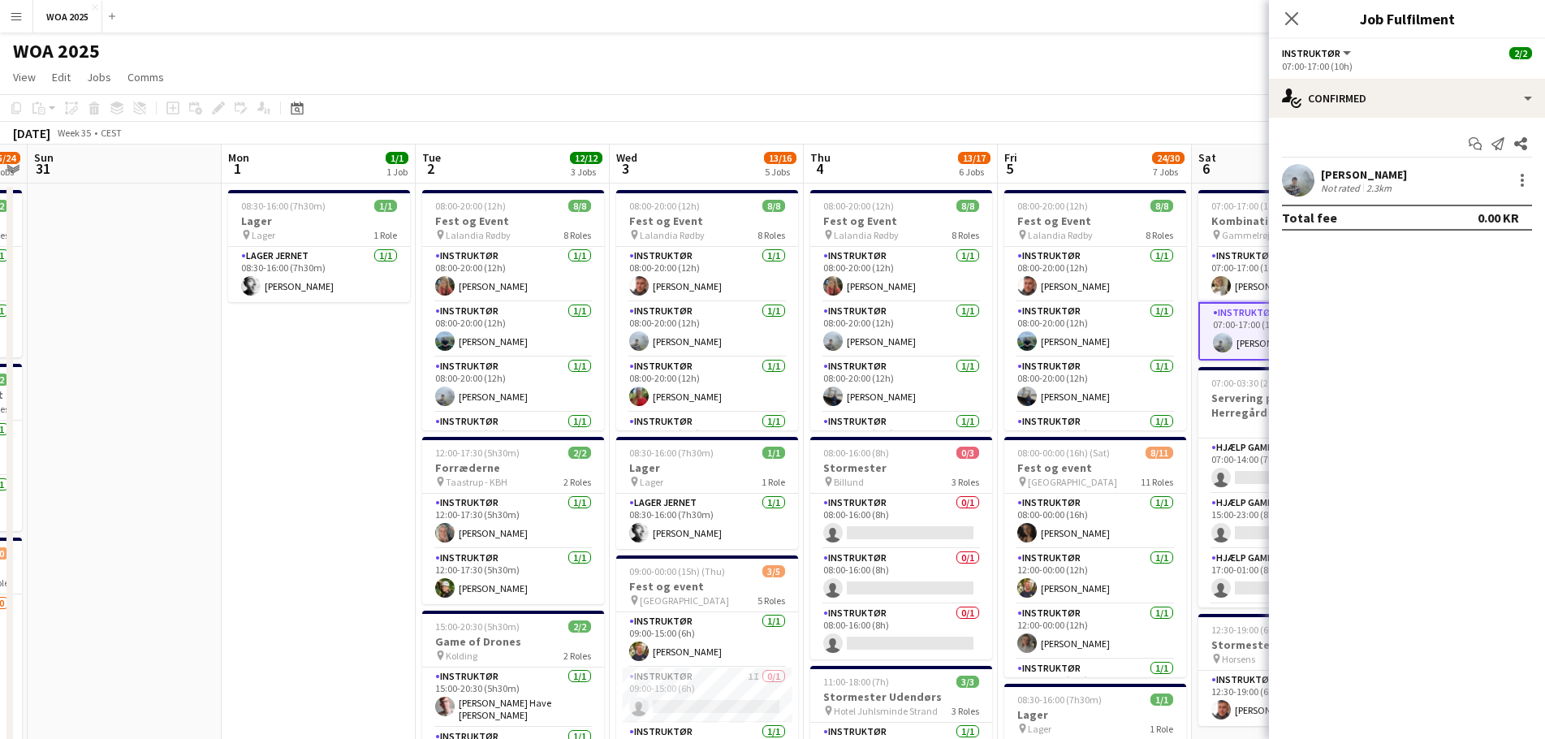
click at [1533, 173] on div "[PERSON_NAME] Not rated 2.3km" at bounding box center [1407, 180] width 276 height 32
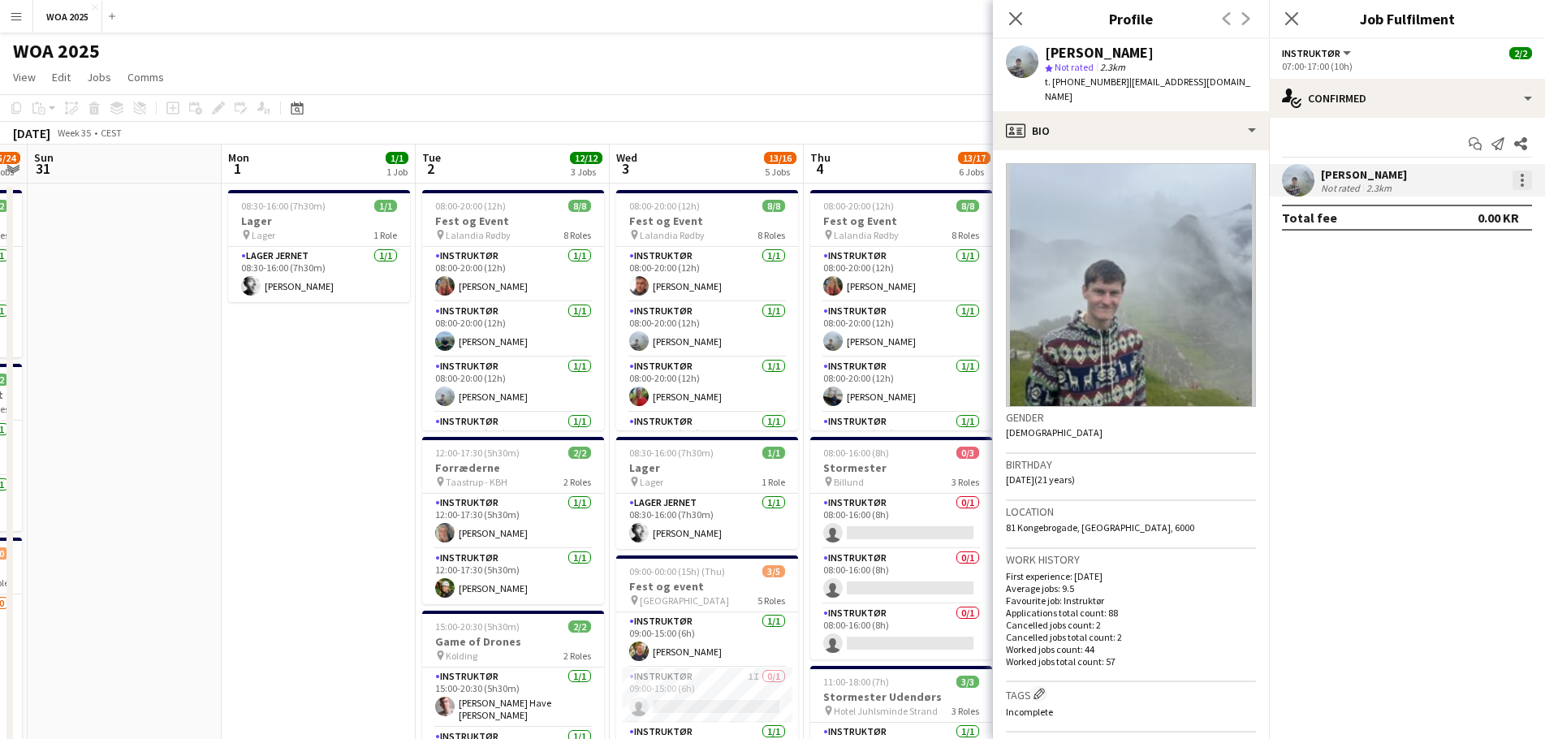
click at [1529, 179] on div at bounding box center [1521, 179] width 19 height 19
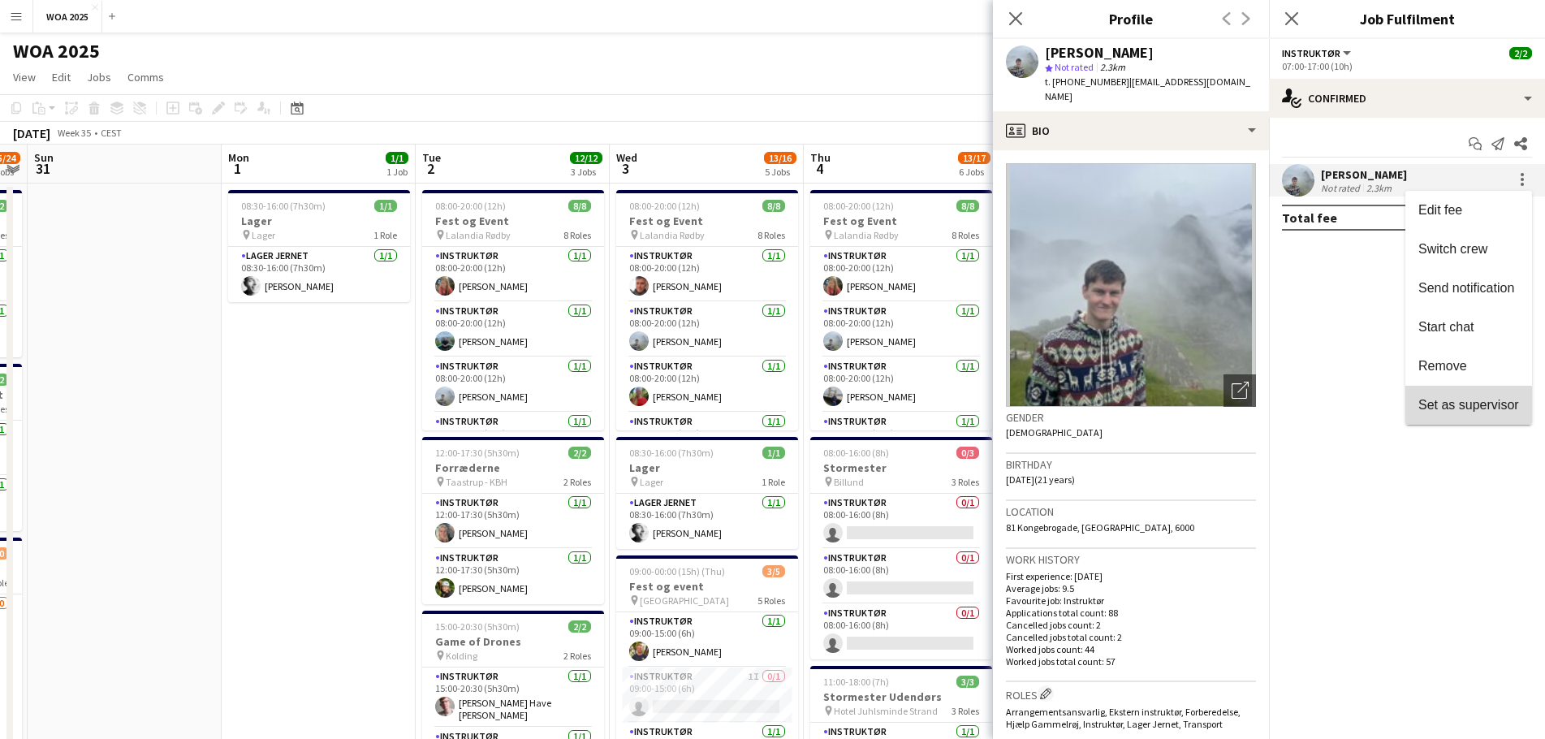
click at [1442, 415] on button "Set as supervisor" at bounding box center [1468, 405] width 127 height 39
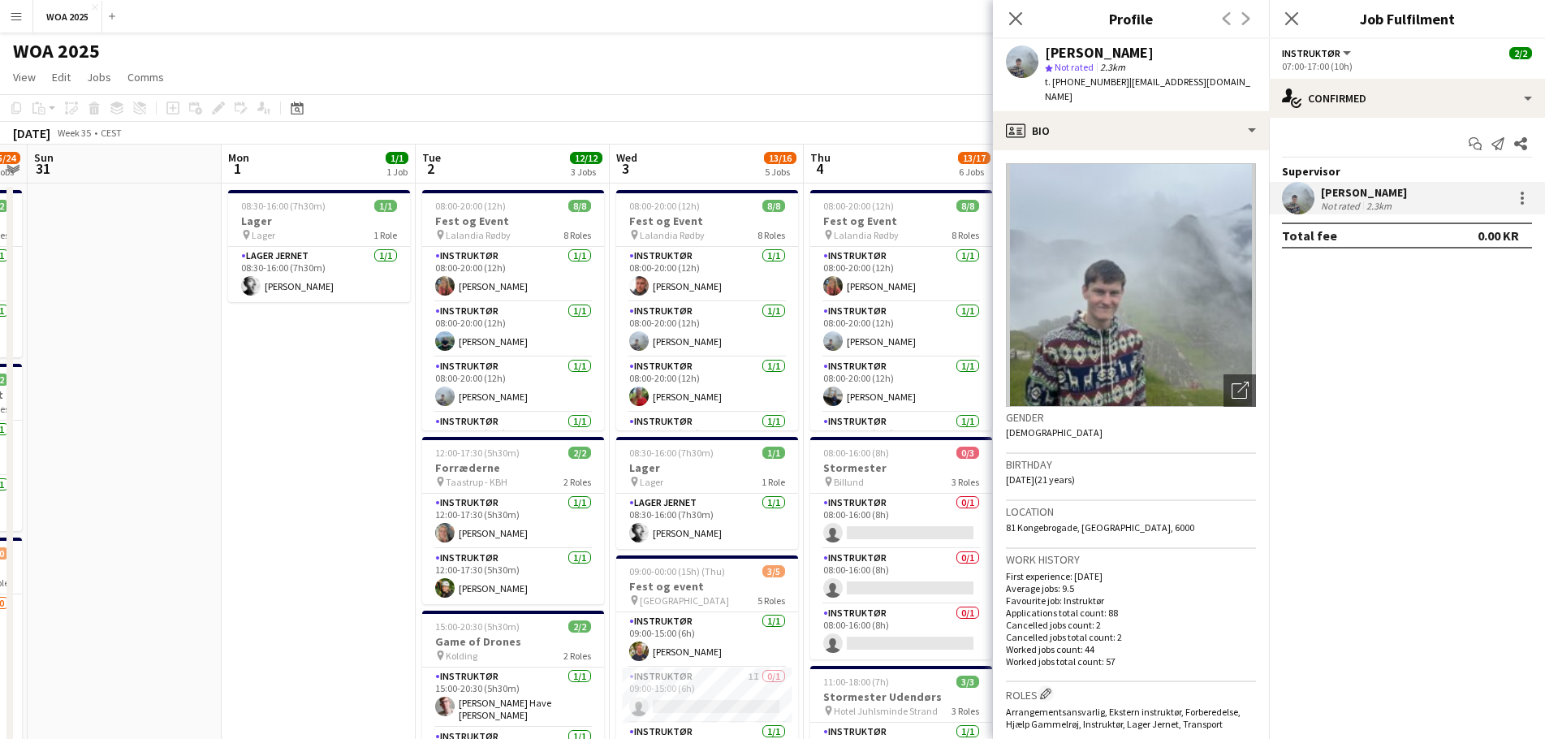
click at [922, 103] on app-toolbar "Copy Paste Paste Ctrl+V Paste with crew Ctrl+Shift+V Paste linked Job [GEOGRAPH…" at bounding box center [772, 108] width 1545 height 28
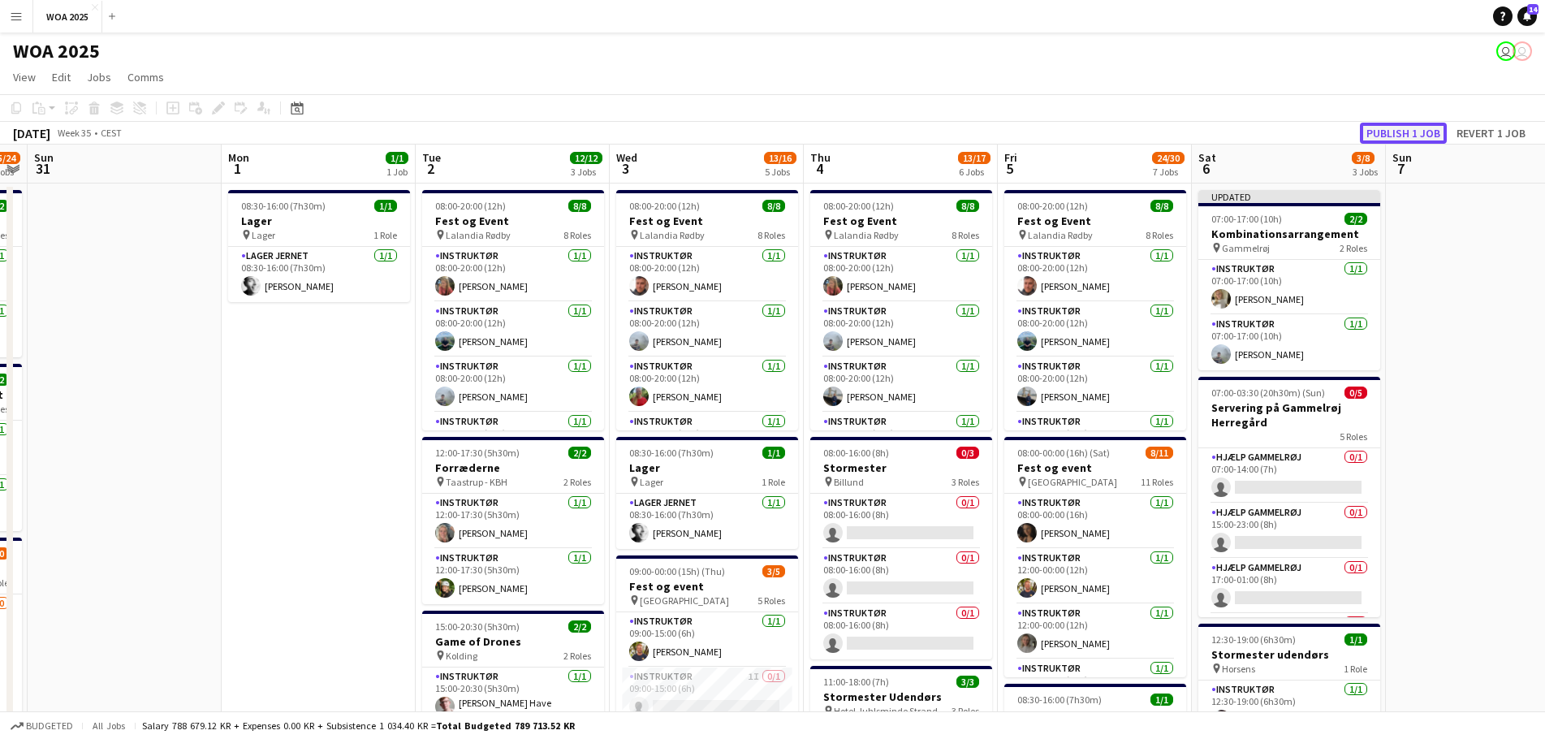
click at [1395, 133] on button "Publish 1 job" at bounding box center [1403, 133] width 87 height 21
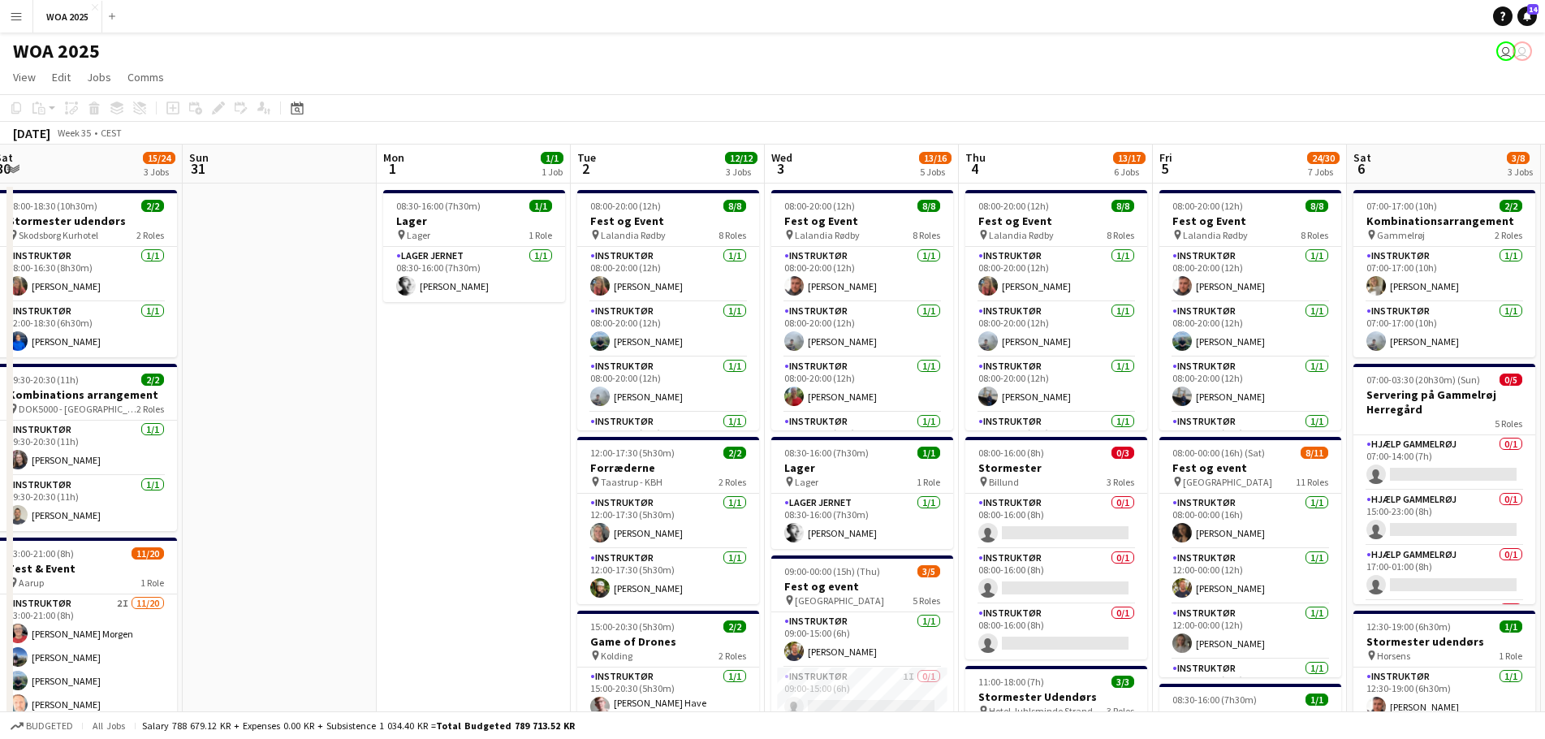
drag, startPoint x: 361, startPoint y: 410, endPoint x: 539, endPoint y: 390, distance: 178.8
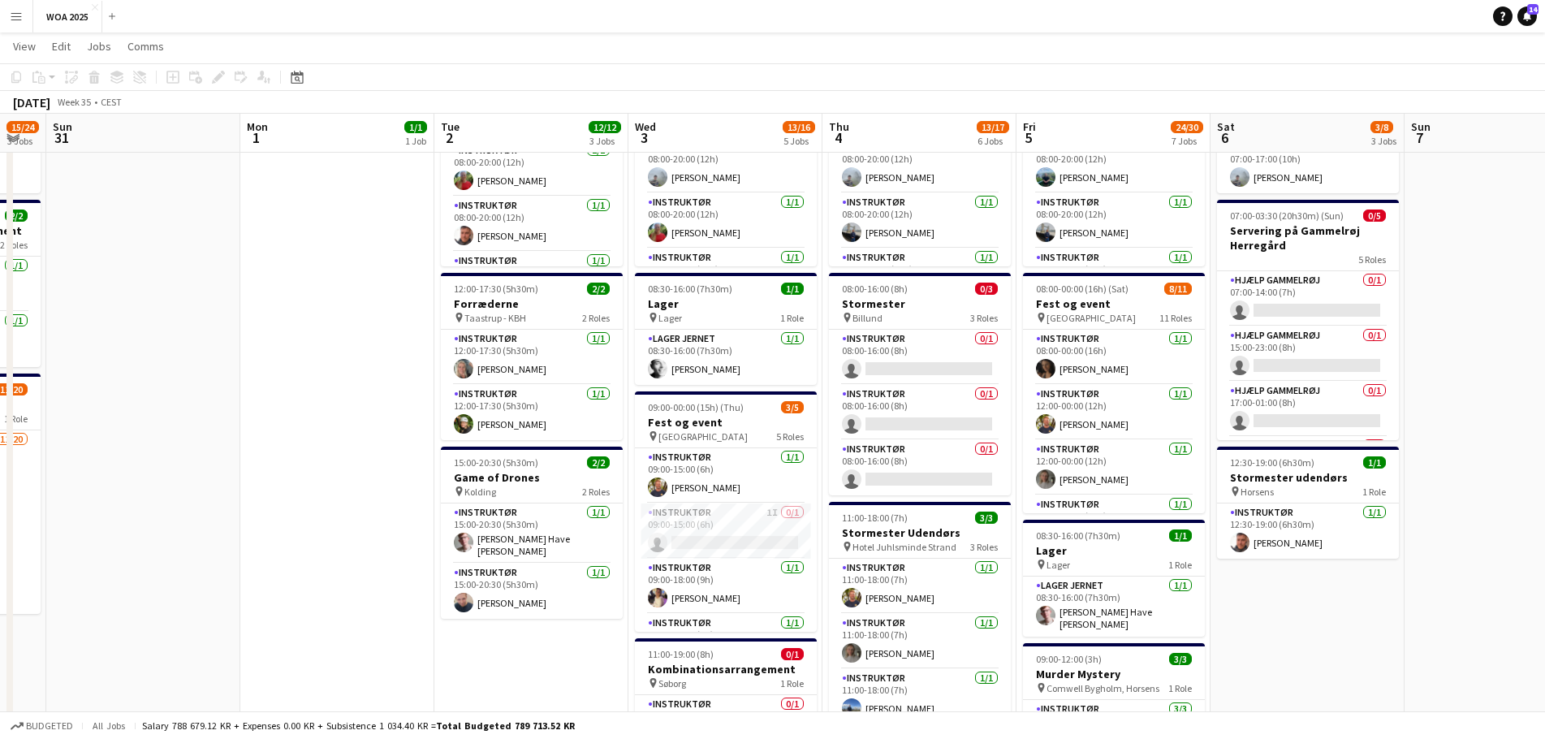
scroll to position [0, 744]
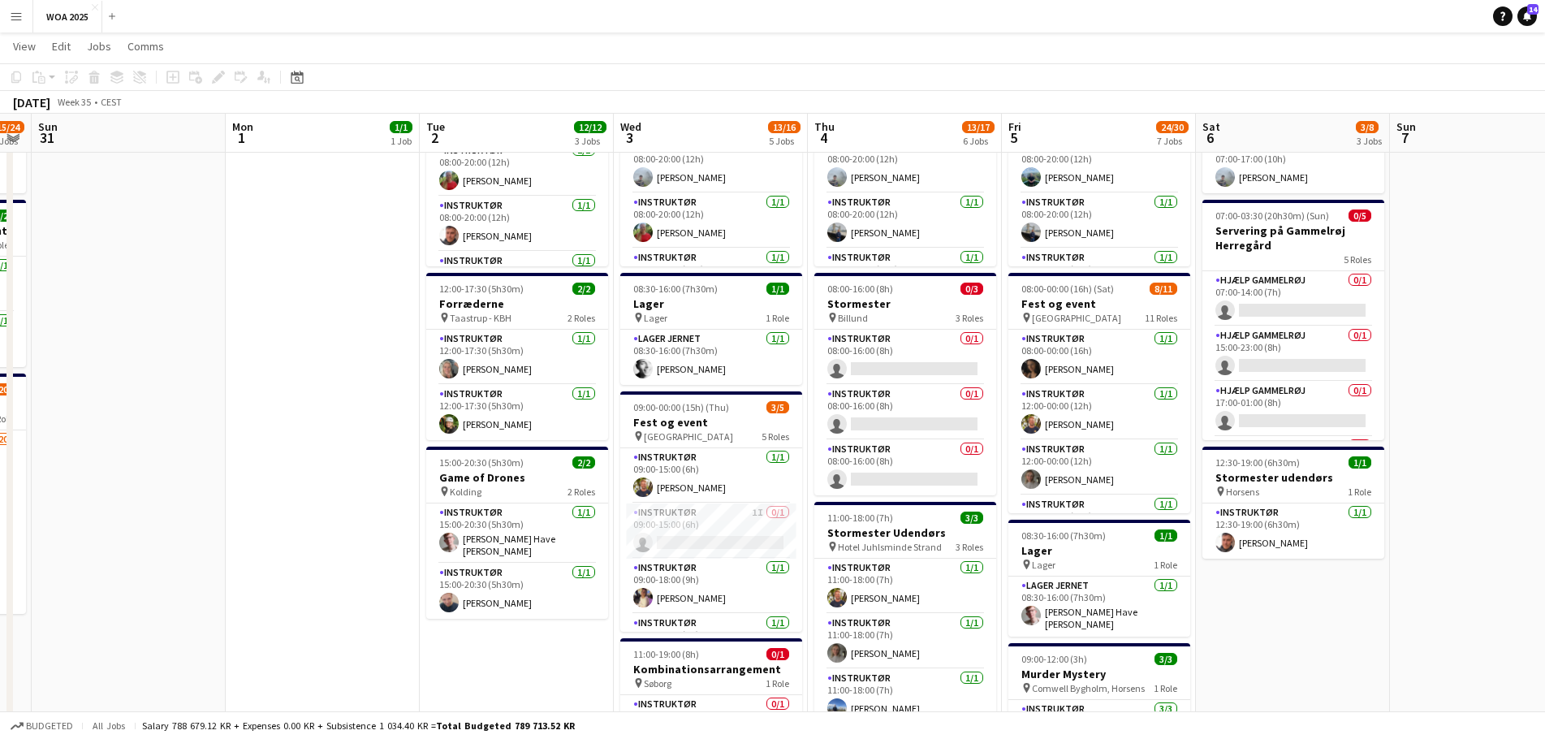
drag, startPoint x: 581, startPoint y: 489, endPoint x: 431, endPoint y: 495, distance: 150.3
click at [431, 495] on app-calendar-viewport "Wed 27 7/7 5 Jobs Thu 28 11/12 7 Jobs Fri 29 20/24 7 Jobs Sat 30 15/24 3 Jobs S…" at bounding box center [772, 641] width 1545 height 1481
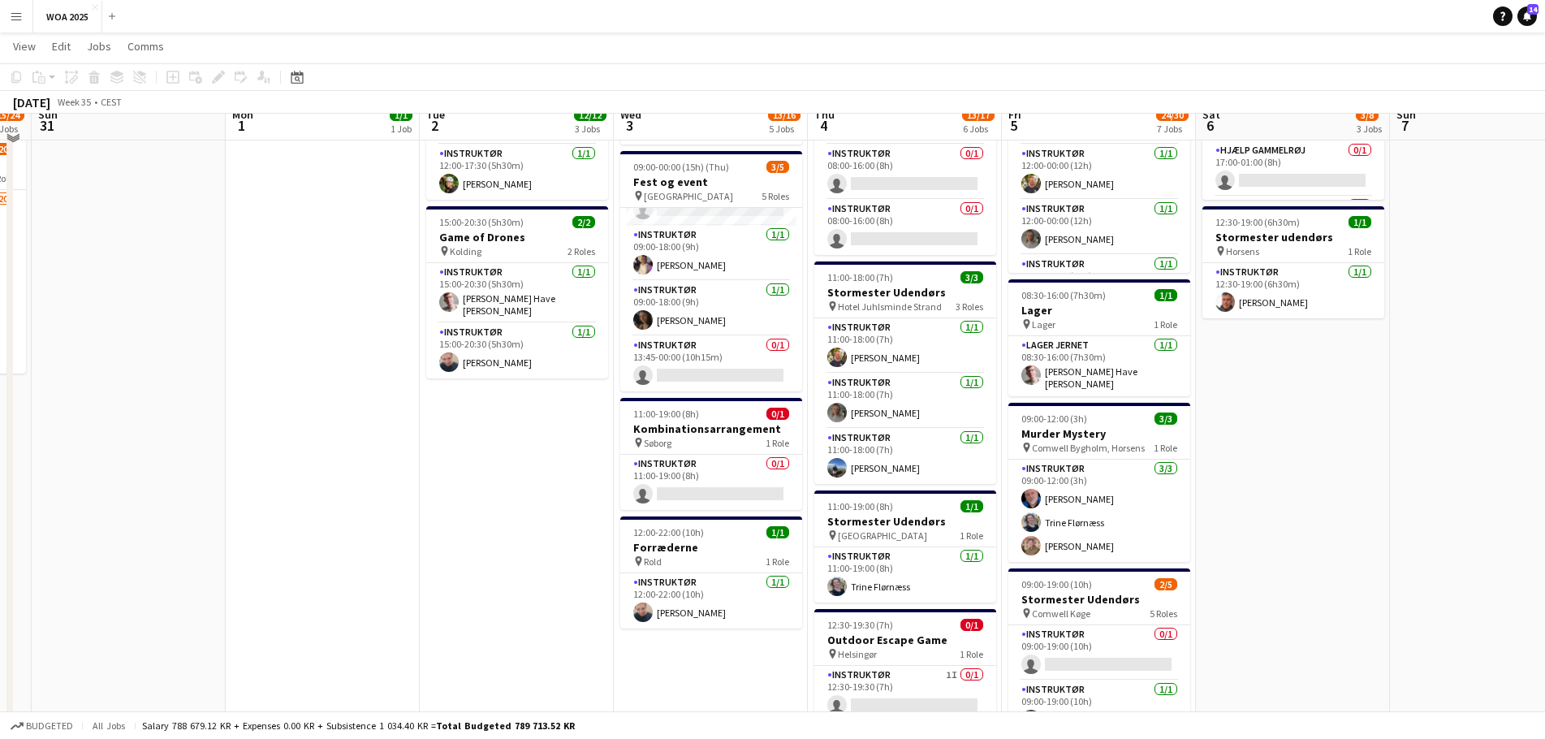
scroll to position [406, 0]
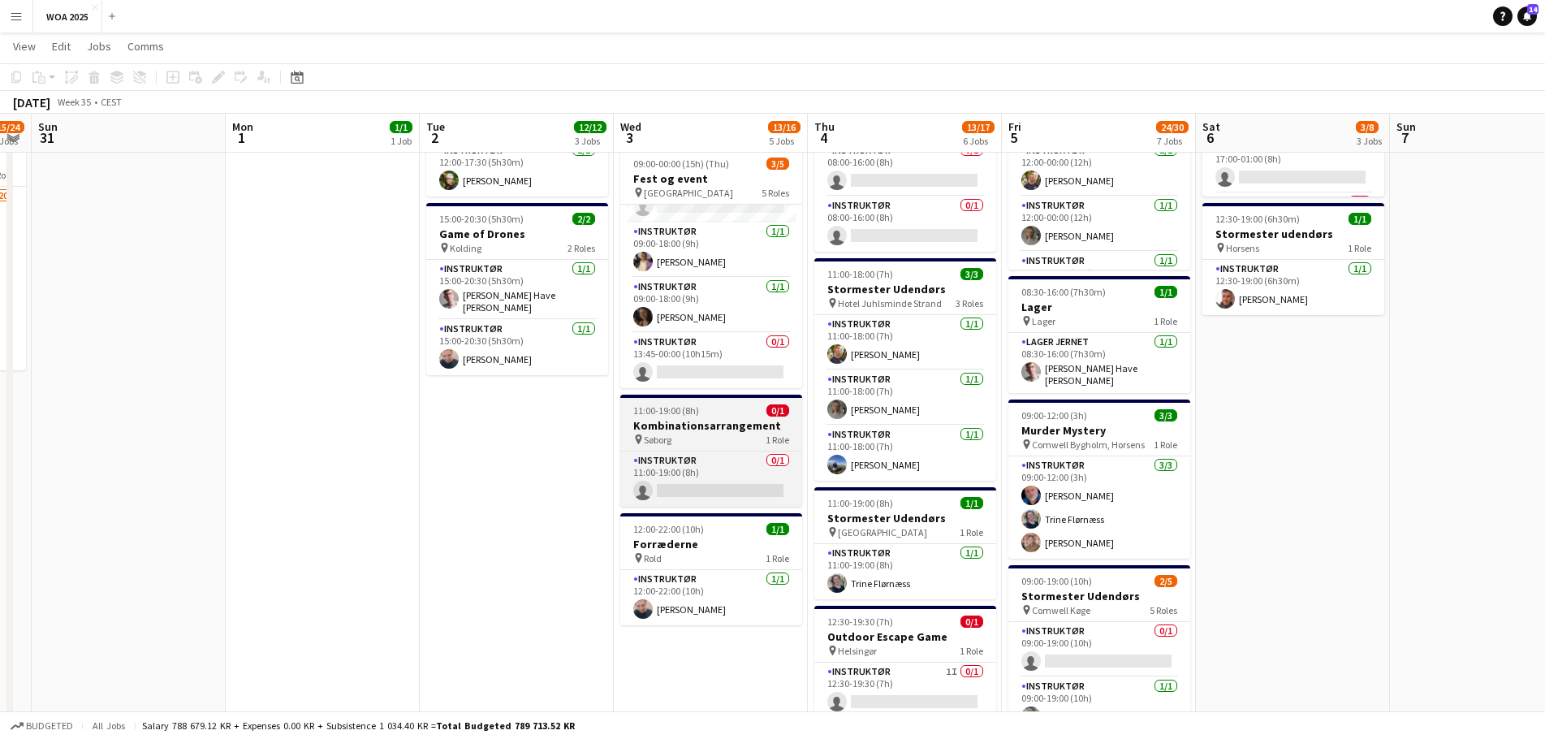
click at [696, 431] on h3 "Kombinationsarrangement" at bounding box center [711, 425] width 182 height 15
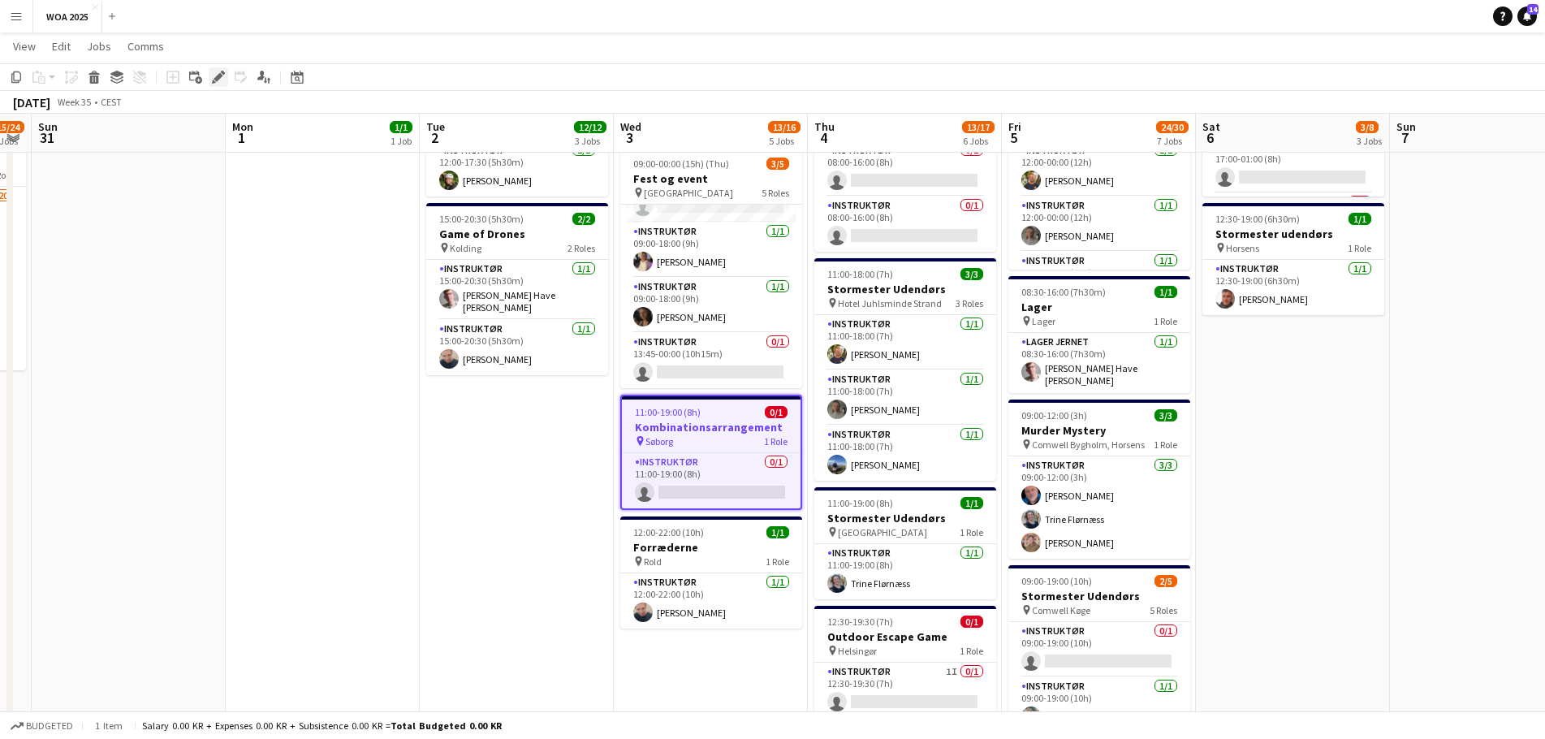
click at [224, 80] on icon "Edit" at bounding box center [218, 77] width 13 height 13
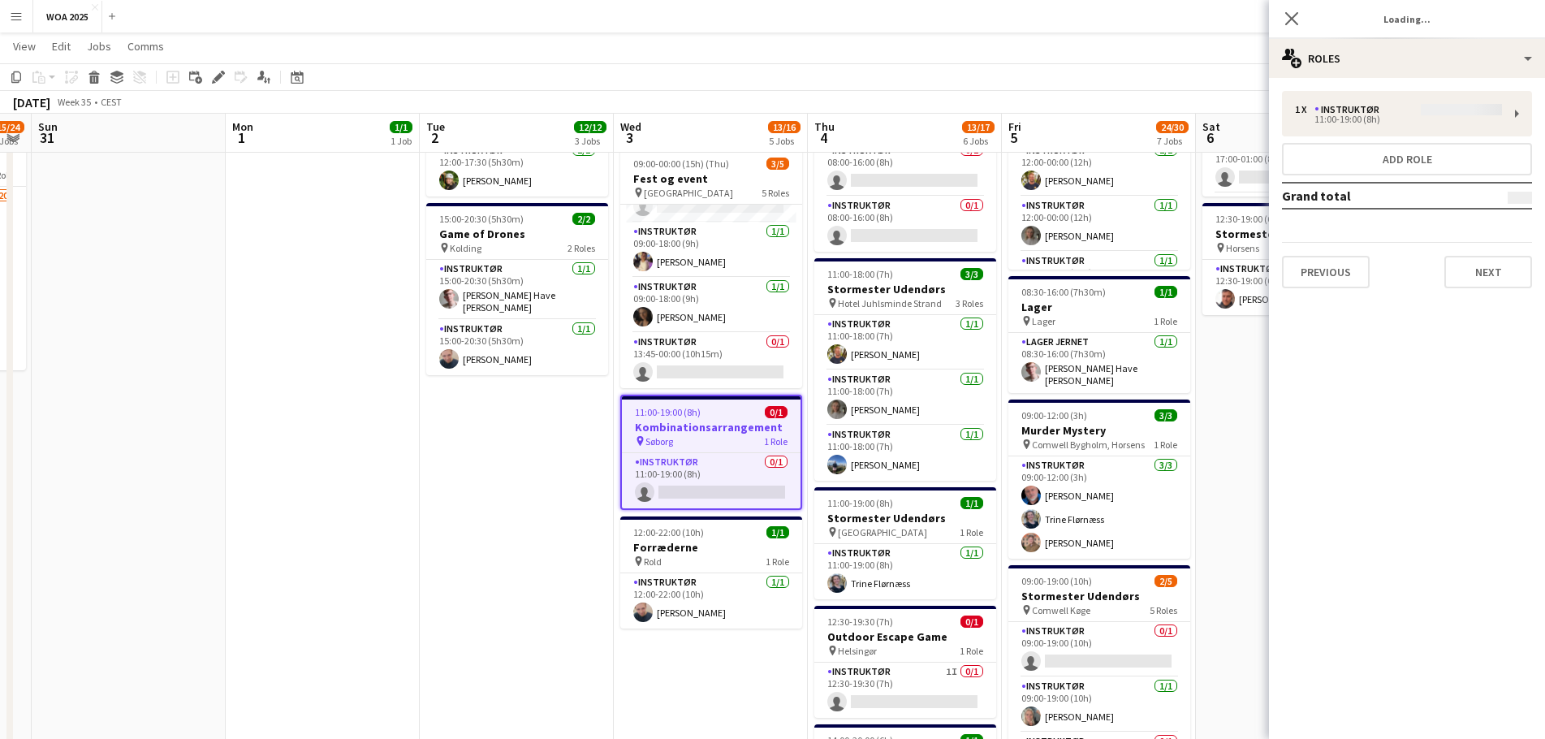
type input "**********"
click at [1392, 79] on div "1 x Instruktør 0.00 KR 11:00-19:00 (8h) Add role Grand total 0.00 KR Previous N…" at bounding box center [1407, 189] width 276 height 223
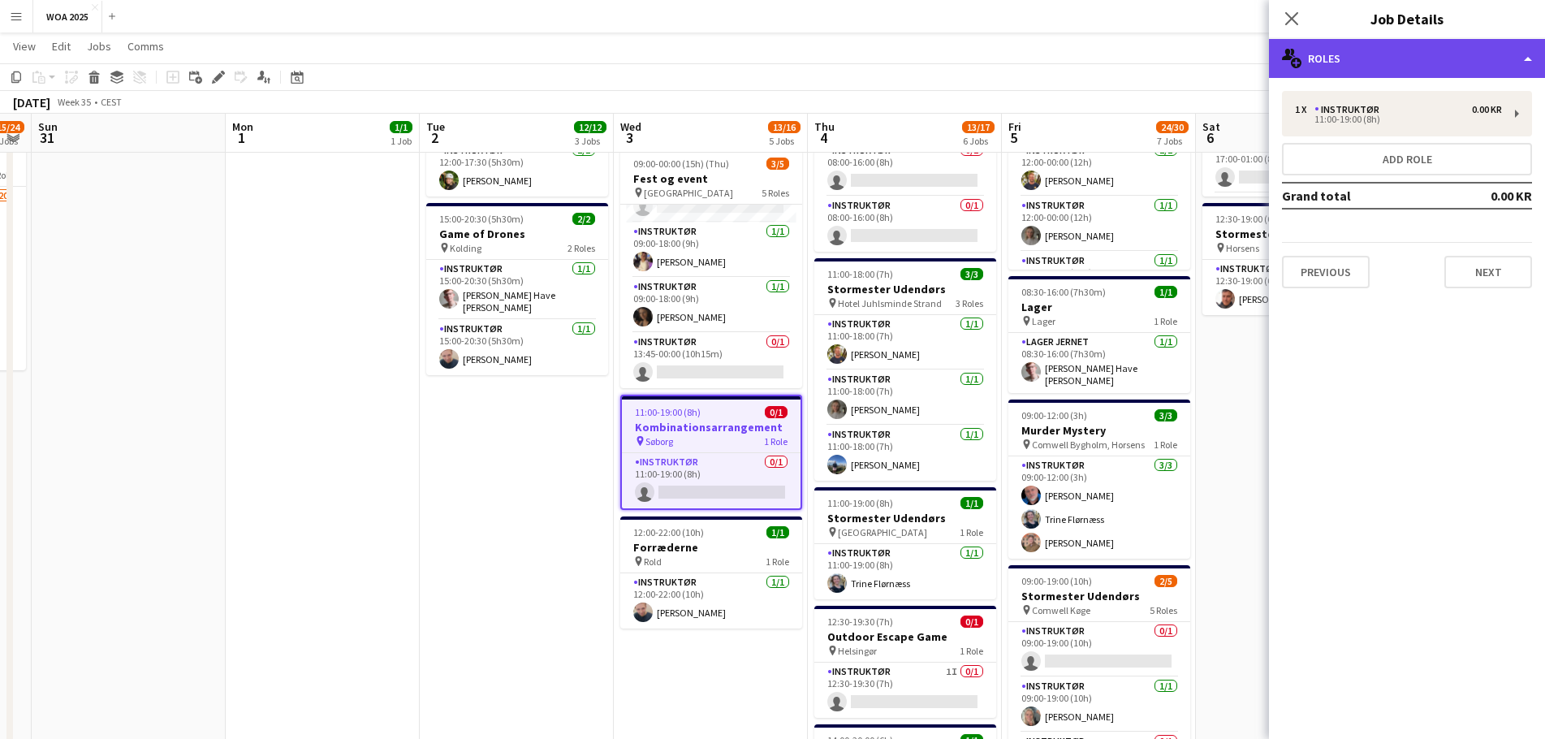
click at [1394, 57] on div "multiple-users-add Roles" at bounding box center [1407, 58] width 276 height 39
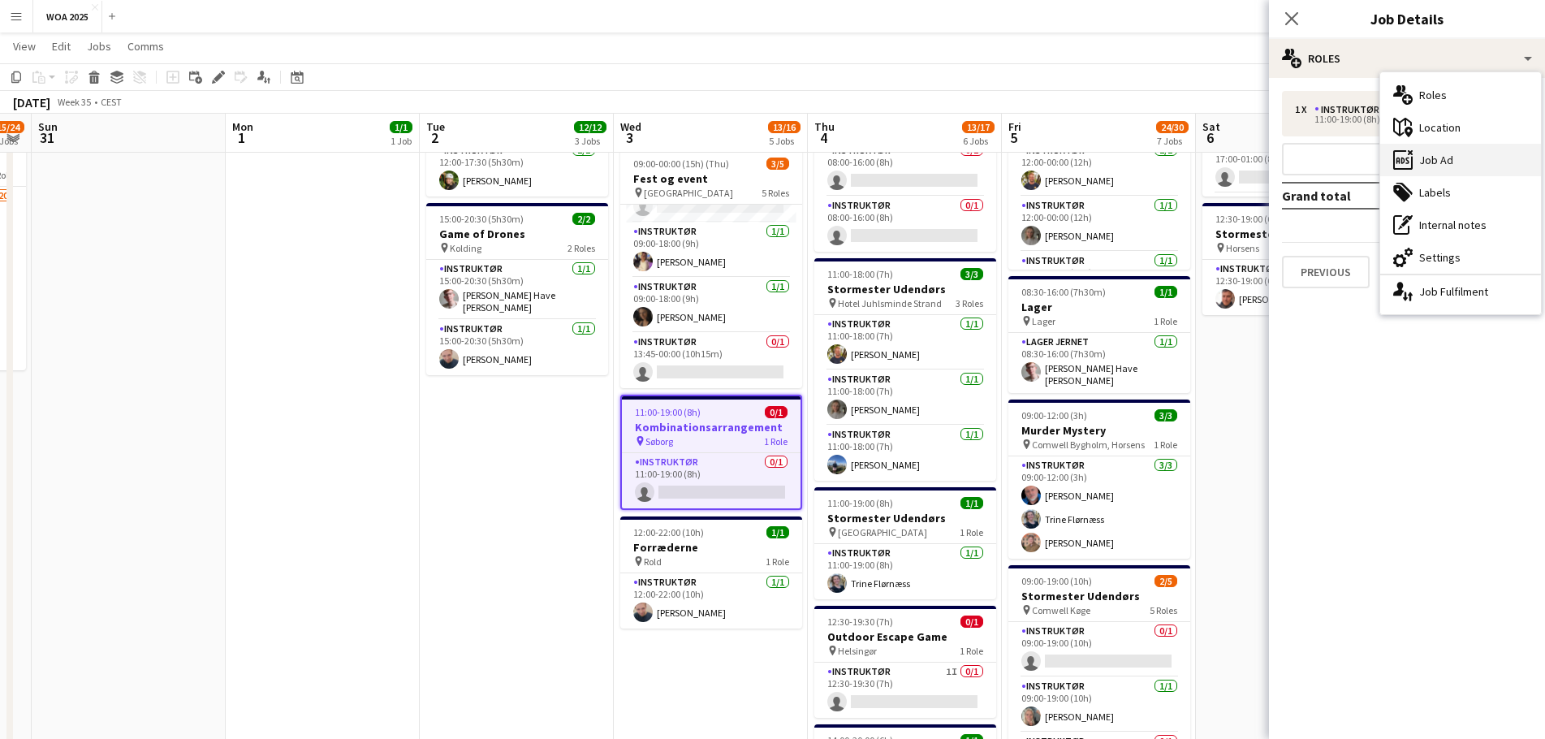
click at [1427, 153] on div "ads-window Job Ad" at bounding box center [1460, 160] width 161 height 32
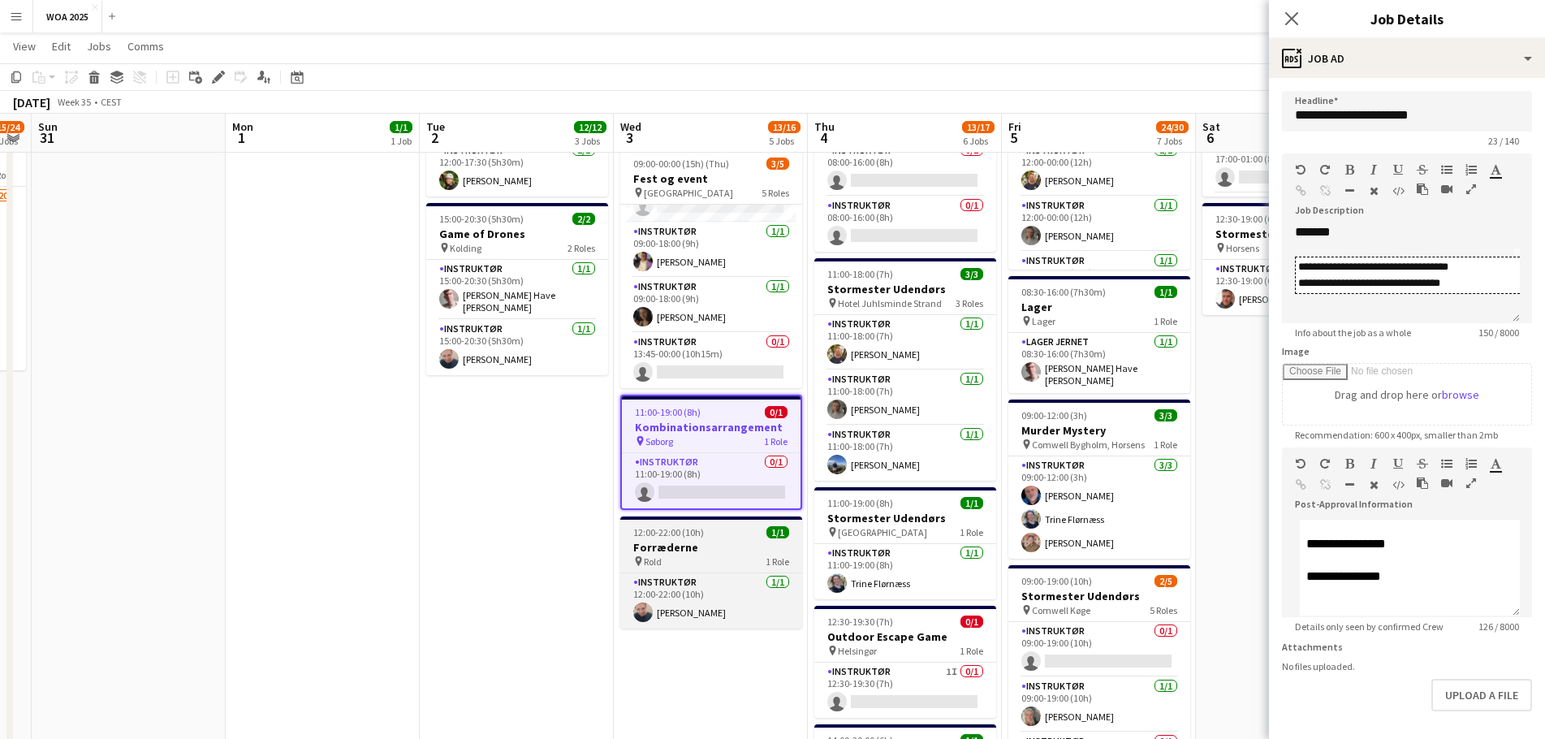
click at [725, 547] on h3 "Forræderne" at bounding box center [711, 547] width 182 height 15
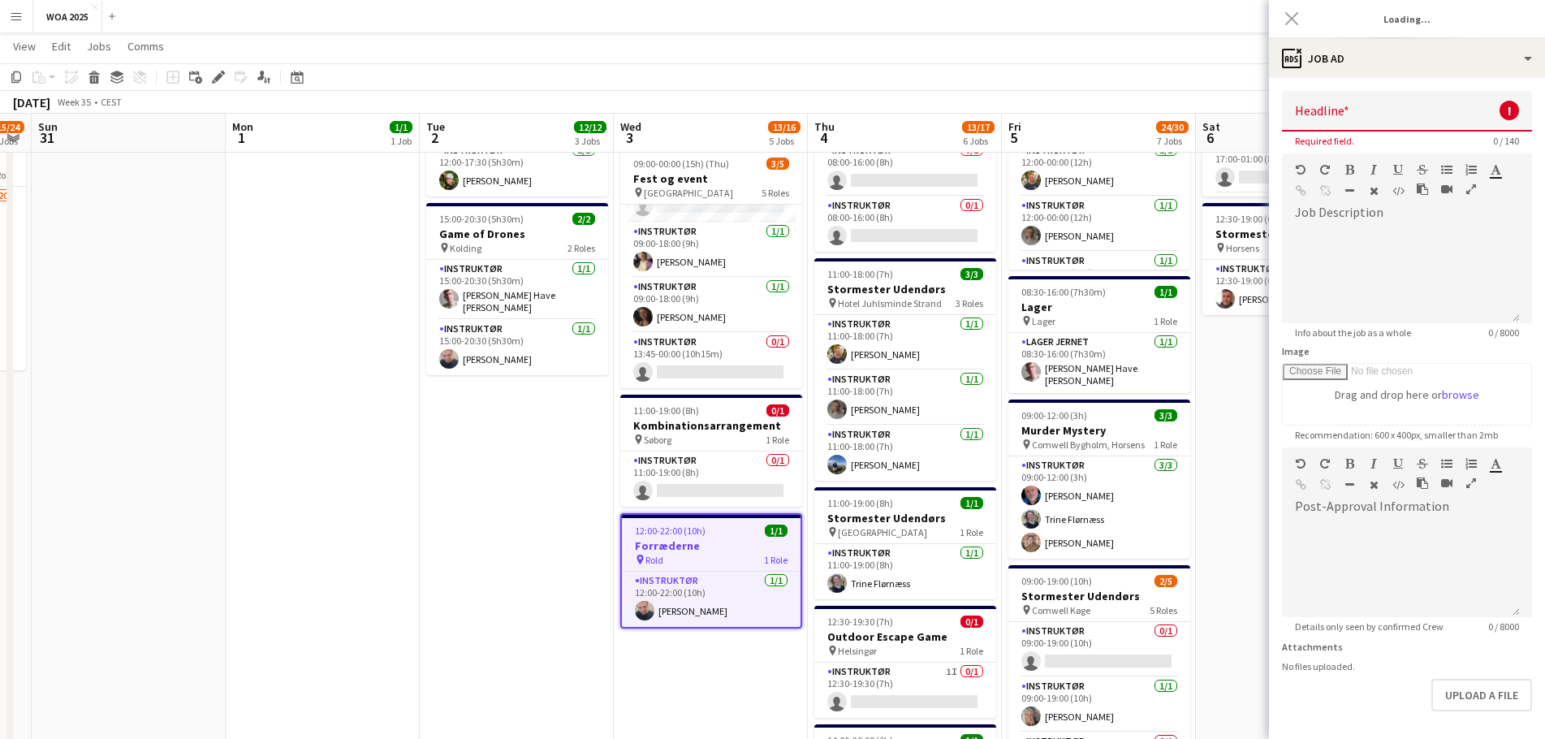
type input "**********"
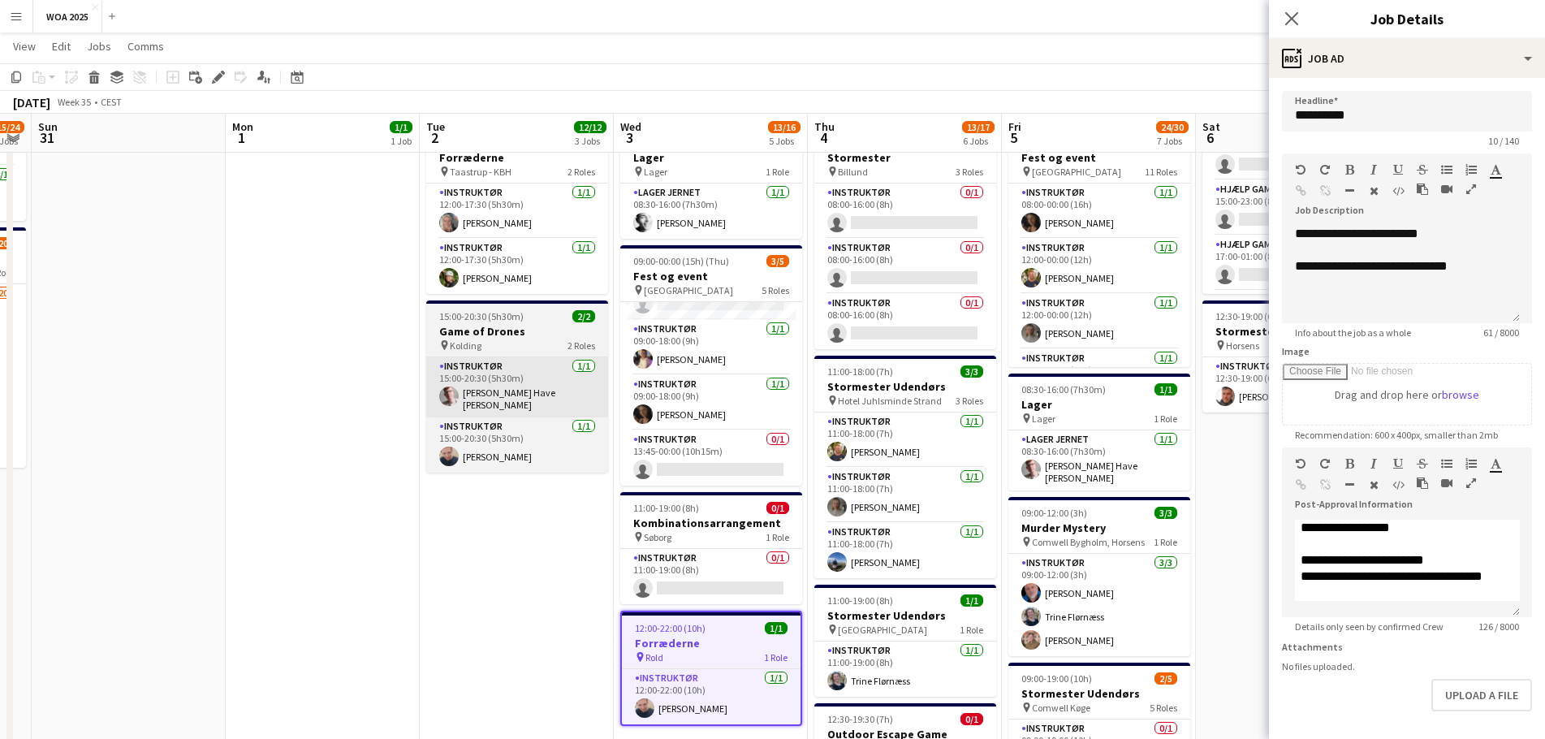
scroll to position [325, 0]
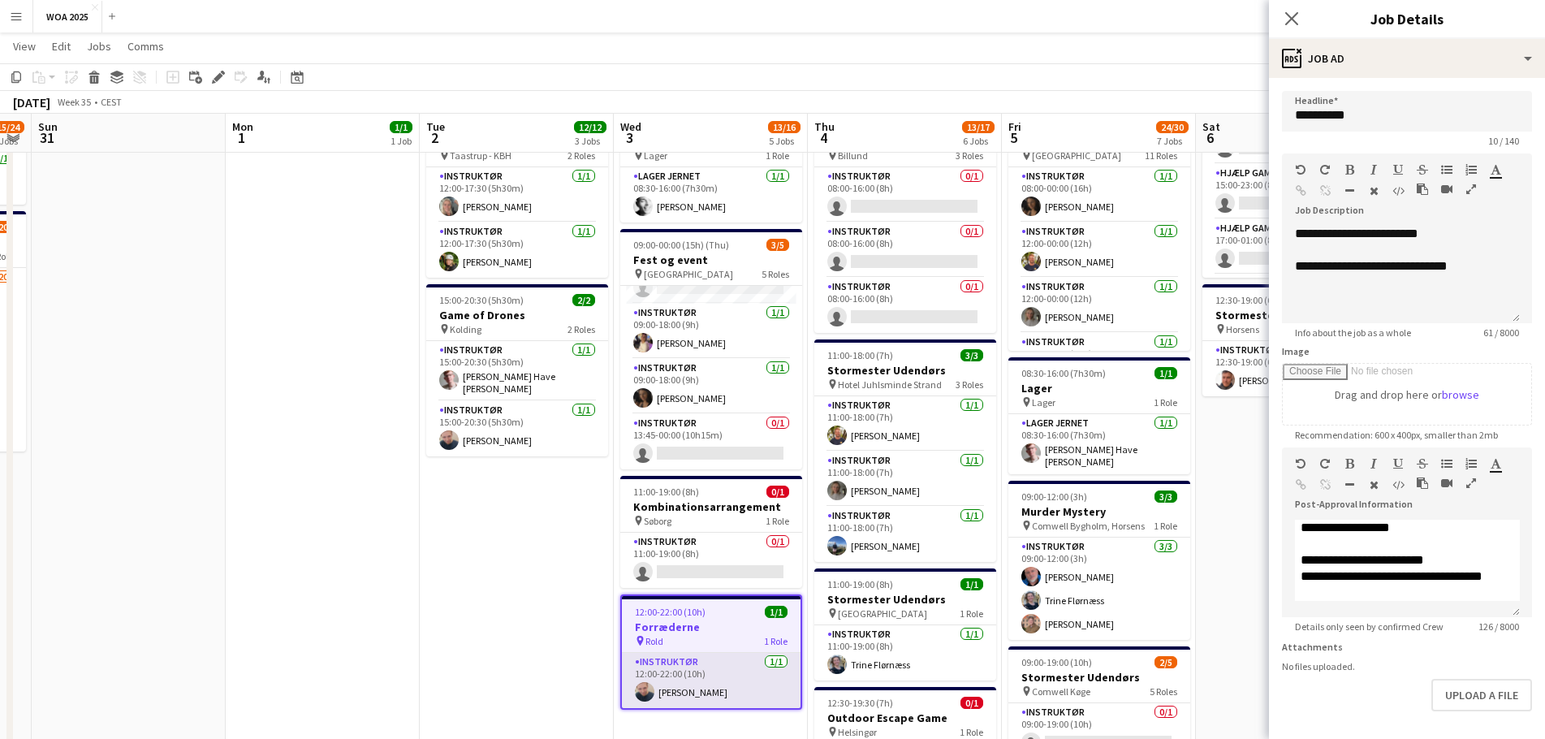
drag, startPoint x: 705, startPoint y: 696, endPoint x: 753, endPoint y: 697, distance: 47.9
click at [707, 696] on app-card-role "Instruktør [DATE] 12:00-22:00 (10h) [PERSON_NAME]" at bounding box center [711, 680] width 179 height 55
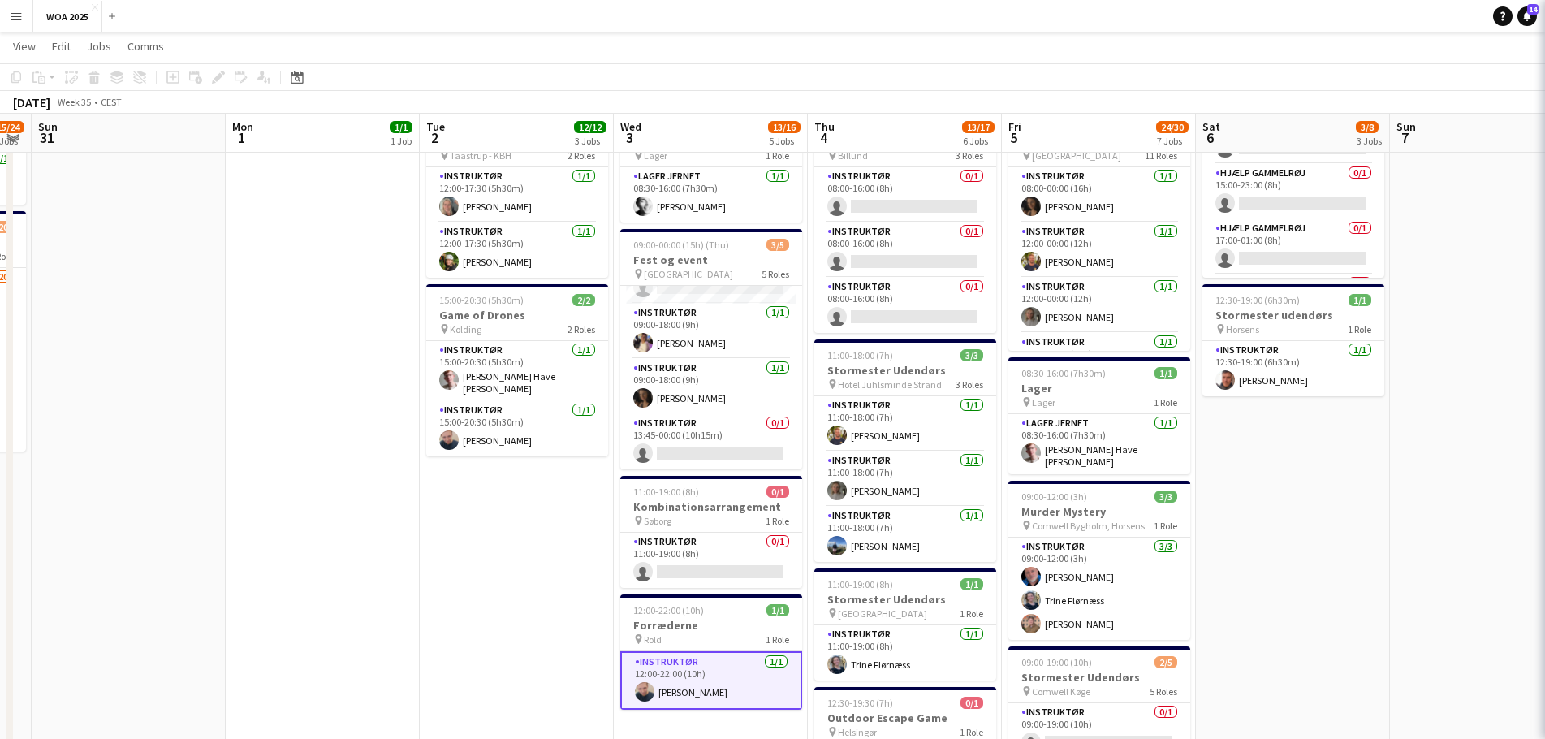
scroll to position [0, 743]
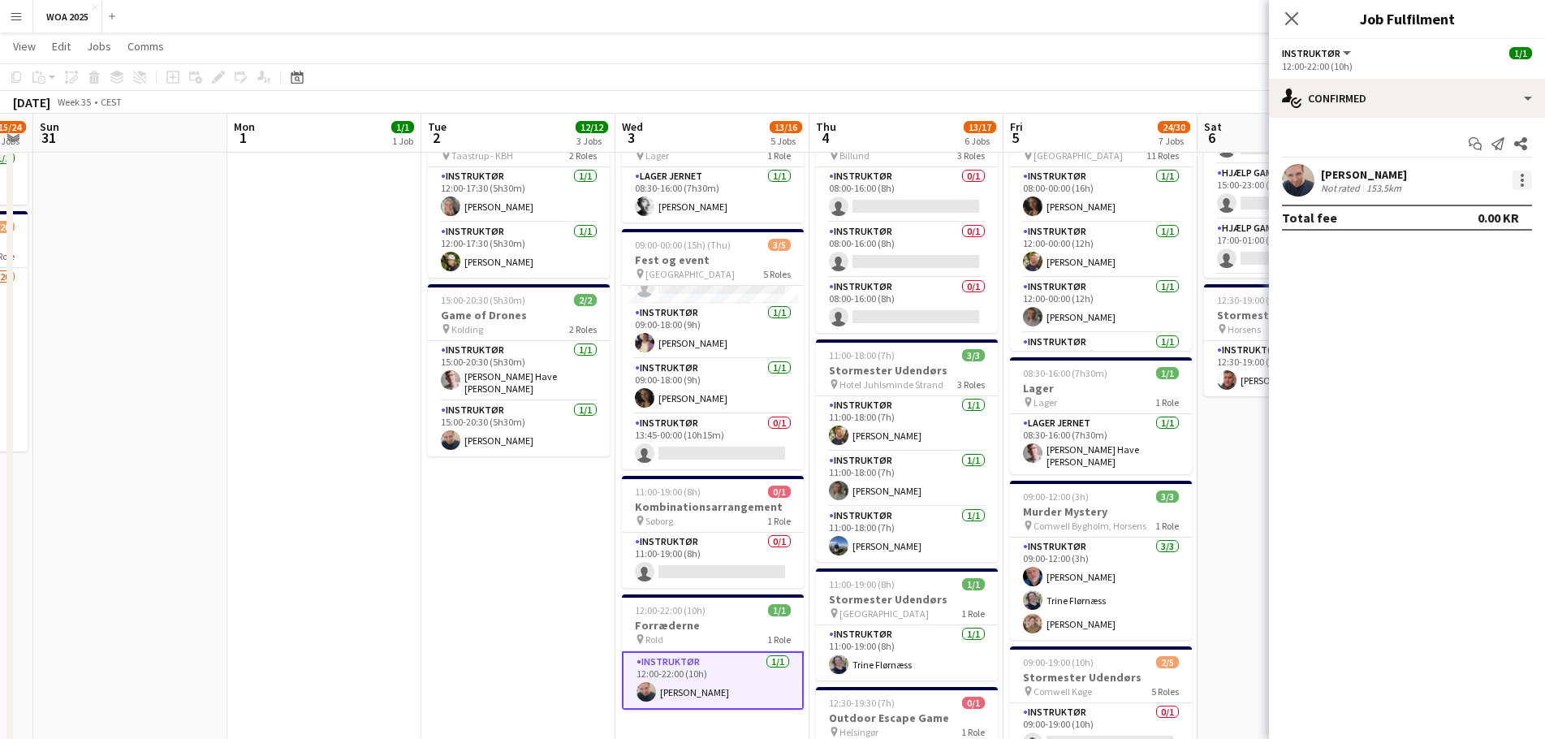
click at [1524, 182] on div at bounding box center [1521, 179] width 19 height 19
click at [1447, 370] on span "Remove" at bounding box center [1442, 366] width 49 height 14
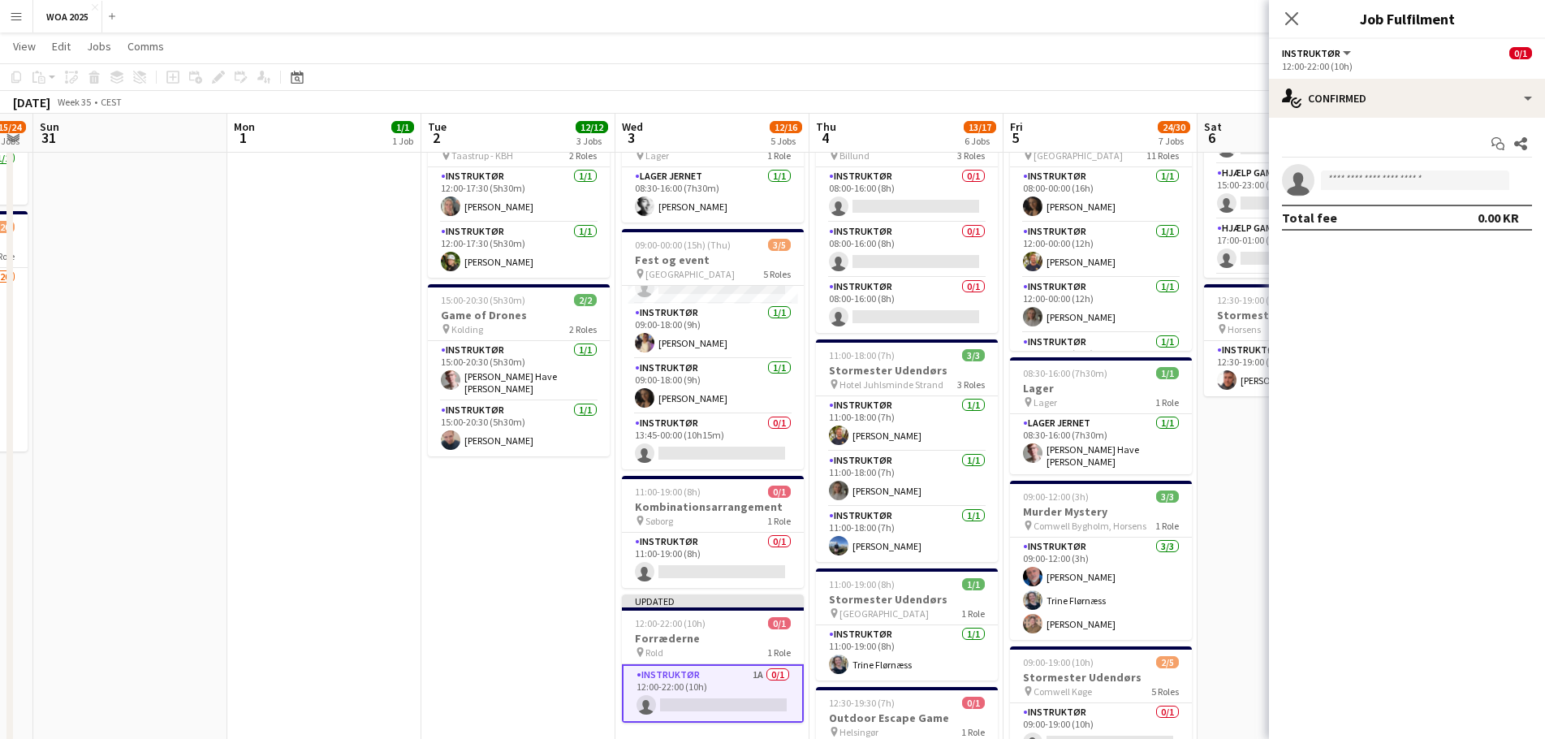
click at [564, 499] on app-date-cell "08:00-20:00 (12h) 8/8 Fest og Event pin Lalandia Rødby 8 Roles Instruktør [DATE…" at bounding box center [518, 538] width 194 height 1362
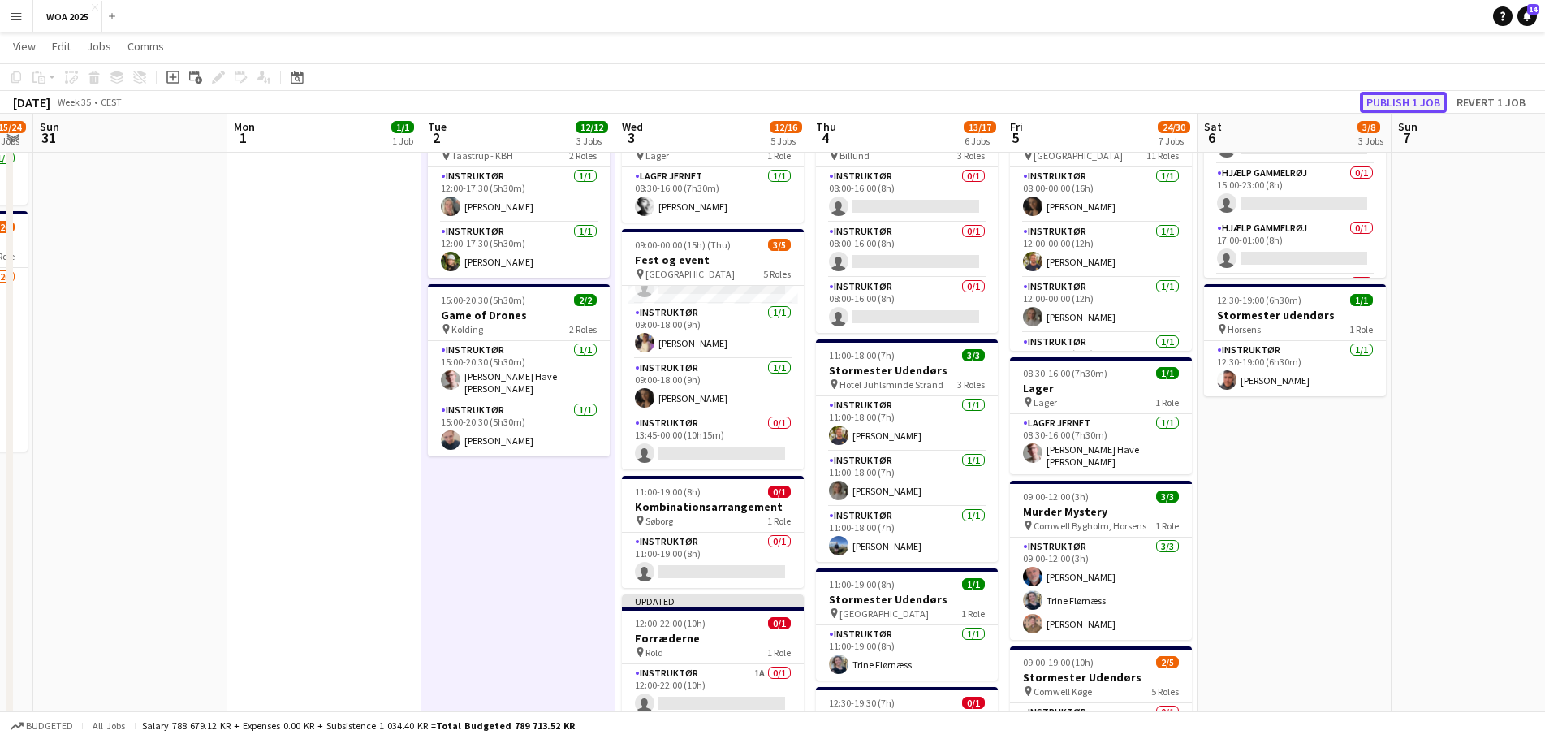
click at [1373, 108] on button "Publish 1 job" at bounding box center [1403, 102] width 87 height 21
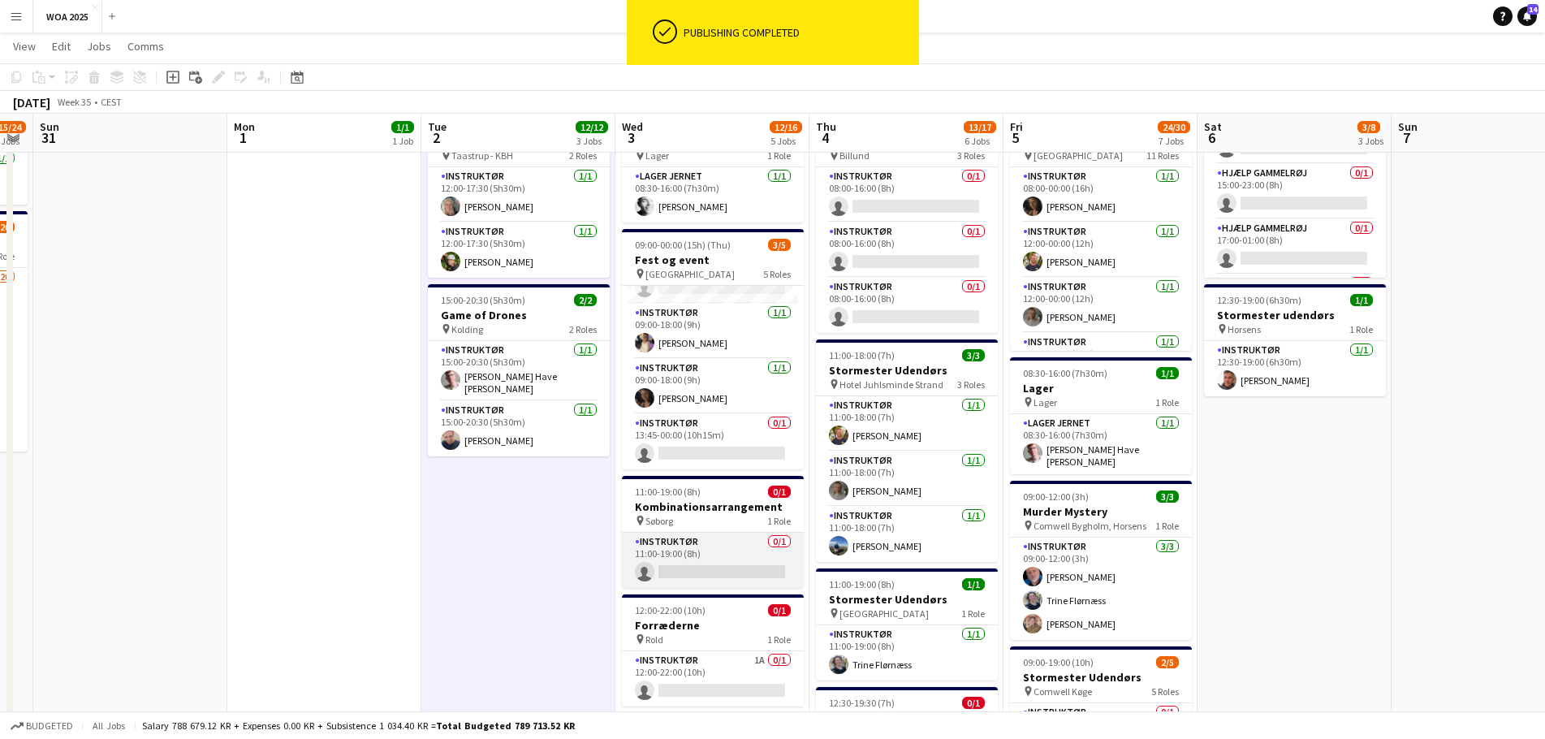
click at [690, 563] on app-card-role "Instruktør 0/1 11:00-19:00 (8h) single-neutral-actions" at bounding box center [713, 560] width 182 height 55
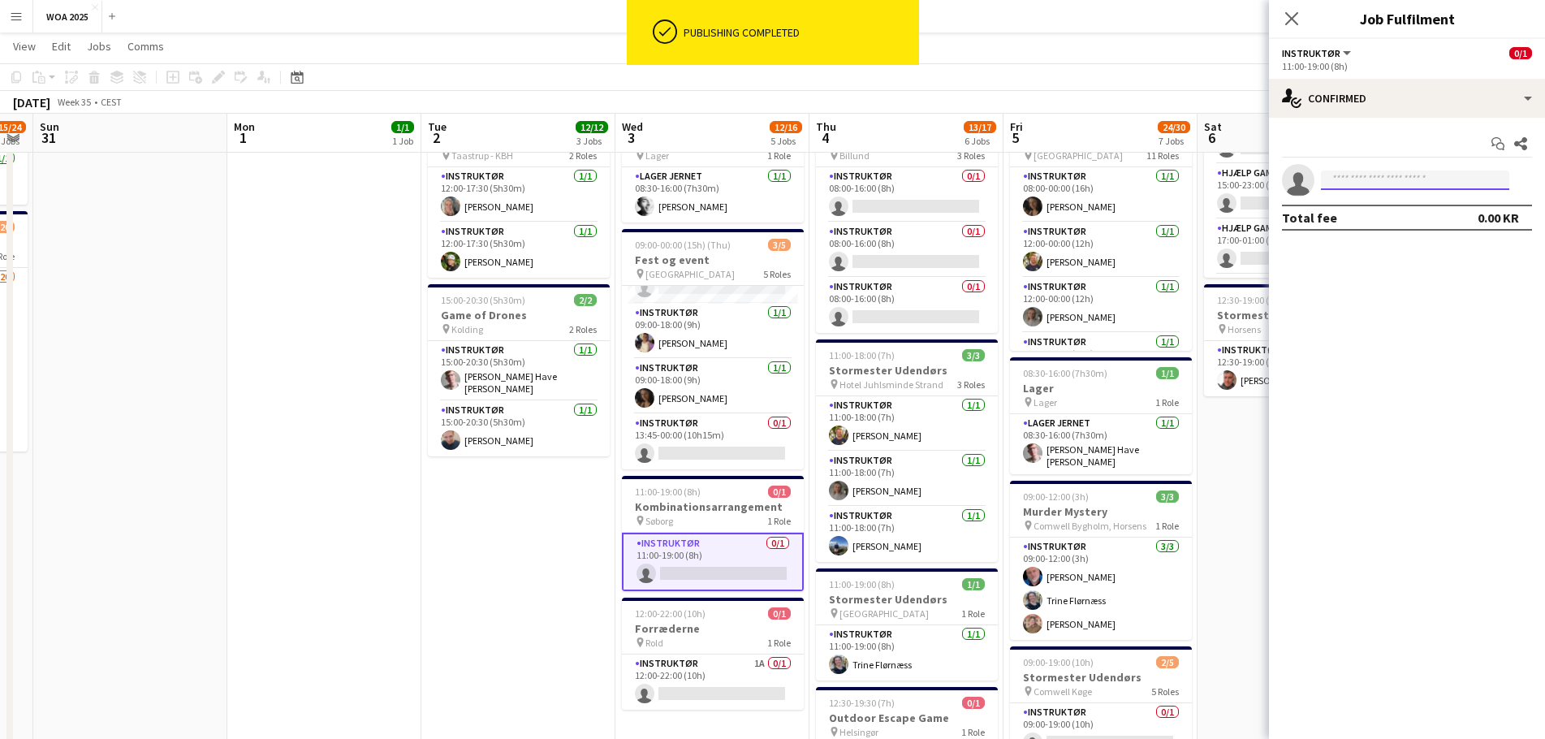
click at [1370, 190] on body "ok-circled Publishing completed Menu Boards Boards Boards All jobs Status Workf…" at bounding box center [772, 461] width 1545 height 1572
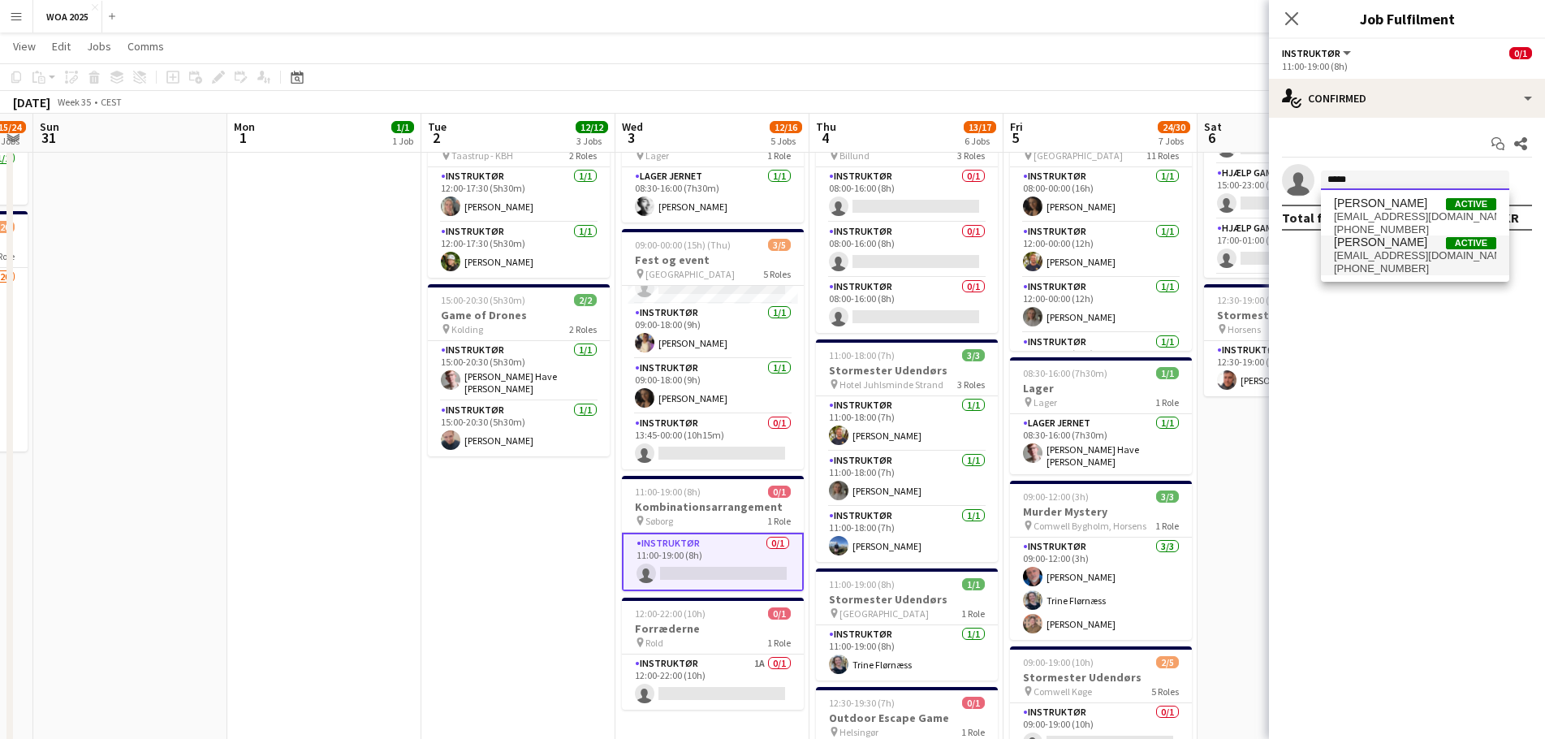
type input "*****"
click at [1386, 258] on span "[EMAIL_ADDRESS][DOMAIN_NAME]" at bounding box center [1415, 255] width 162 height 13
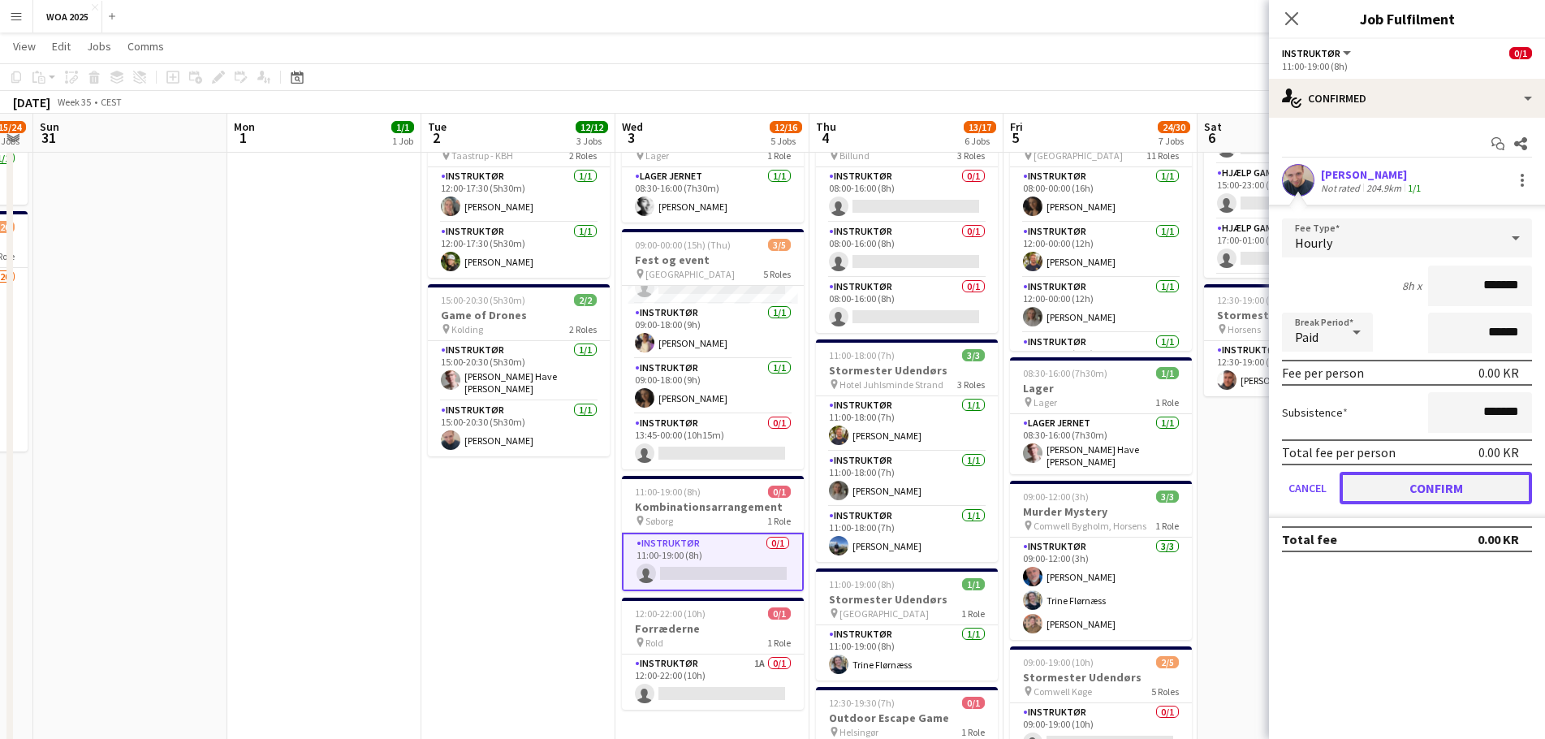
click at [1395, 478] on button "Confirm" at bounding box center [1435, 488] width 192 height 32
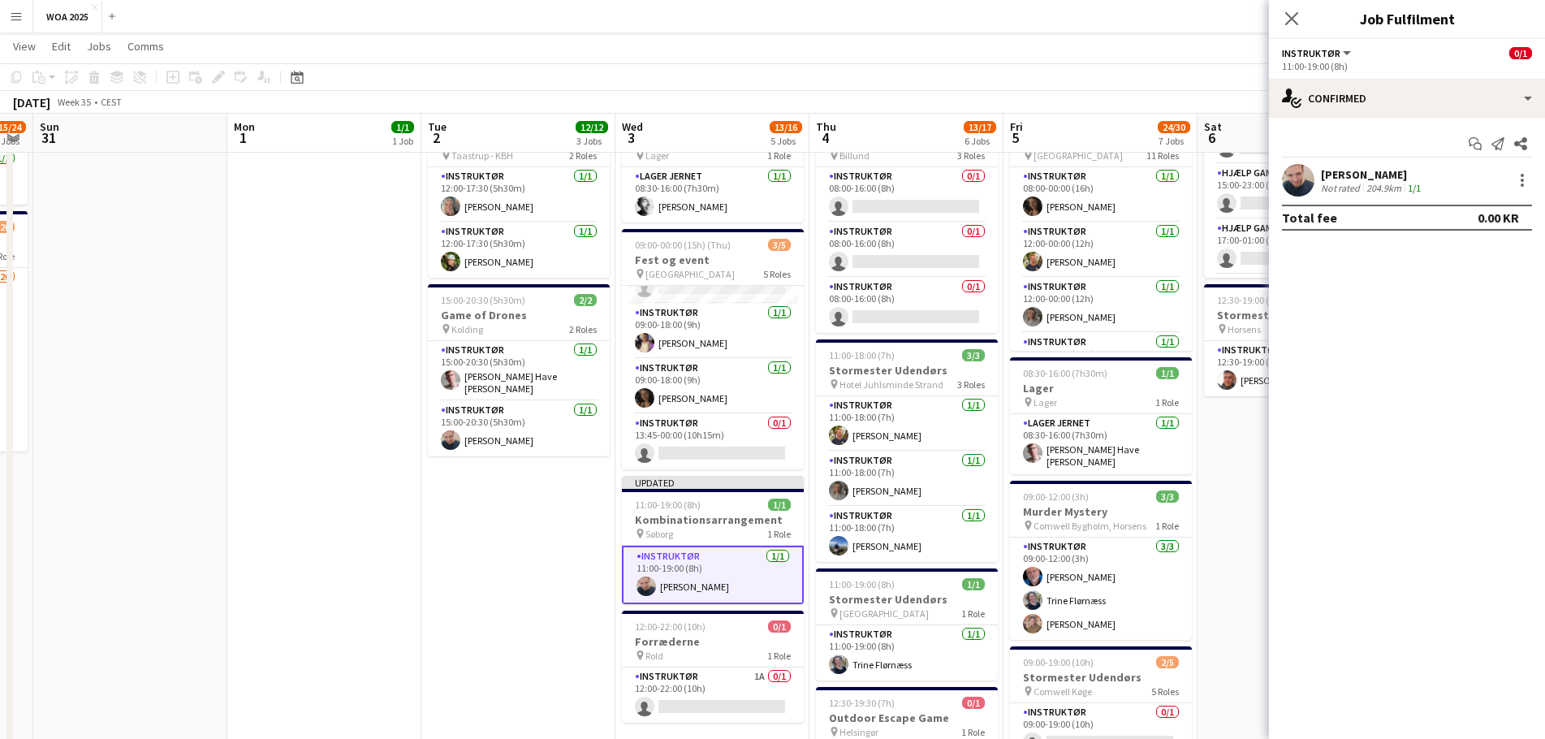
click at [1224, 91] on div "[DATE] Week 35 • CEST Publish 1 job Revert 1 job" at bounding box center [772, 102] width 1545 height 23
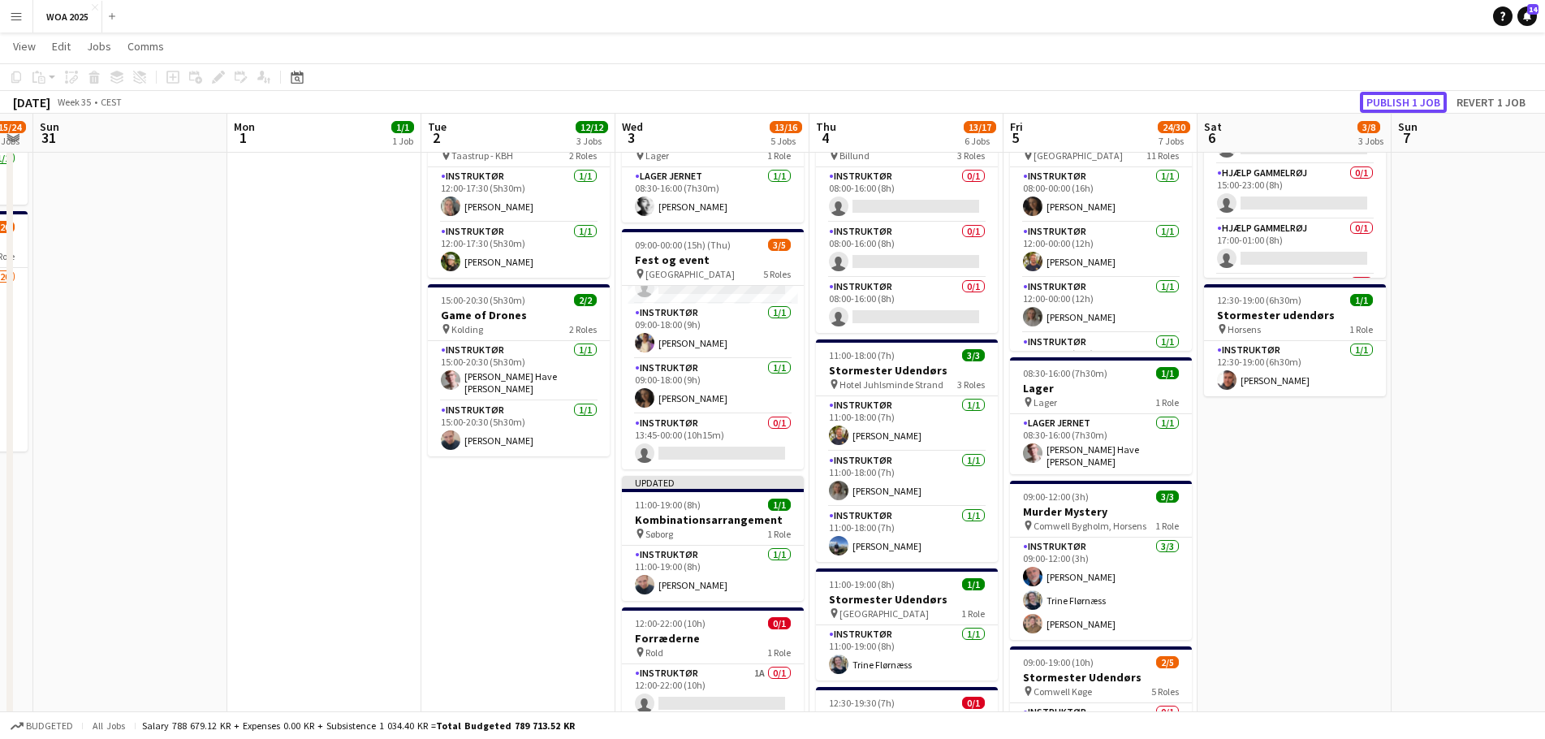
click at [1389, 105] on button "Publish 1 job" at bounding box center [1403, 102] width 87 height 21
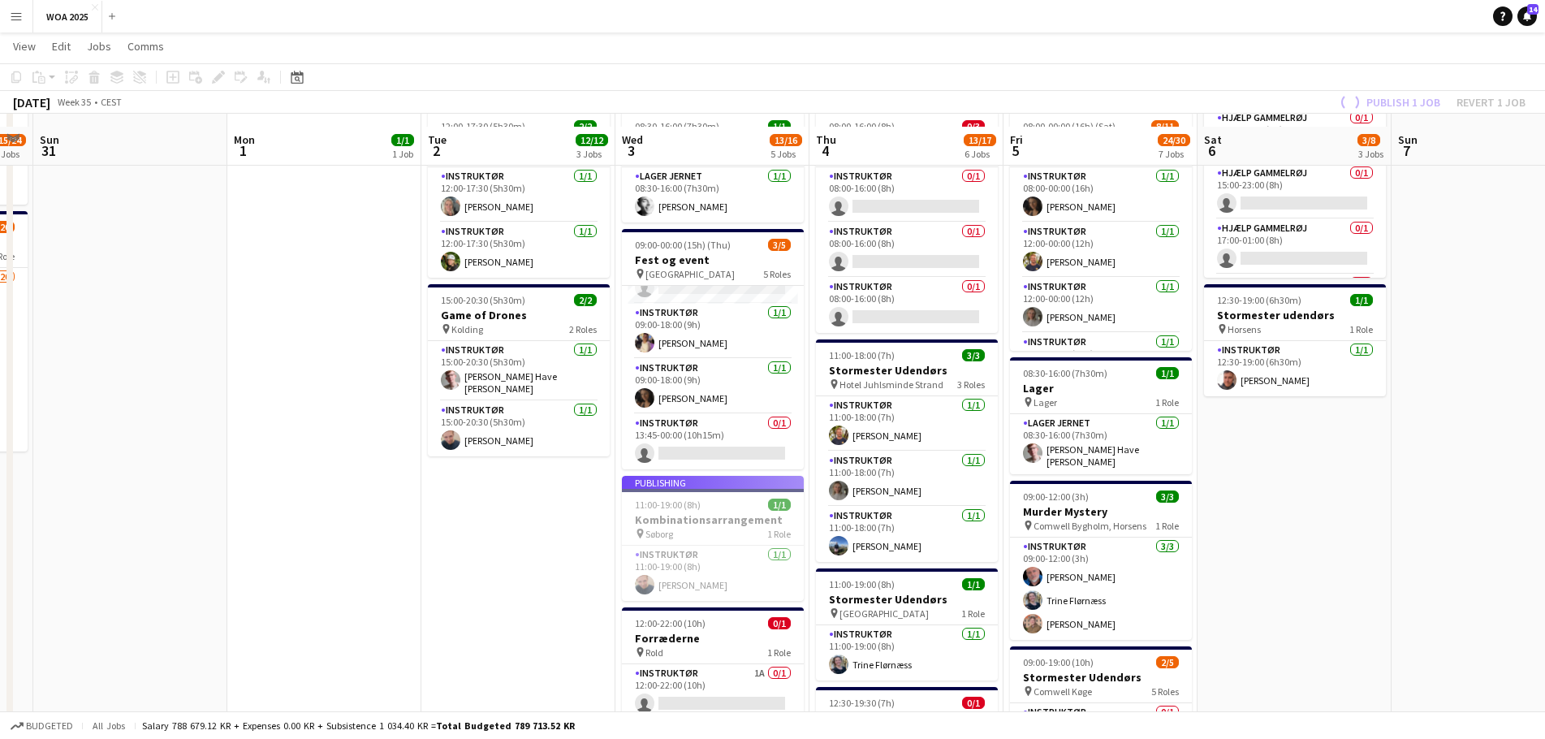
scroll to position [406, 0]
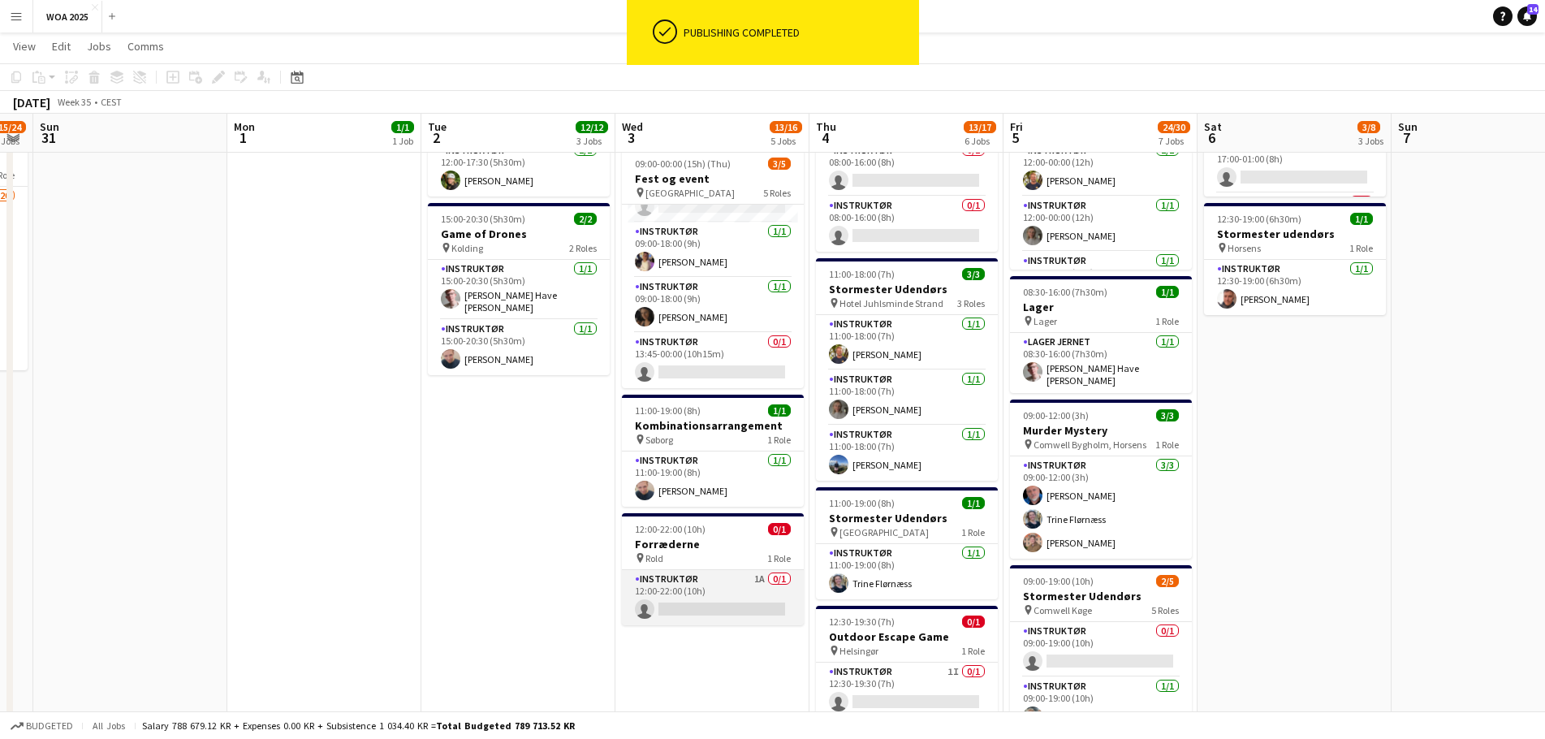
click at [732, 603] on app-card-role "Instruktør 1A 0/1 12:00-22:00 (10h) single-neutral-actions" at bounding box center [713, 597] width 182 height 55
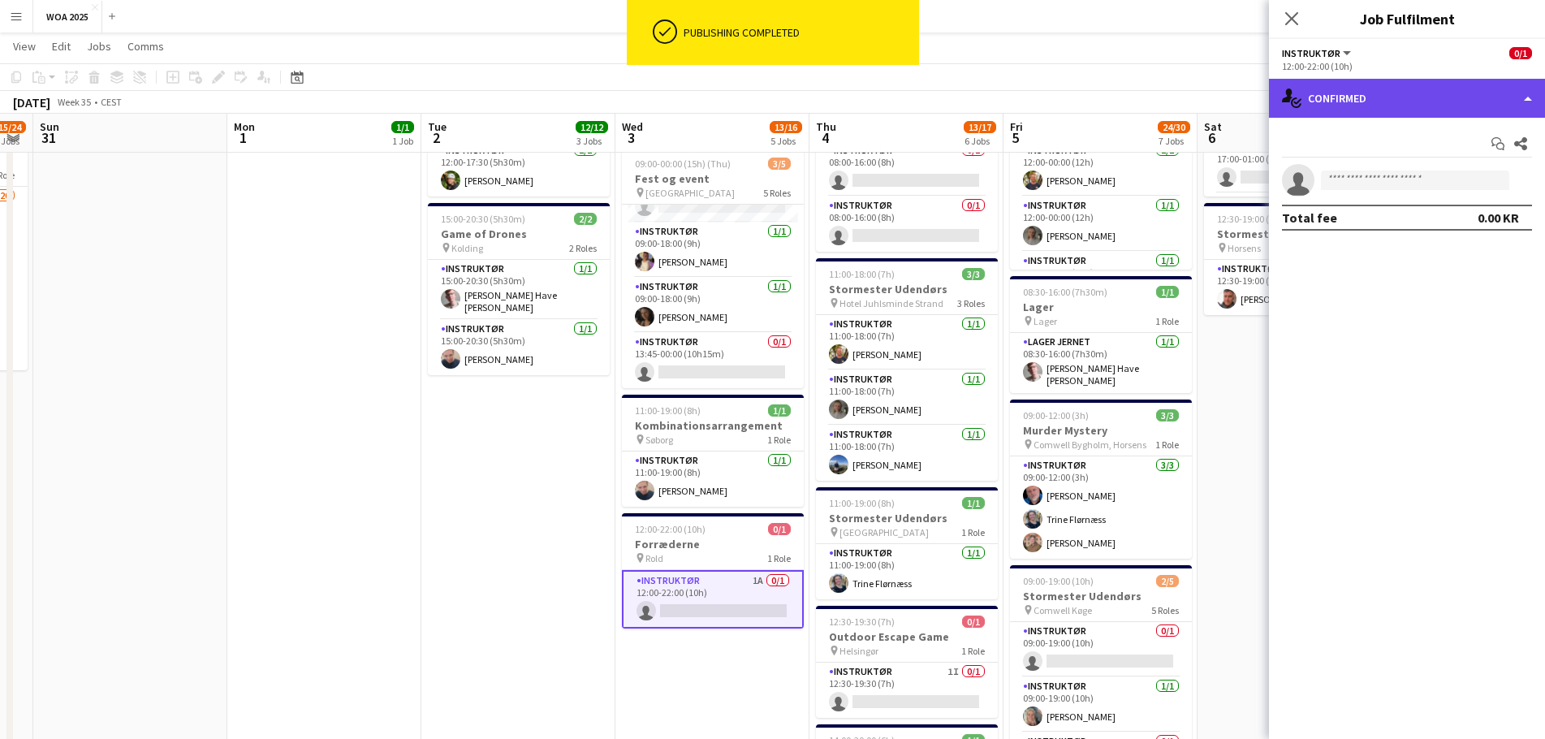
click at [1421, 100] on div "single-neutral-actions-check-2 Confirmed" at bounding box center [1407, 98] width 276 height 39
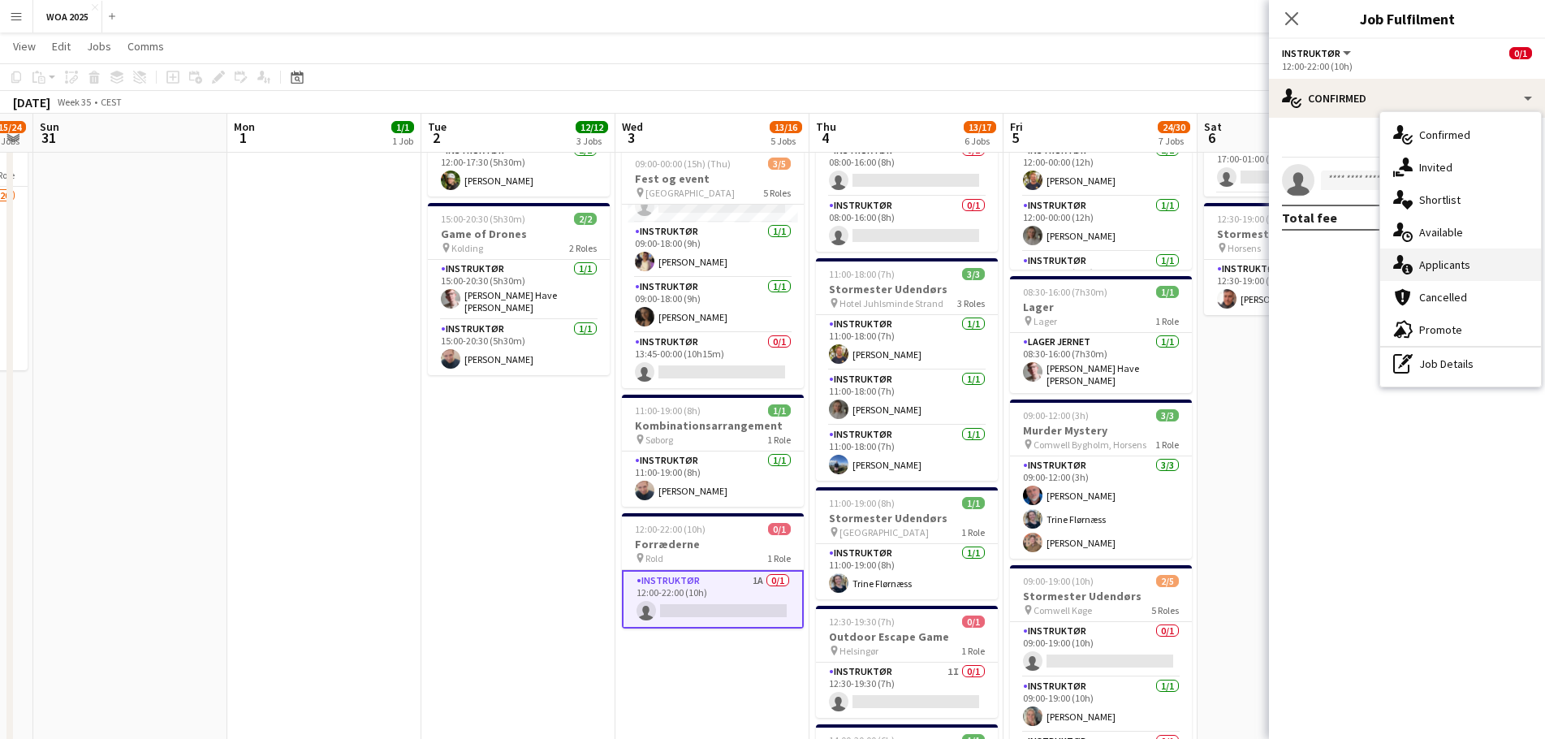
click at [1471, 257] on div "single-neutral-actions-information Applicants" at bounding box center [1460, 264] width 161 height 32
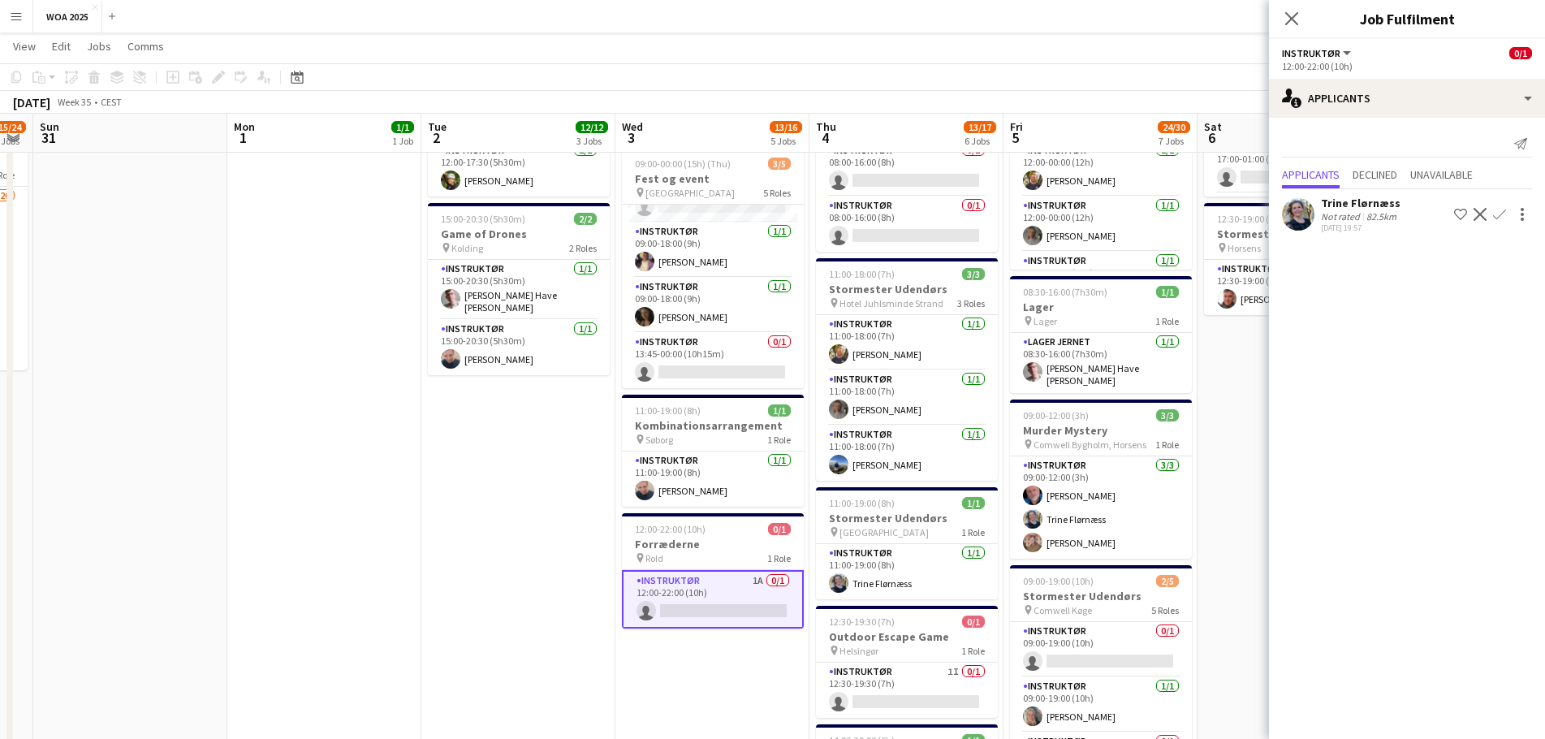
click at [1498, 218] on app-icon "Confirm" at bounding box center [1499, 214] width 13 height 13
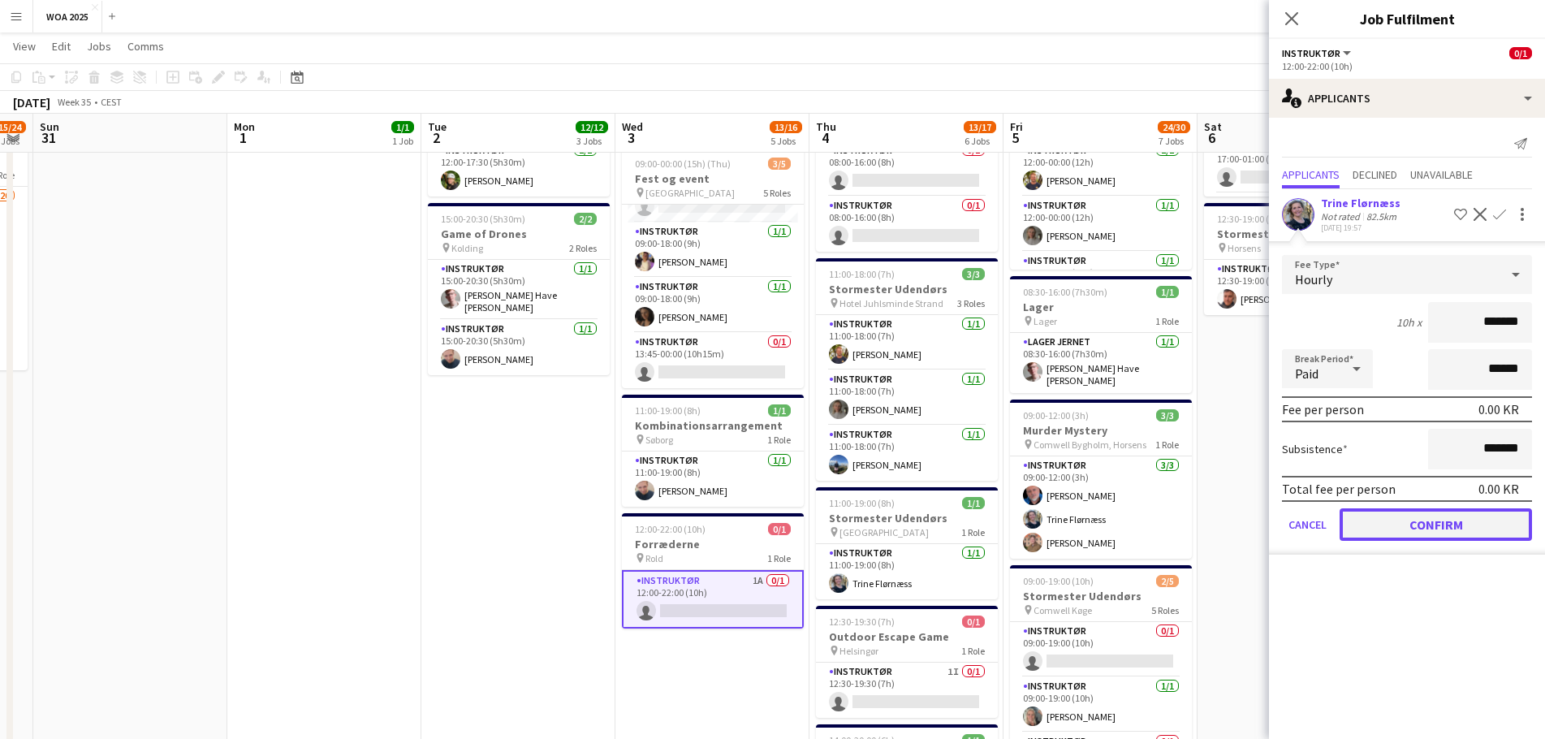
click at [1421, 517] on button "Confirm" at bounding box center [1435, 524] width 192 height 32
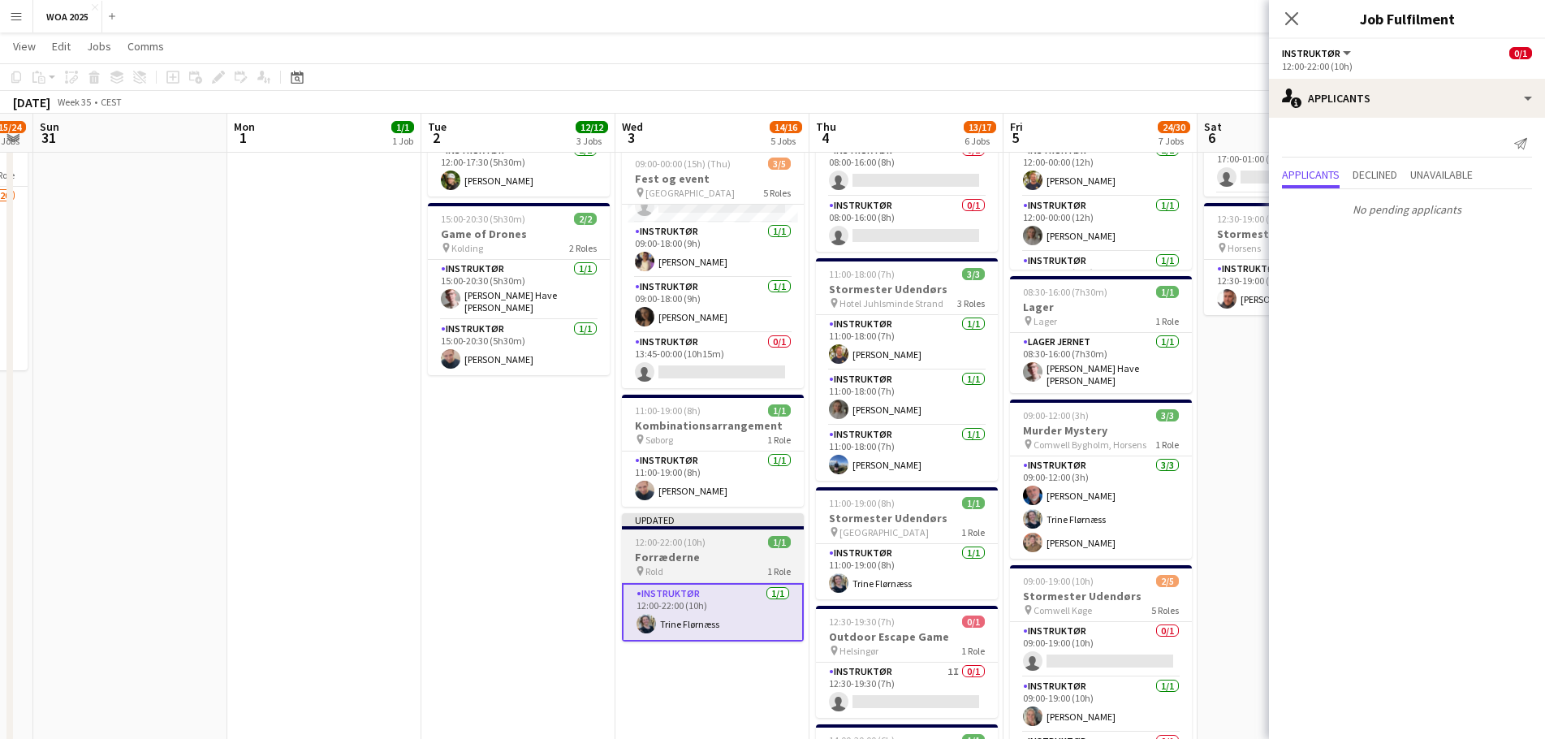
click at [719, 561] on h3 "Forræderne" at bounding box center [713, 557] width 182 height 15
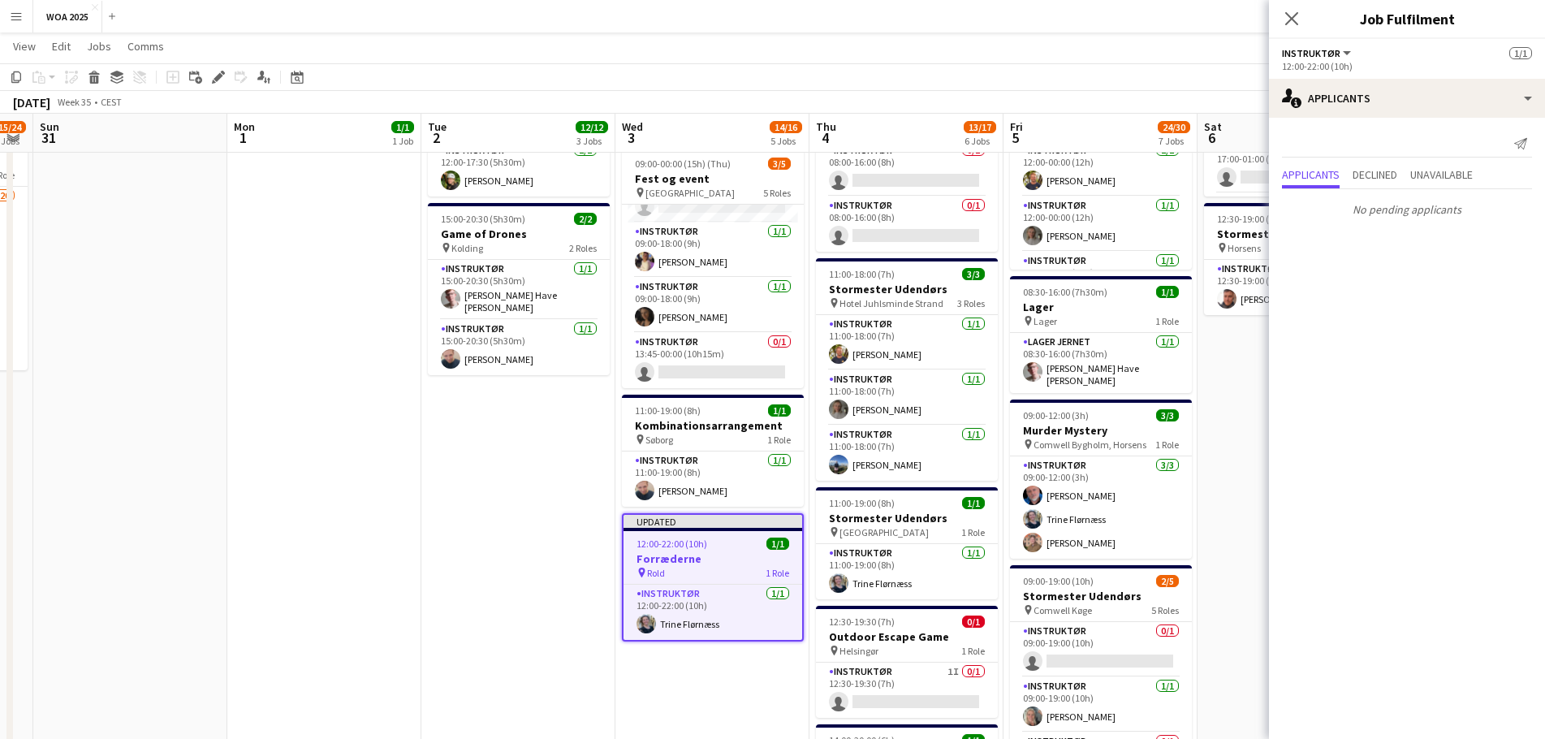
click at [1330, 58] on div "Instruktør All roles Instruktør" at bounding box center [1317, 52] width 71 height 15
click at [1339, 50] on button "Instruktør" at bounding box center [1317, 53] width 71 height 12
click at [1368, 46] on div "Instruktør All roles Instruktør 1/1" at bounding box center [1407, 52] width 250 height 15
click at [1286, 22] on icon "Close pop-in" at bounding box center [1290, 18] width 15 height 15
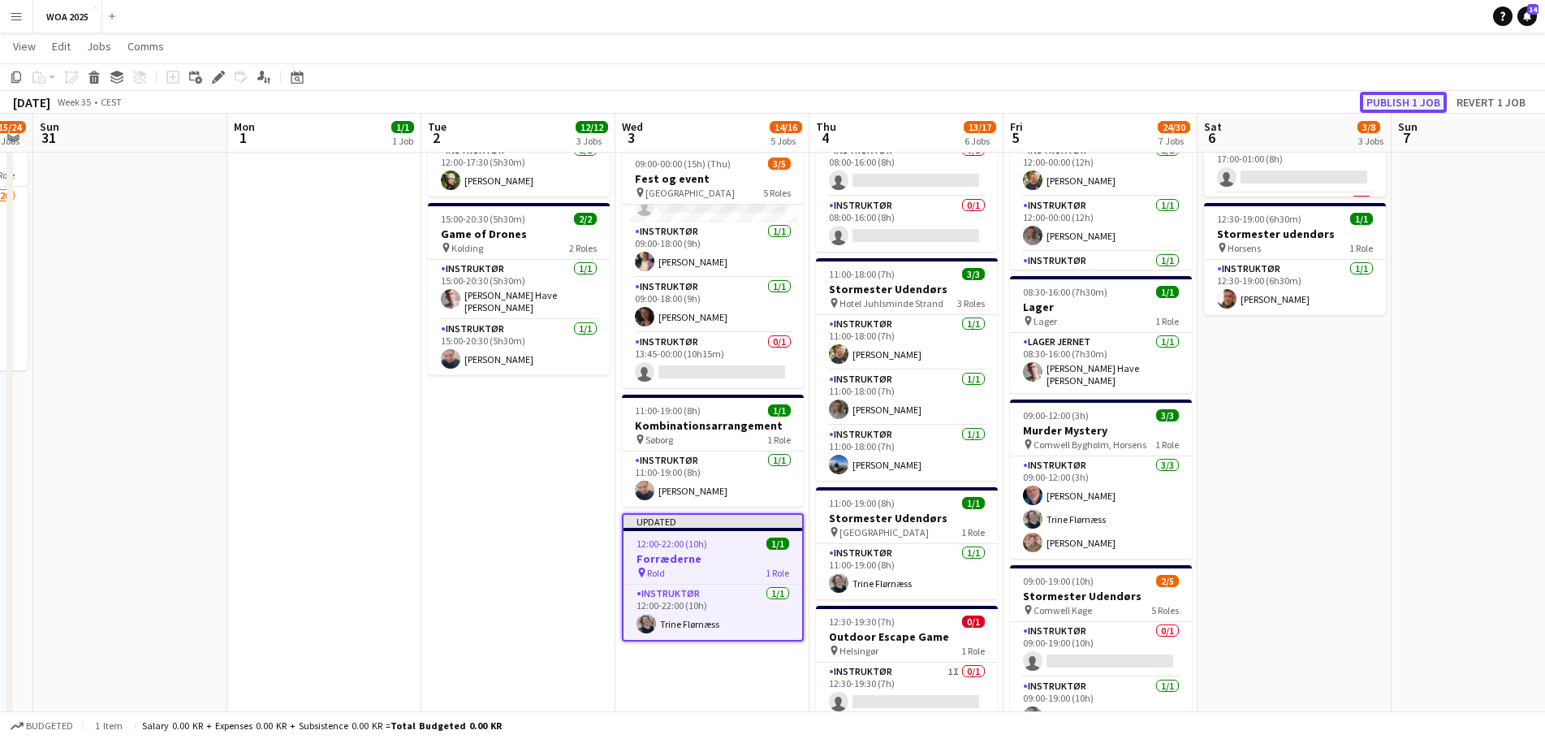
click at [1411, 97] on button "Publish 1 job" at bounding box center [1403, 102] width 87 height 21
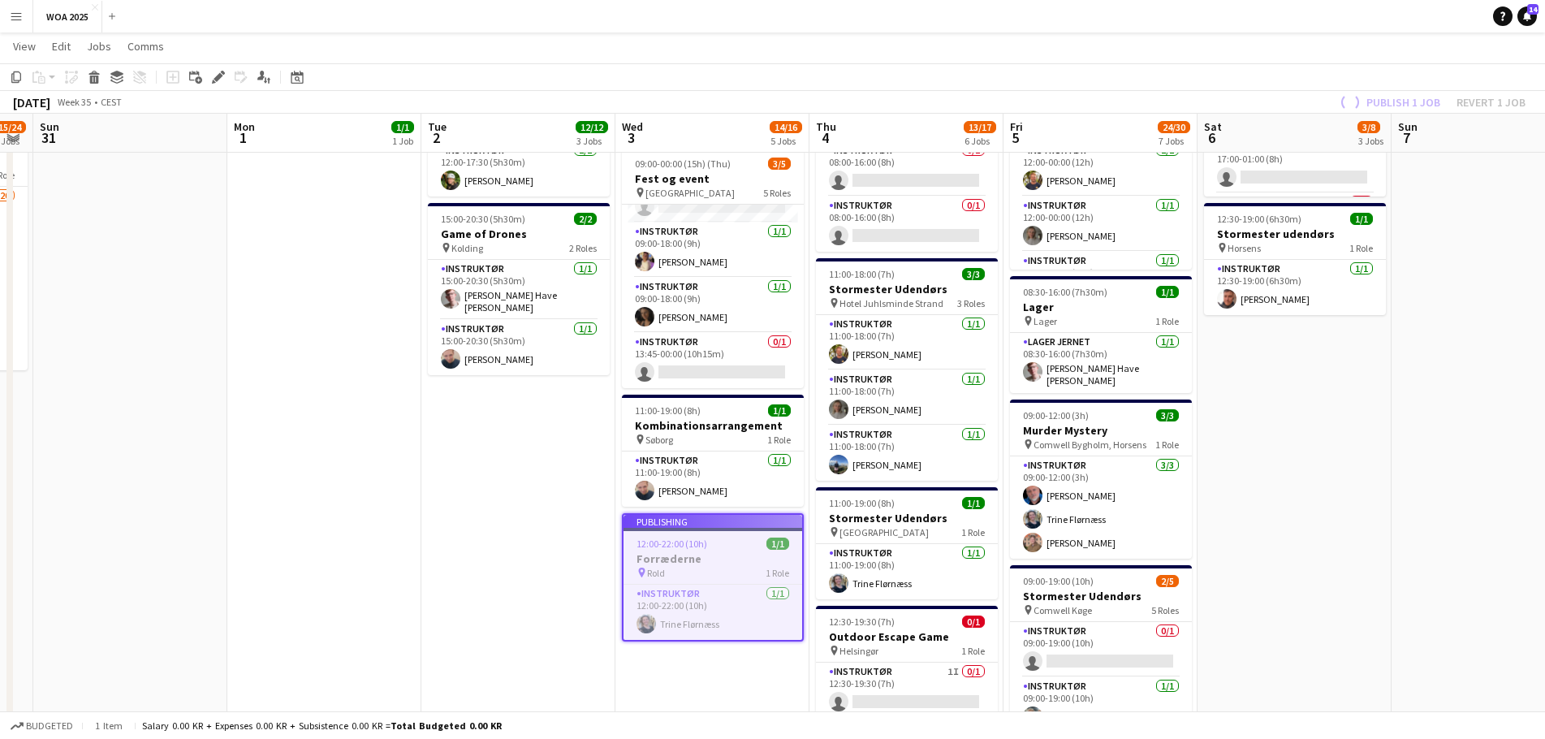
click at [736, 563] on app-job-card "Publishing 12:00-22:00 (10h) 1/1 Forræderne pin Rold 1 Role Instruktør [DATE] 1…" at bounding box center [713, 577] width 182 height 128
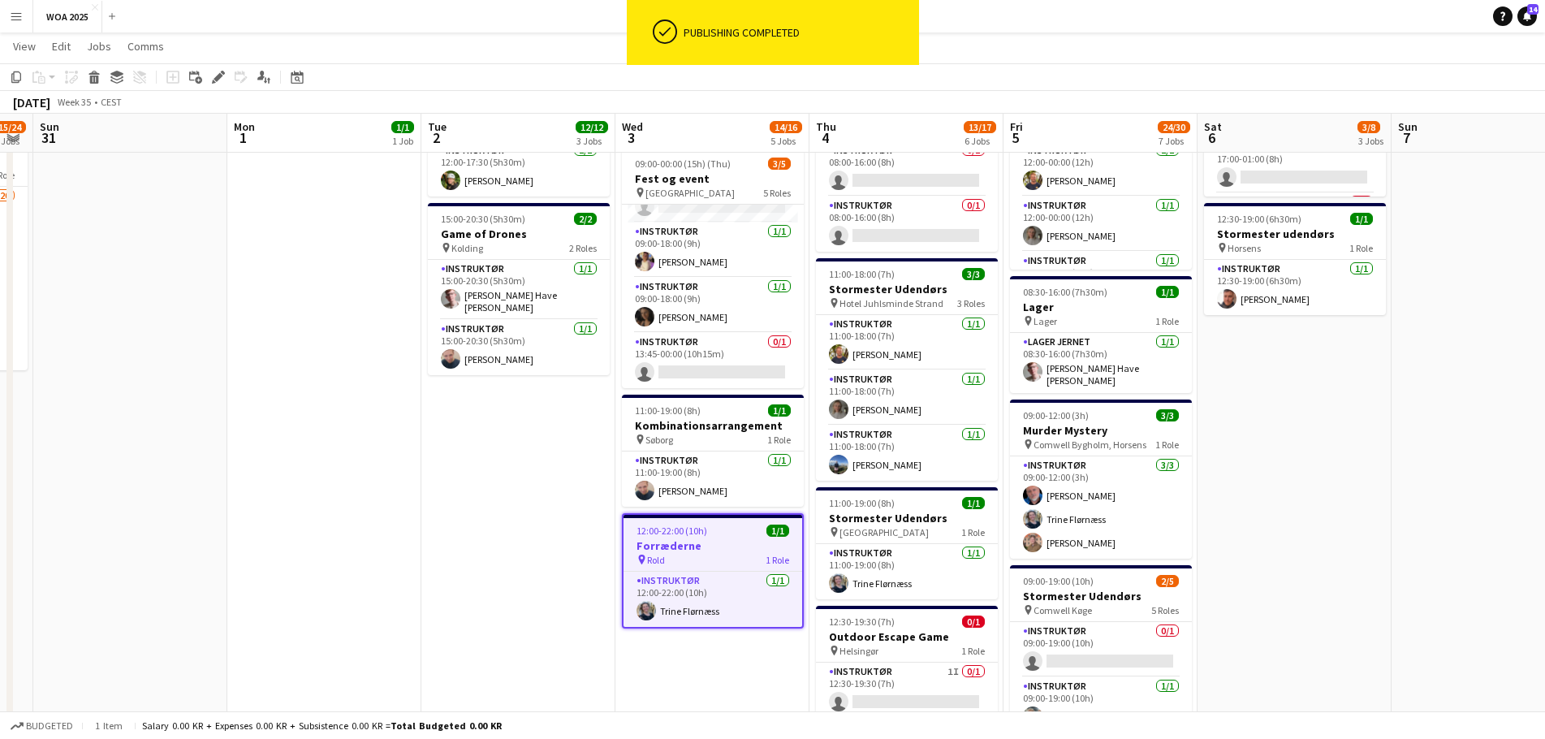
click at [725, 551] on h3 "Forræderne" at bounding box center [712, 545] width 179 height 15
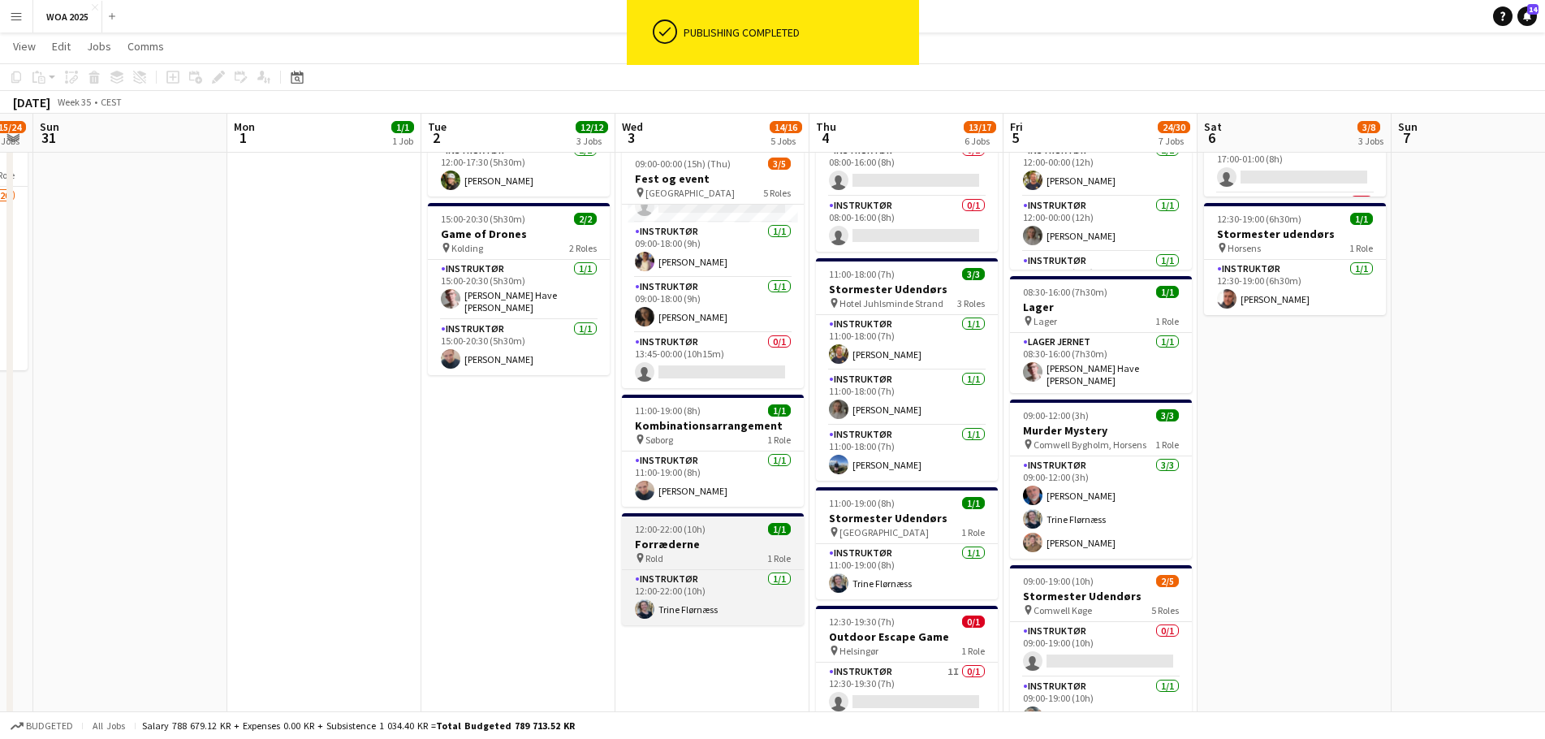
click at [727, 552] on div "pin Rold 1 Role" at bounding box center [713, 557] width 182 height 13
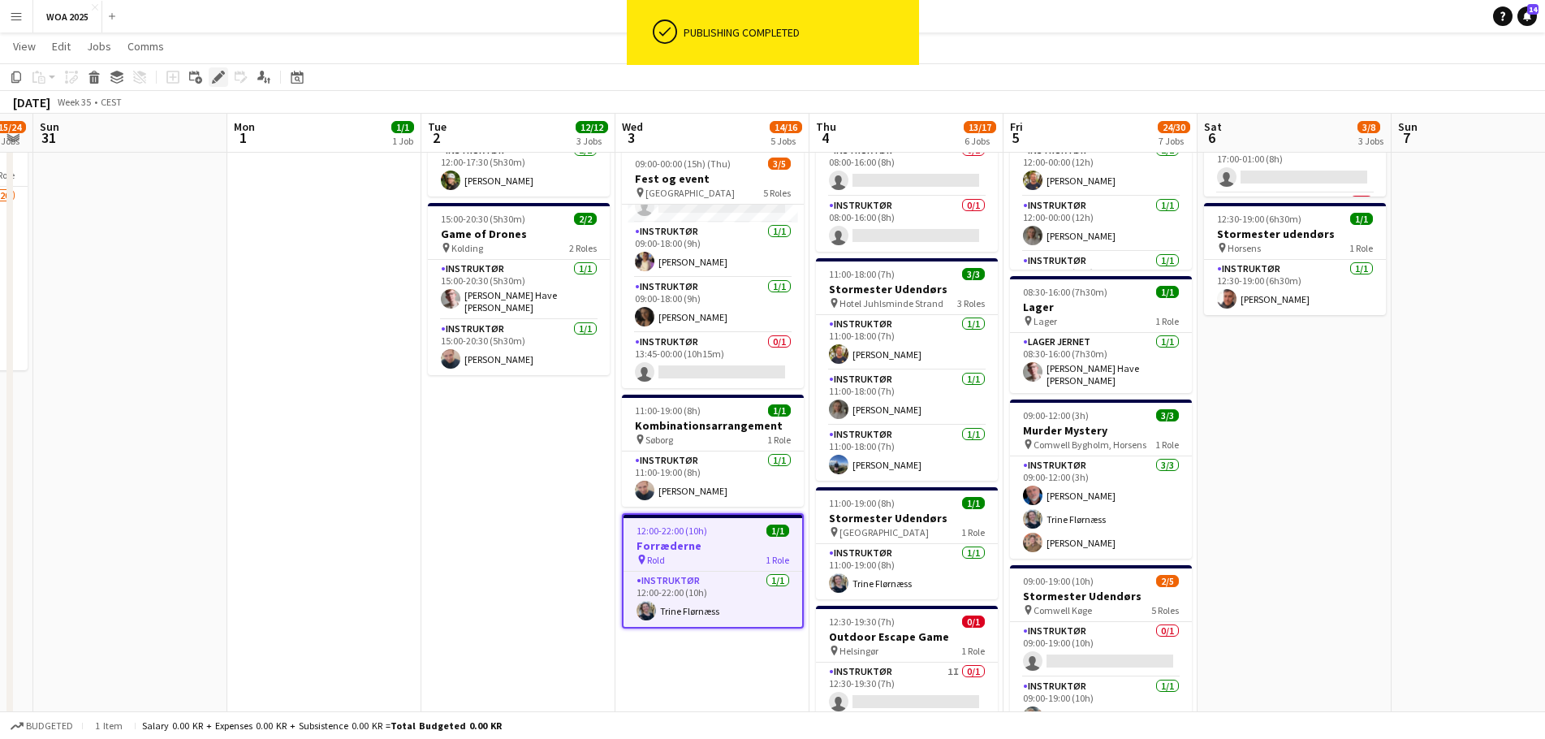
click at [218, 77] on icon at bounding box center [217, 77] width 9 height 9
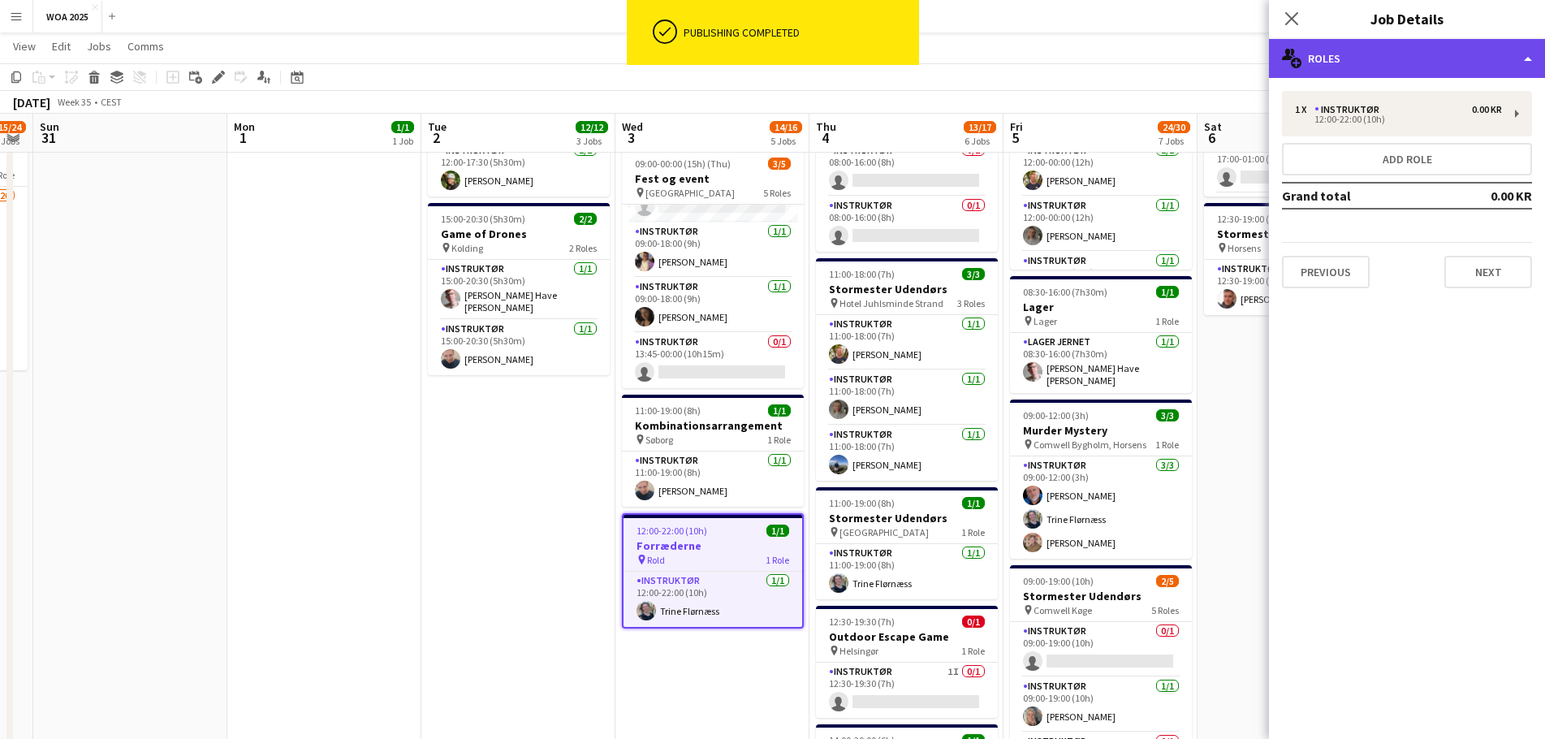
click at [1449, 66] on div "multiple-users-add Roles" at bounding box center [1407, 58] width 276 height 39
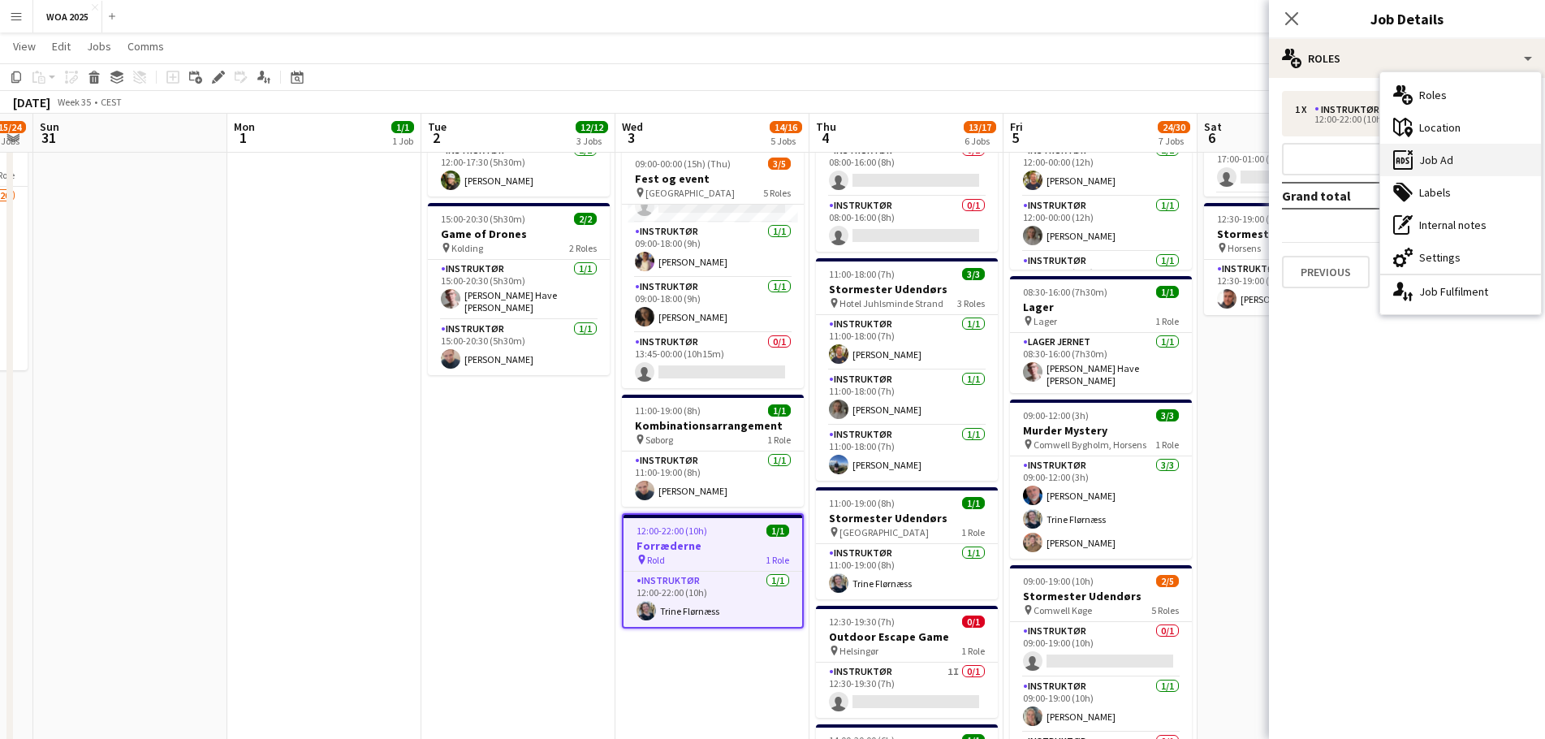
click at [1469, 153] on div "ads-window Job Ad" at bounding box center [1460, 160] width 161 height 32
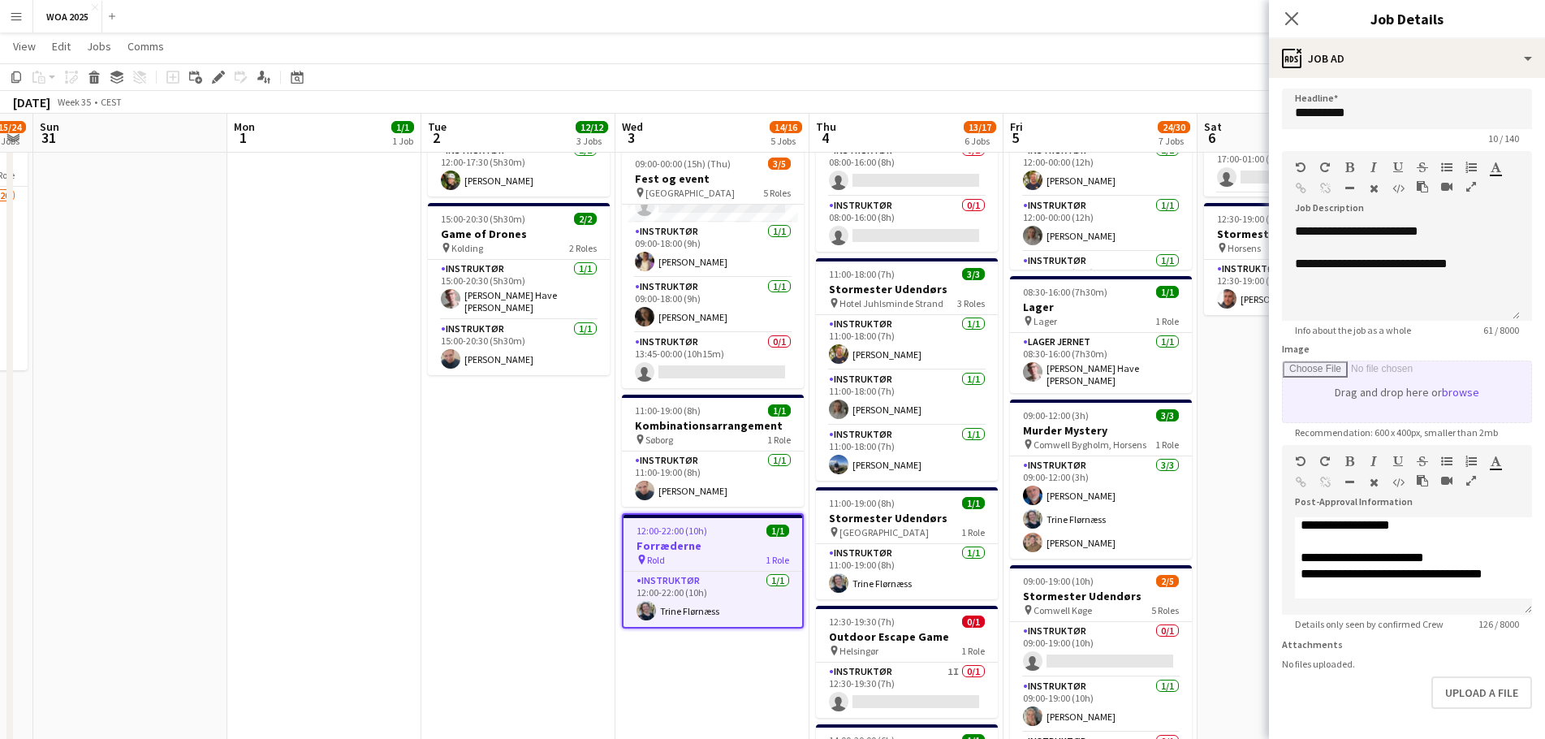
scroll to position [0, 0]
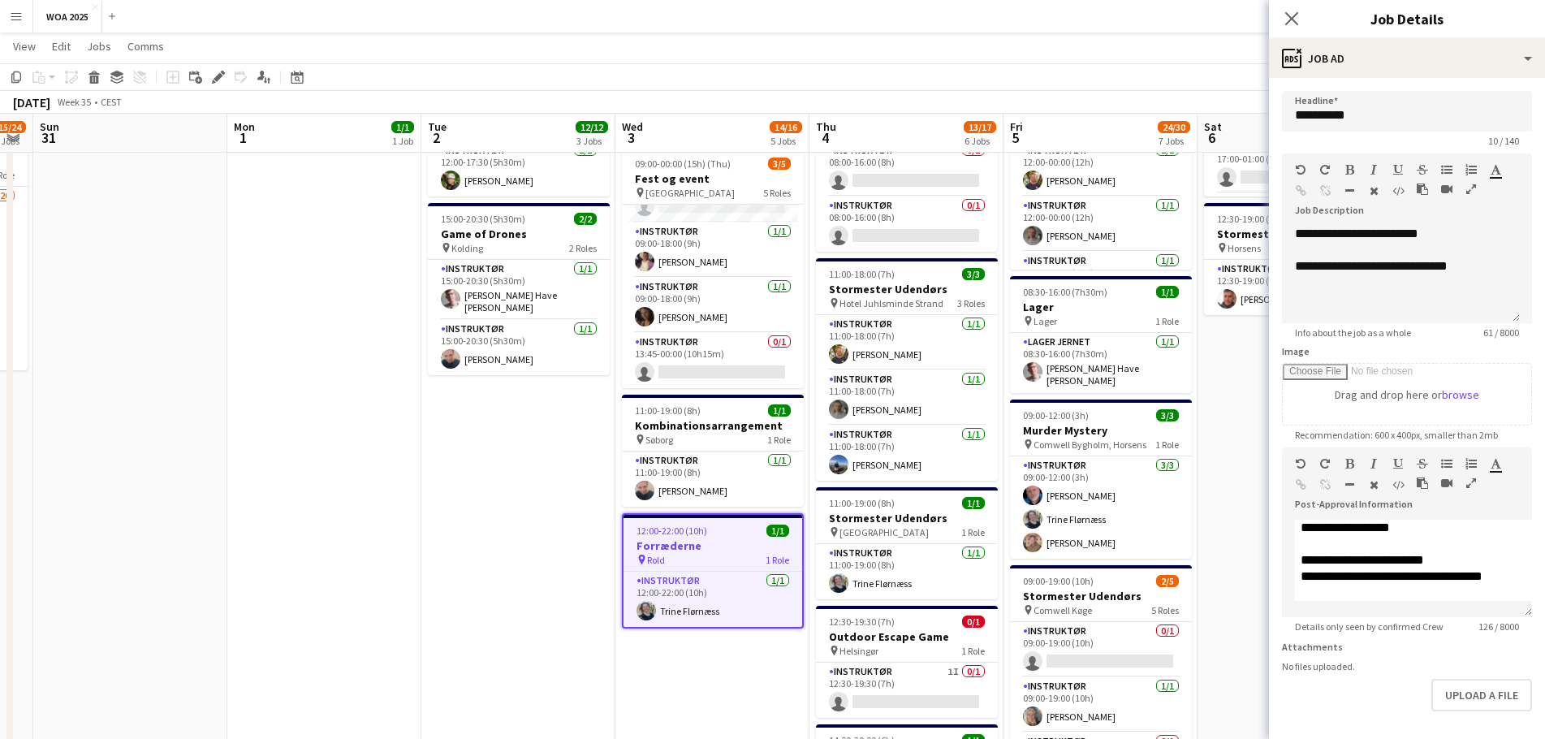
click at [504, 502] on app-date-cell "08:00-20:00 (12h) 8/8 Fest og Event pin Lalandia Rødby 8 Roles Instruktør [DATE…" at bounding box center [518, 457] width 194 height 1362
